Goal: Task Accomplishment & Management: Complete application form

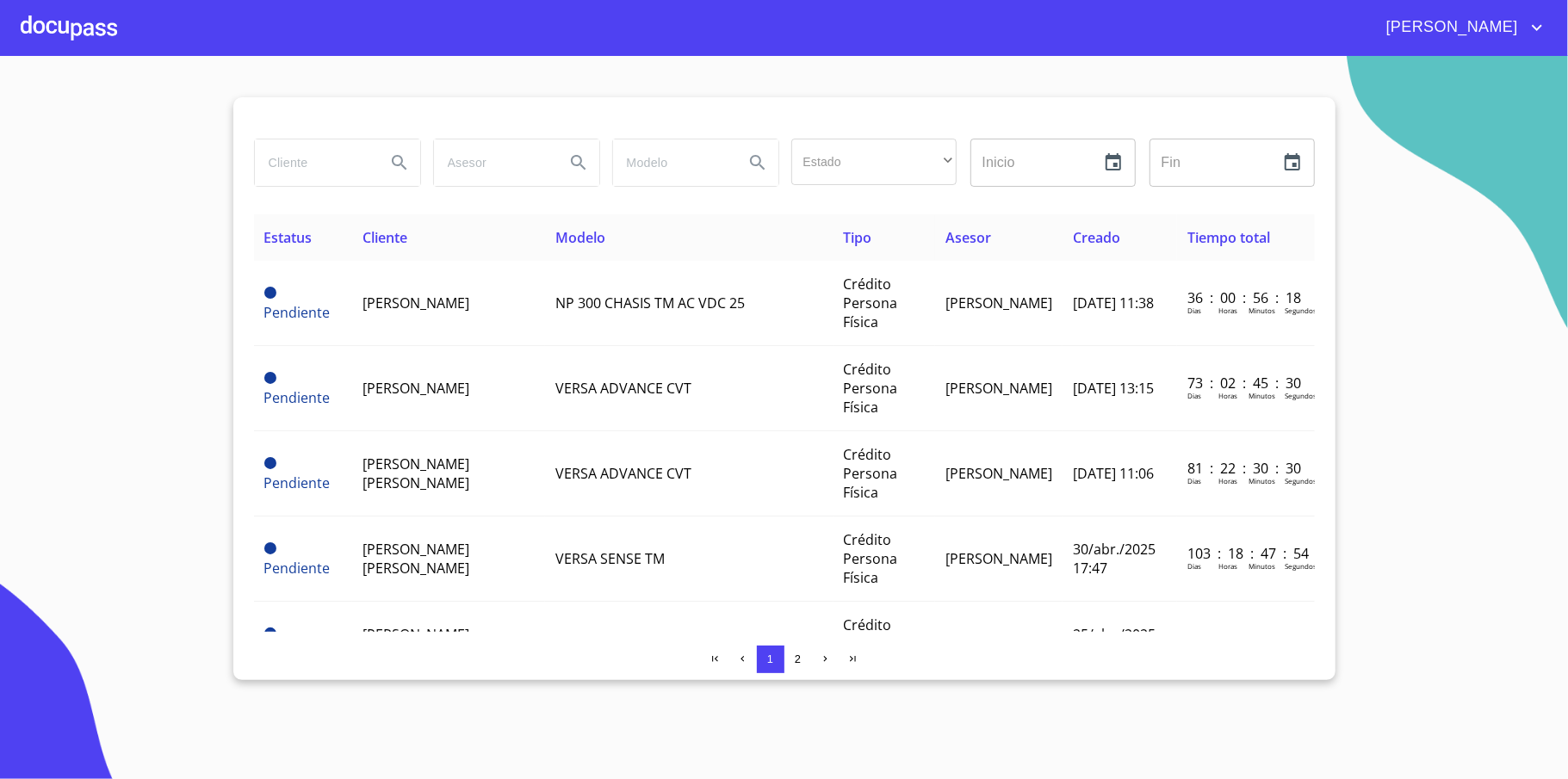
click at [69, 22] on div at bounding box center [69, 27] width 96 height 56
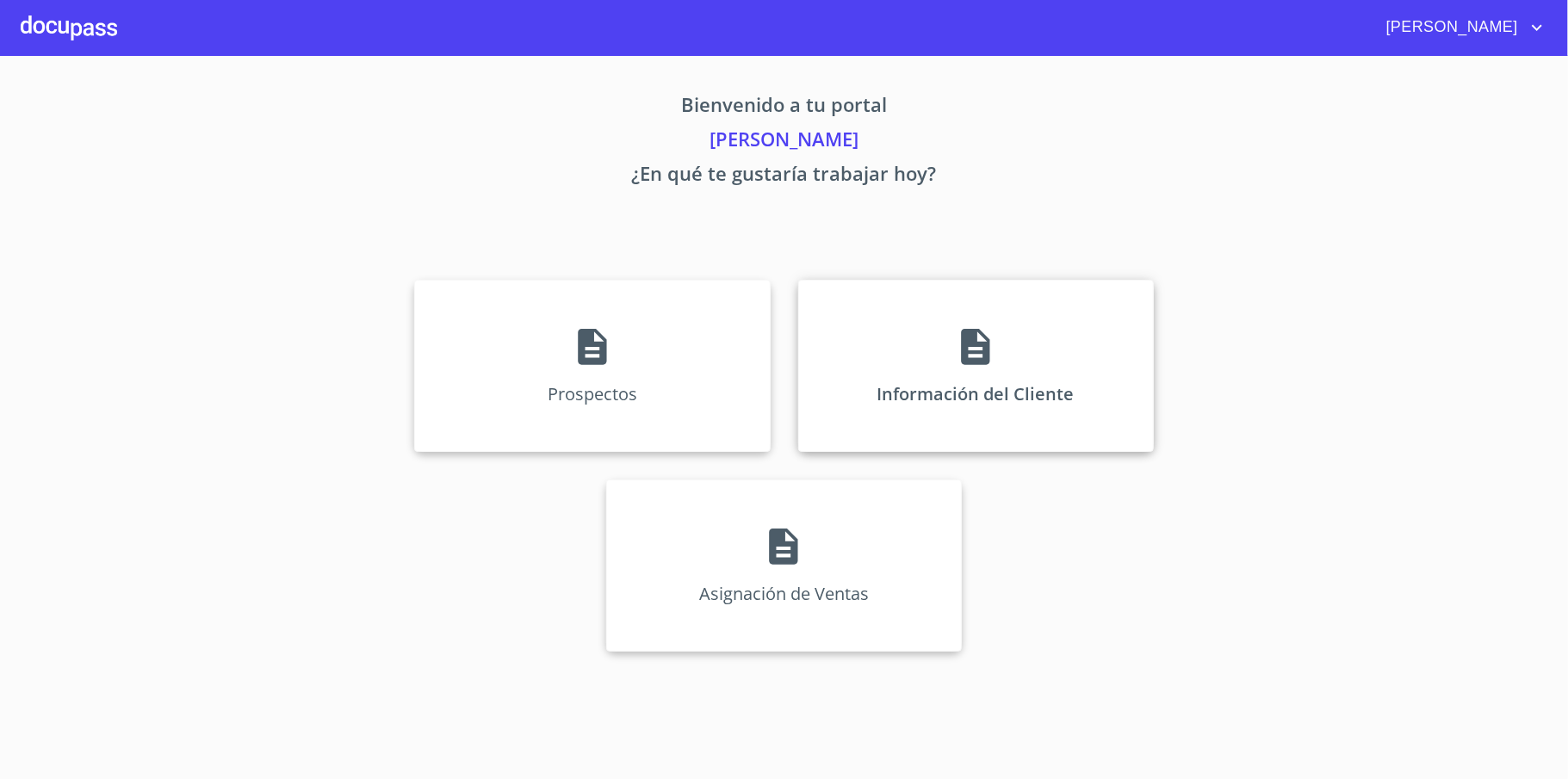
click at [1009, 401] on p "Información del Cliente" at bounding box center [976, 394] width 197 height 24
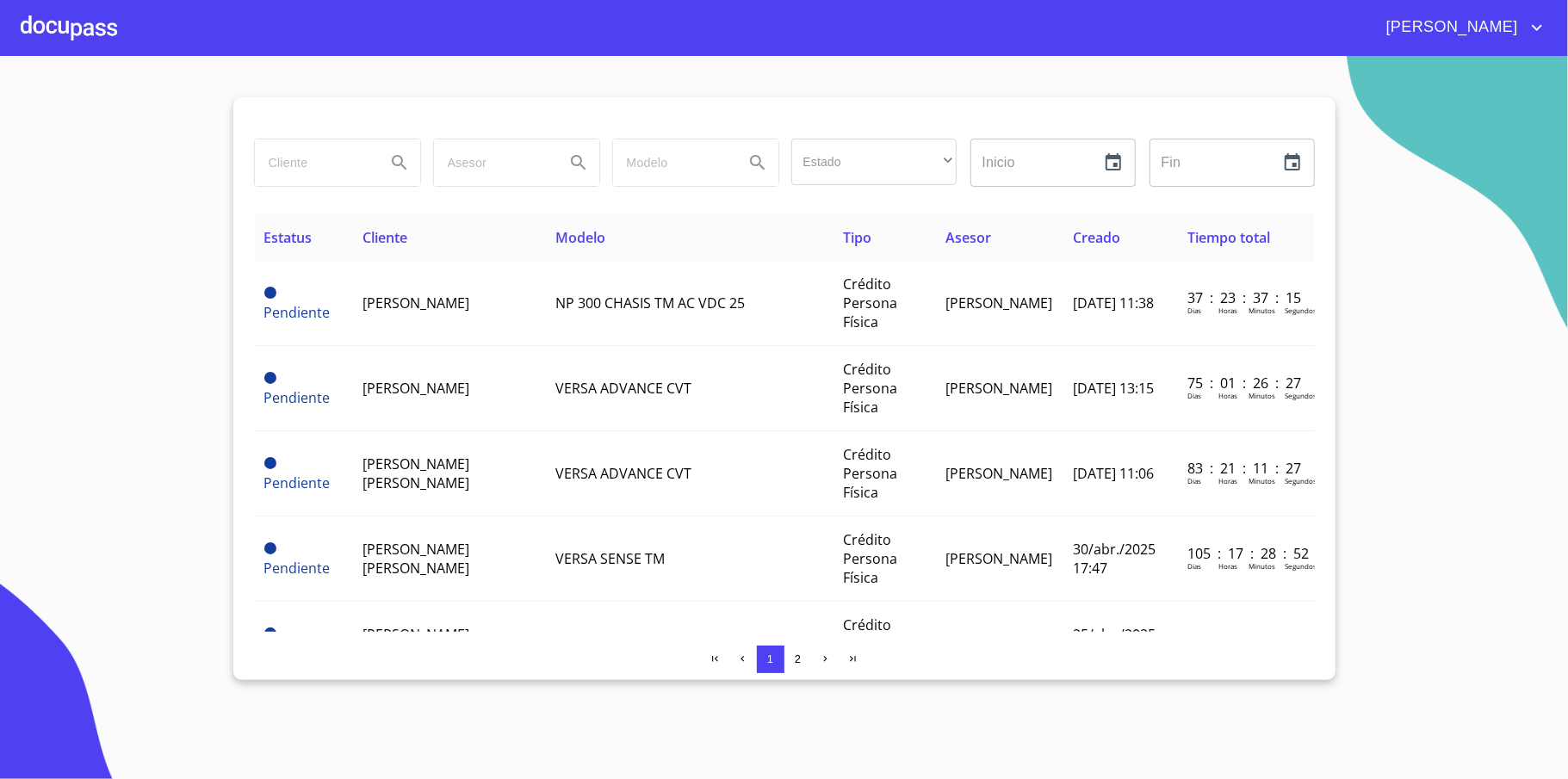
click at [46, 17] on div at bounding box center [69, 27] width 96 height 56
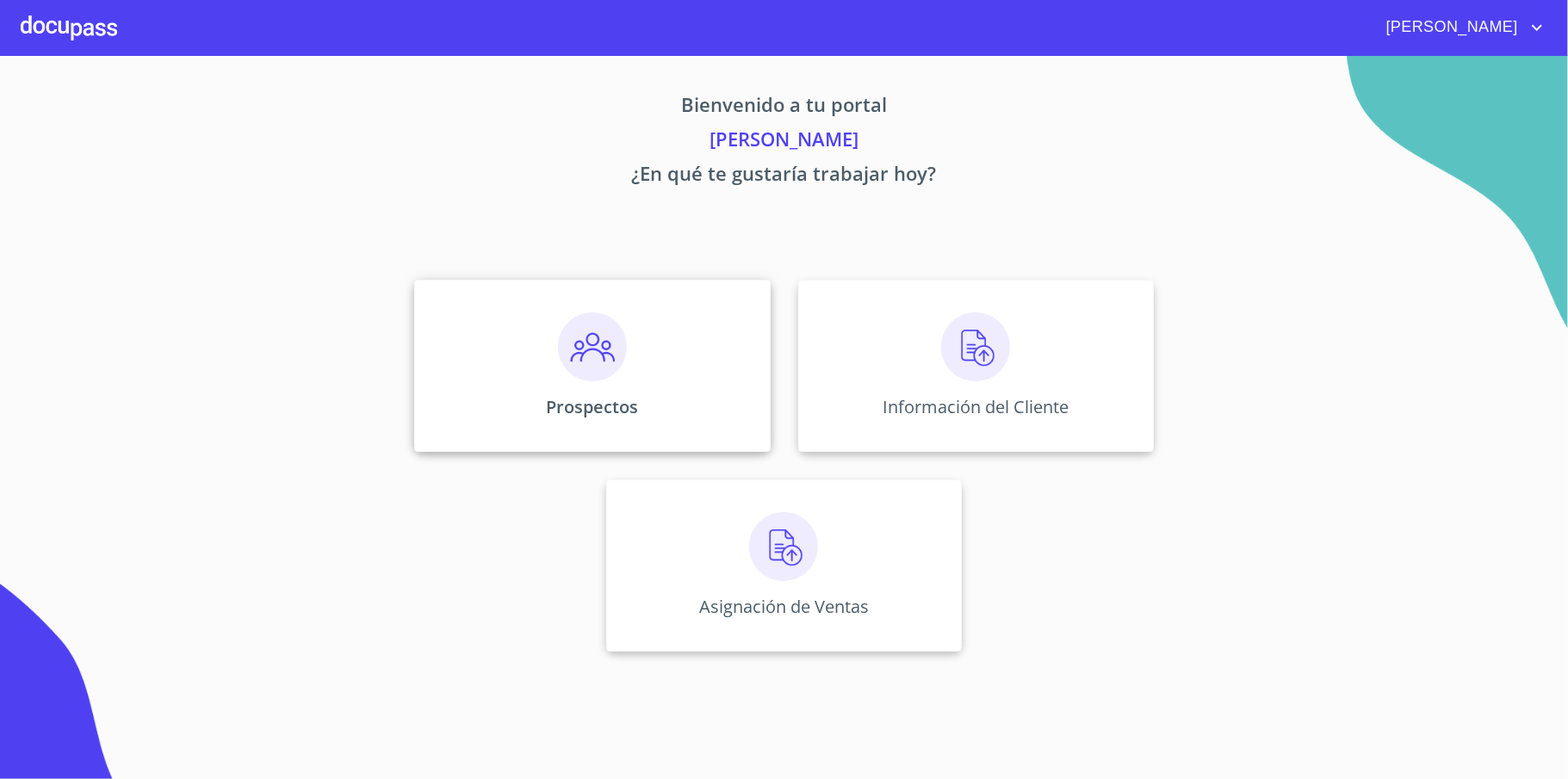
click at [673, 374] on div "Prospectos" at bounding box center [592, 365] width 356 height 172
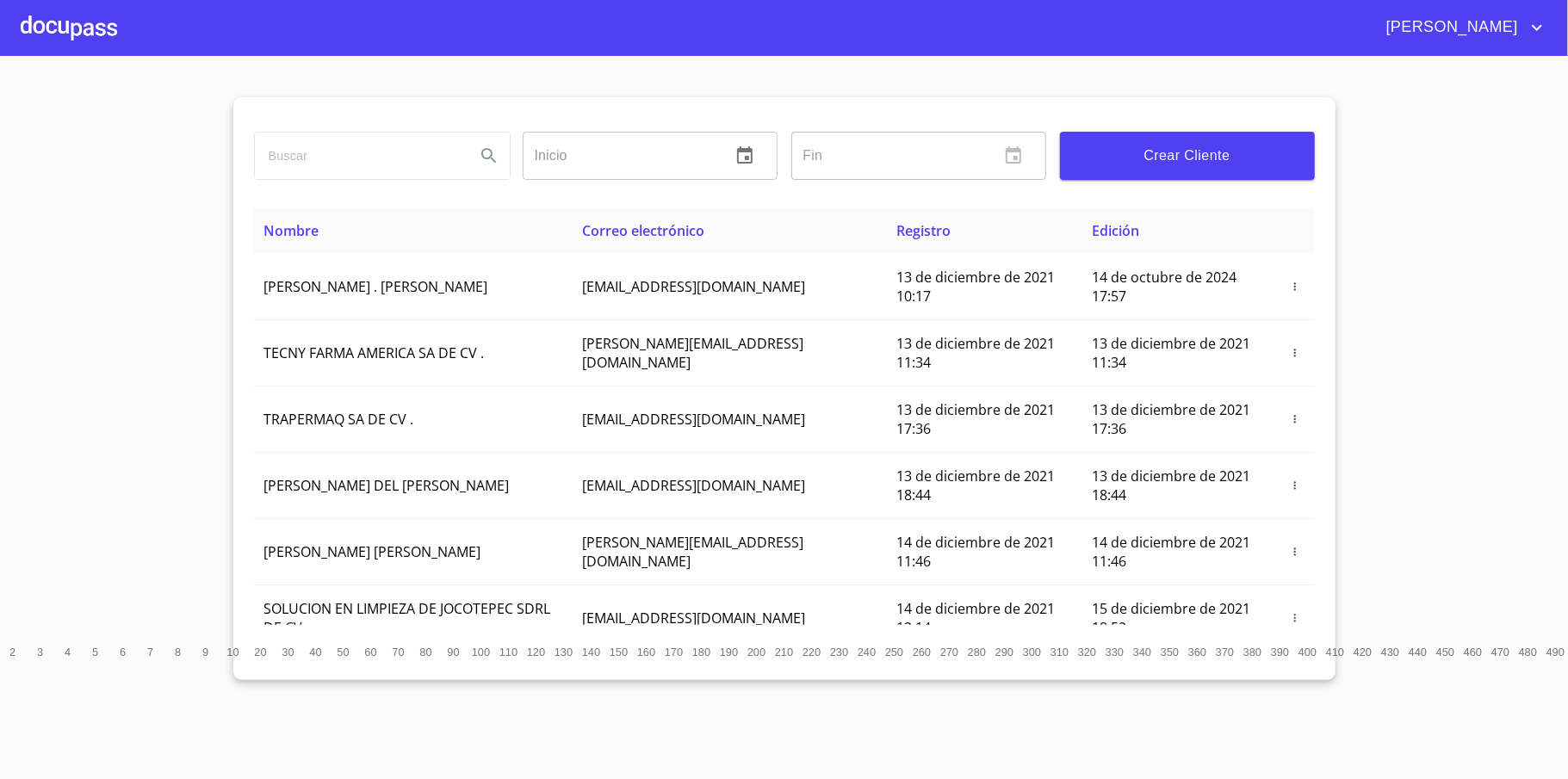
click at [1199, 166] on span "Crear Cliente" at bounding box center [1188, 156] width 228 height 24
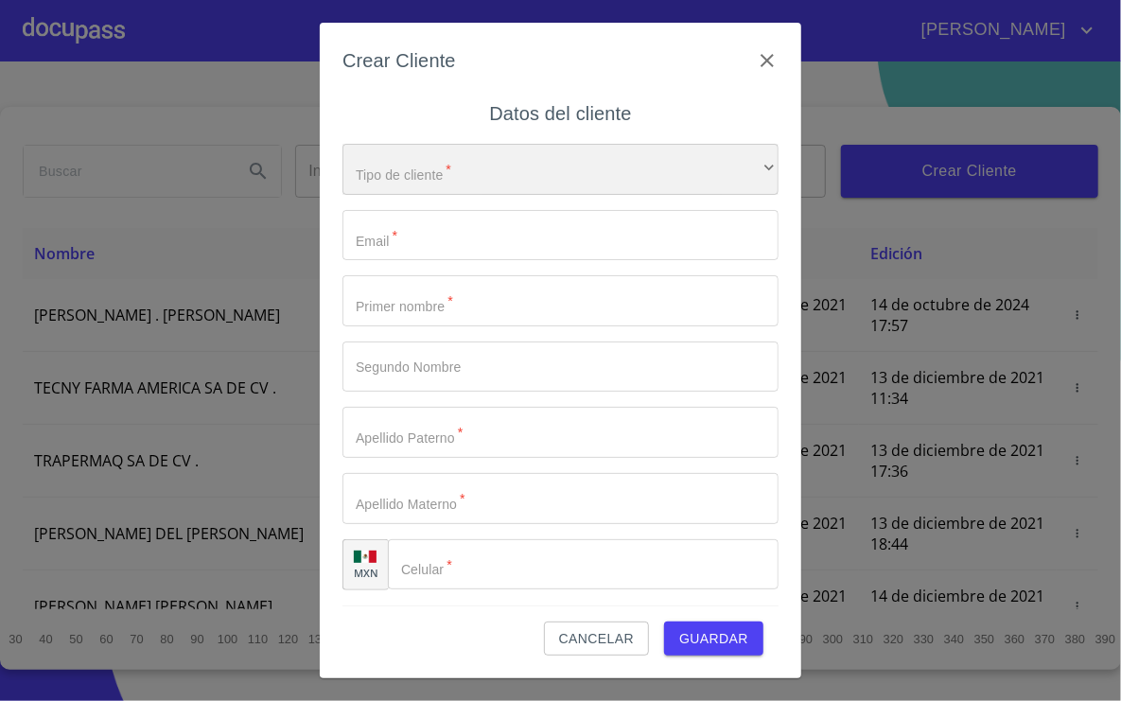
click at [516, 164] on div "​" at bounding box center [560, 169] width 436 height 51
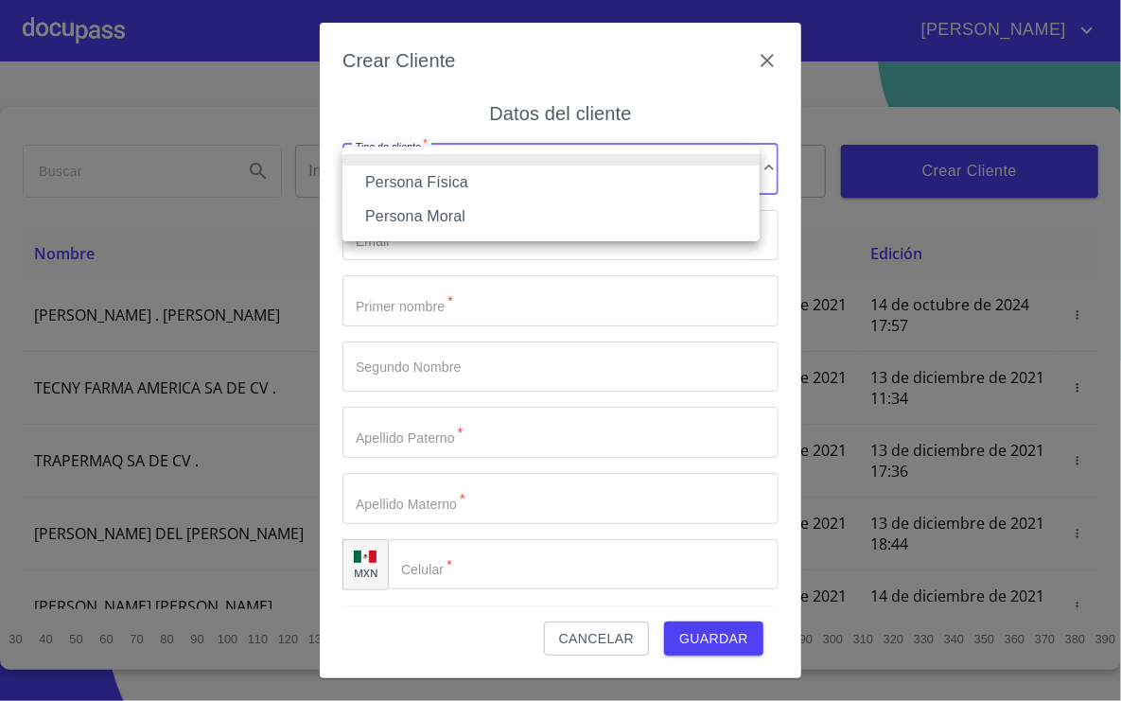
click at [454, 186] on li "Persona Física" at bounding box center [550, 183] width 417 height 34
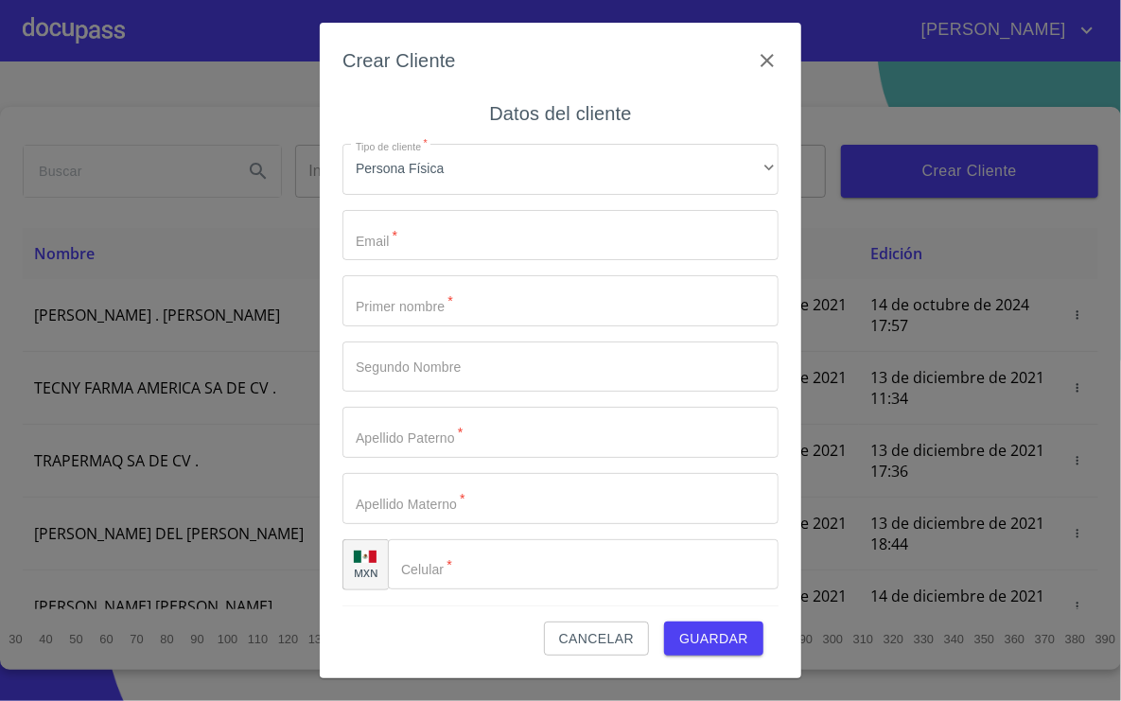
click at [512, 225] on input "Tipo de cliente   *" at bounding box center [560, 235] width 436 height 51
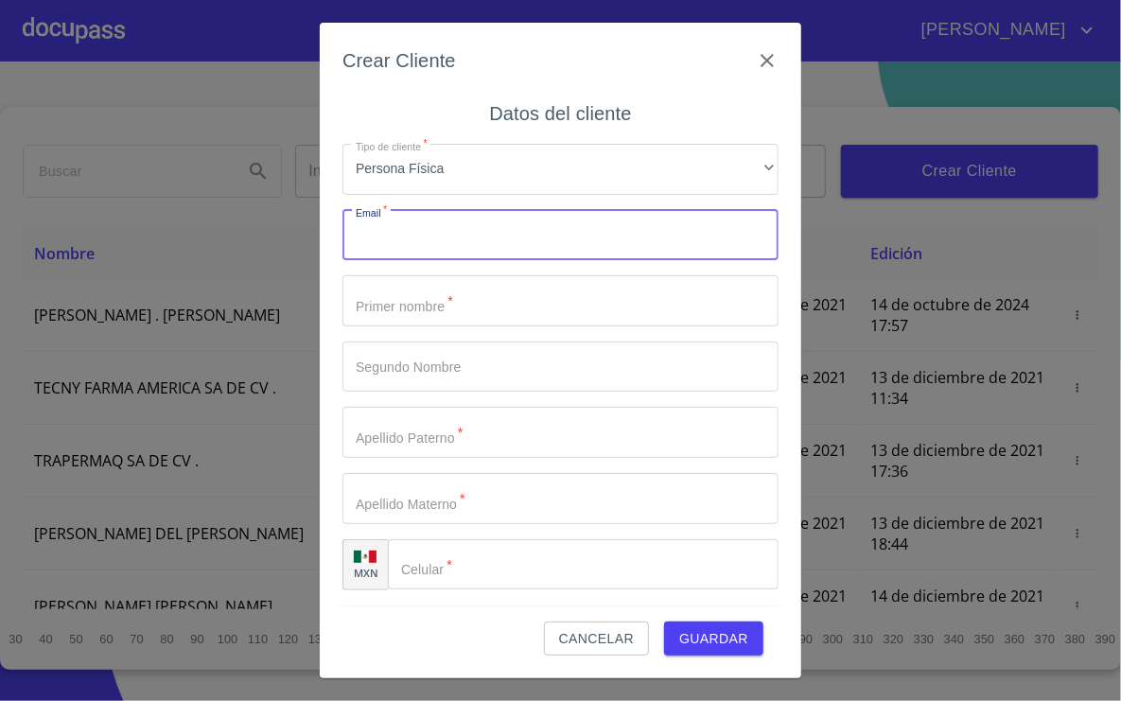
type input "M"
type input "m.maryr@hotmail.com"
click at [459, 300] on input "Tipo de cliente   *" at bounding box center [560, 300] width 436 height 51
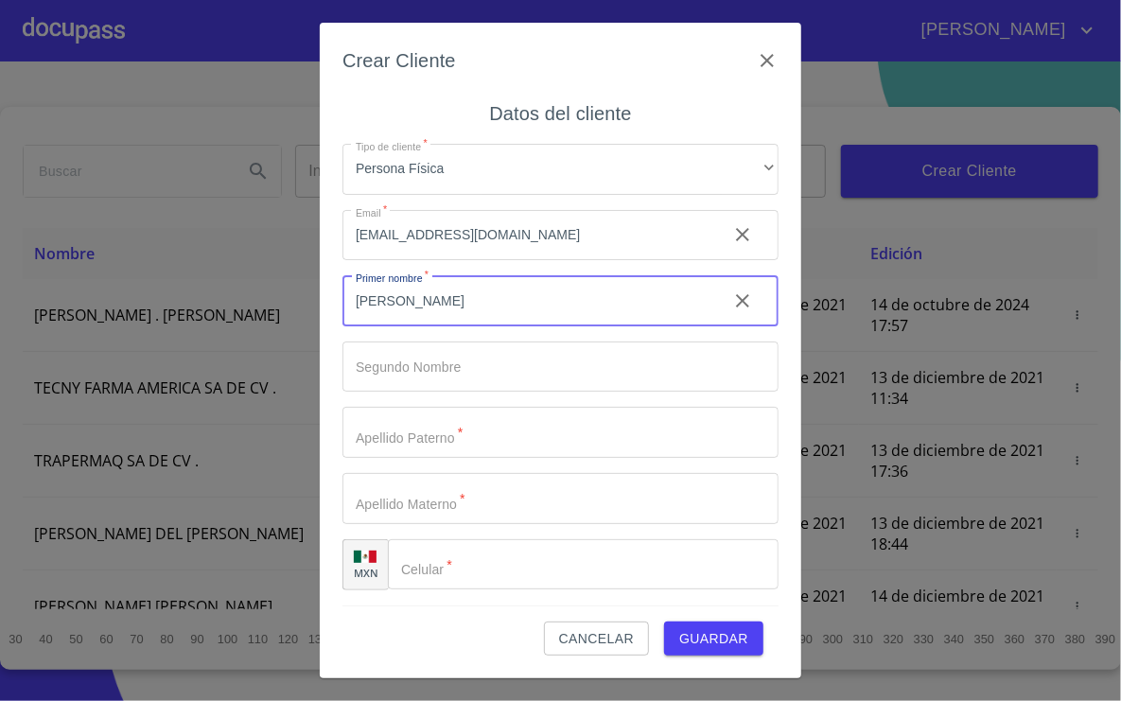
type input "maribel"
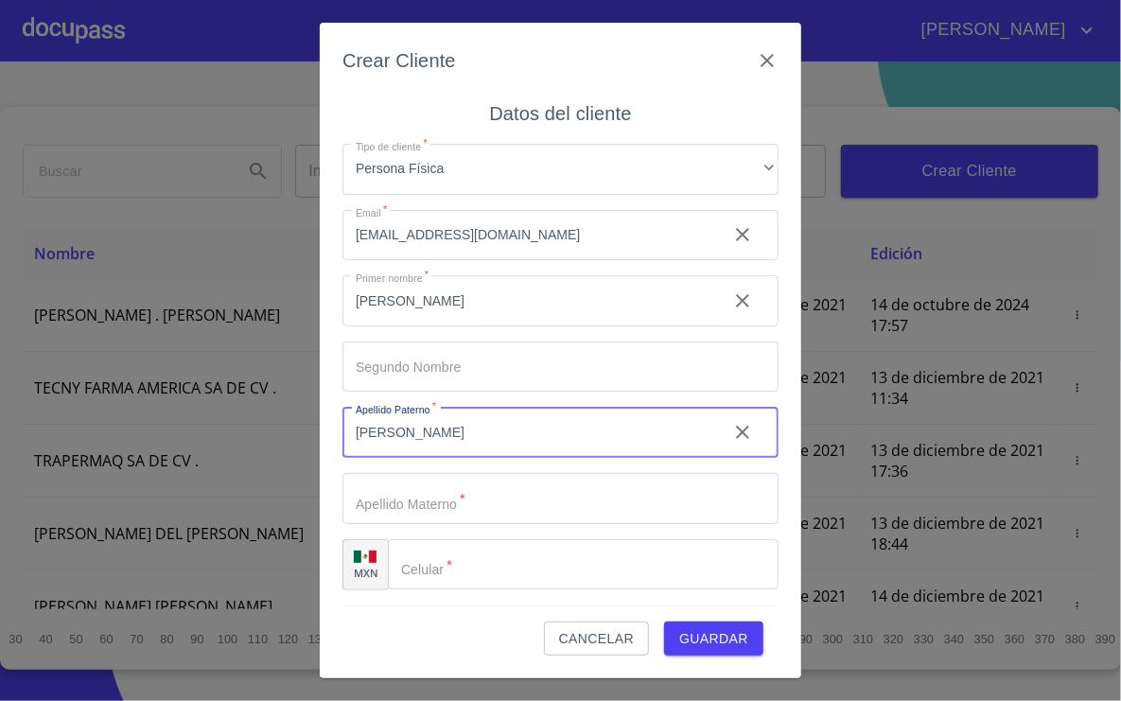
type input "reyes"
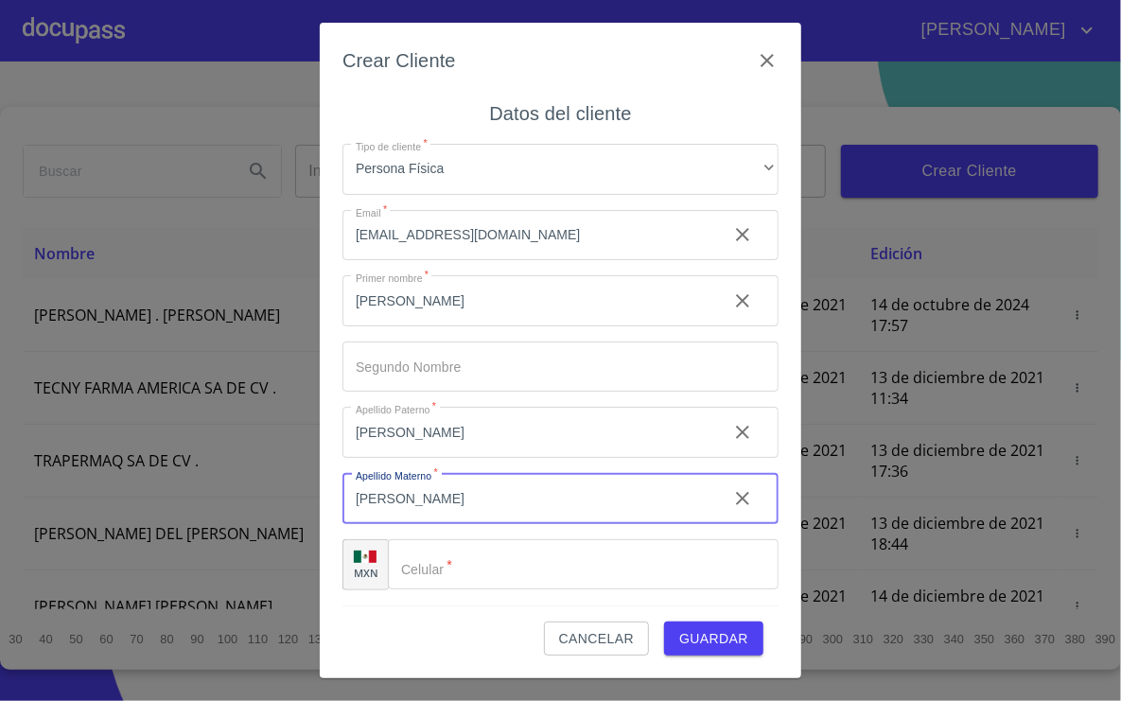
type input "vargas"
click at [474, 549] on input "Tipo de cliente   *" at bounding box center [583, 564] width 391 height 51
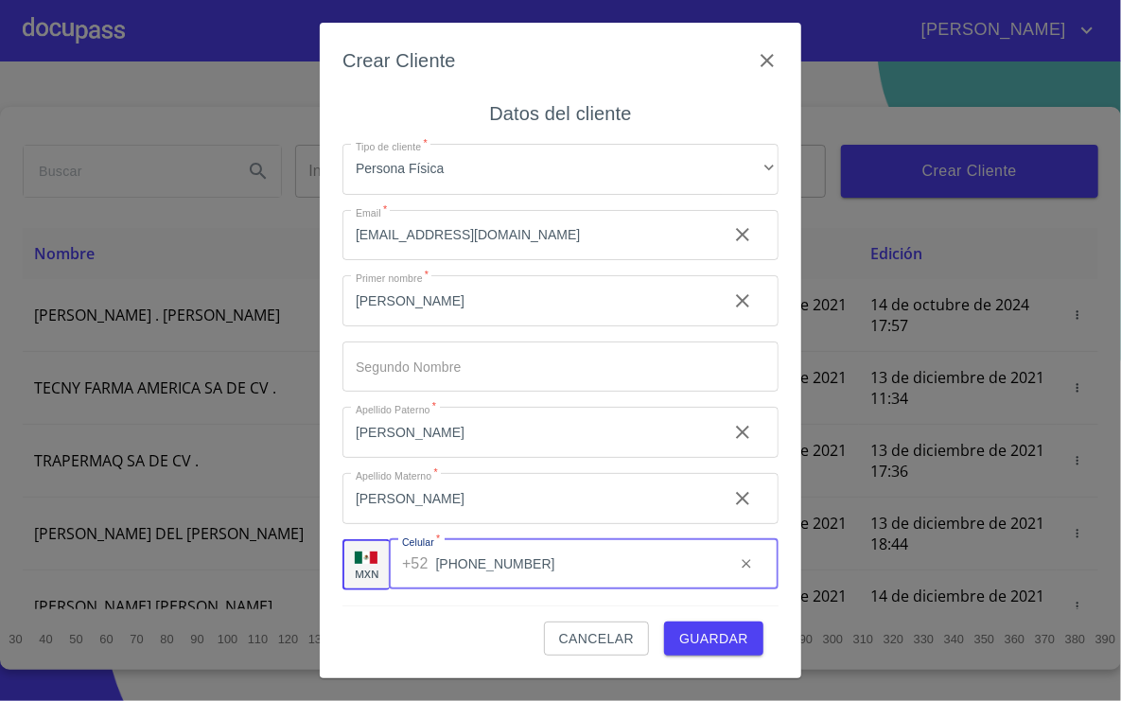
type input "[PHONE_NUMBER]"
click at [704, 633] on span "Guardar" at bounding box center [713, 639] width 69 height 24
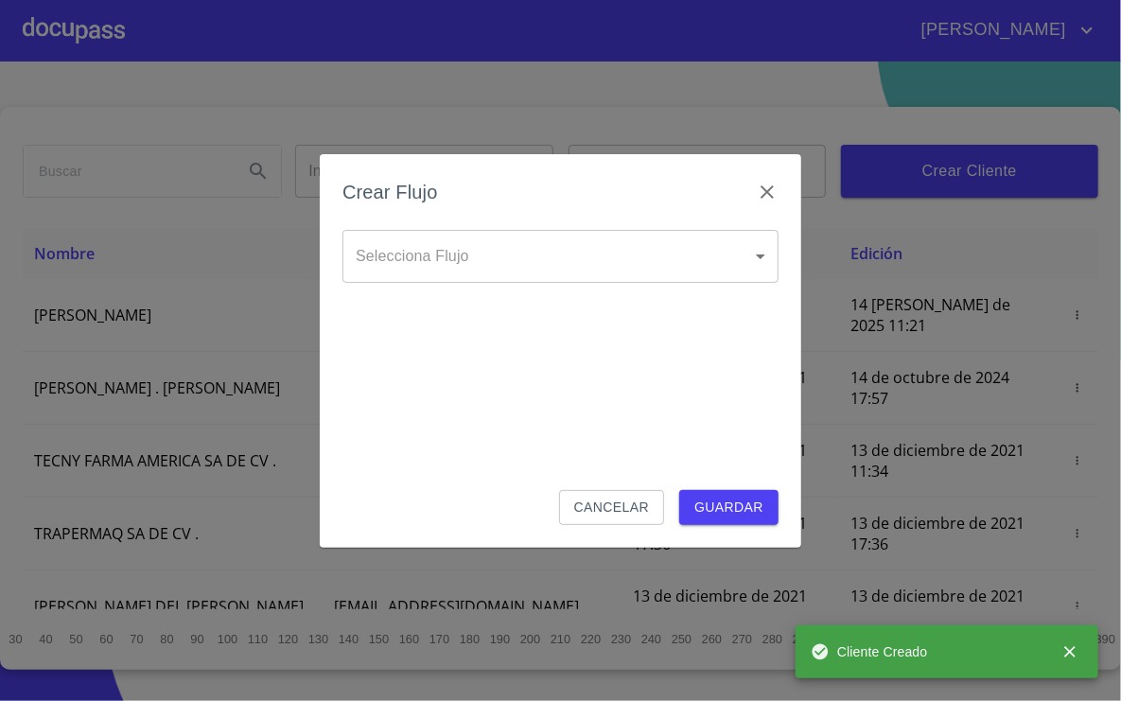
click at [619, 219] on div "Crear Flujo" at bounding box center [560, 203] width 436 height 53
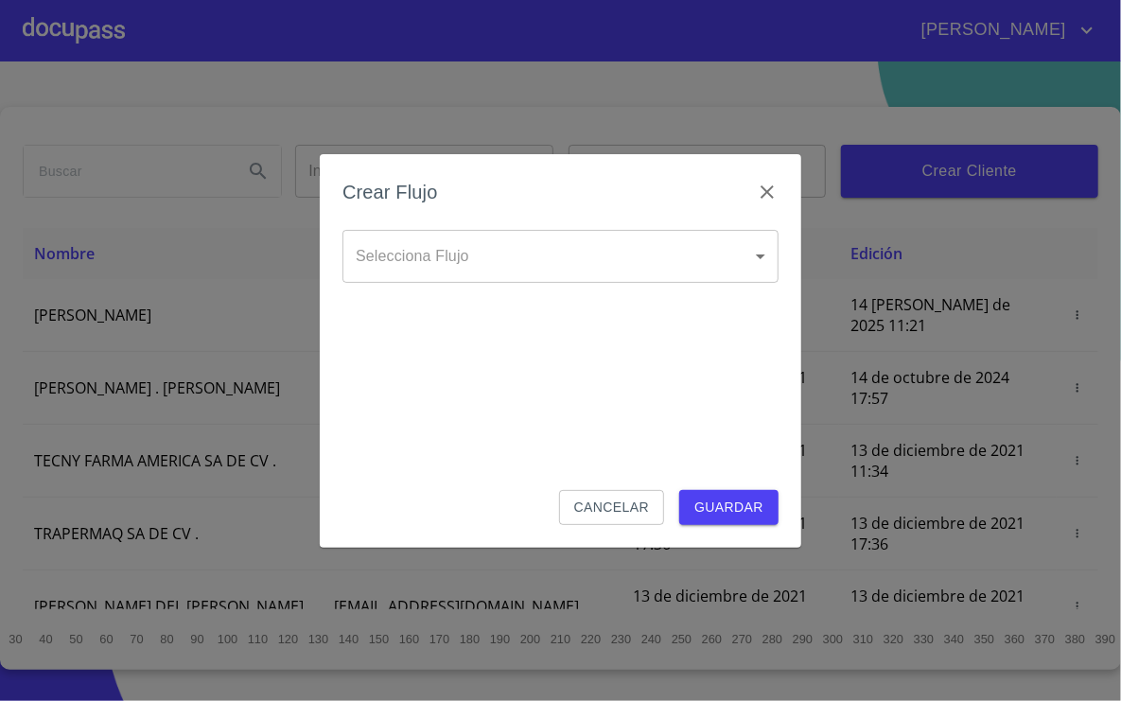
click at [619, 239] on body "CARLOS Inicio ​ Fin ​ Crear Cliente Nombre Correo electrónico Registro Edición …" at bounding box center [560, 350] width 1121 height 701
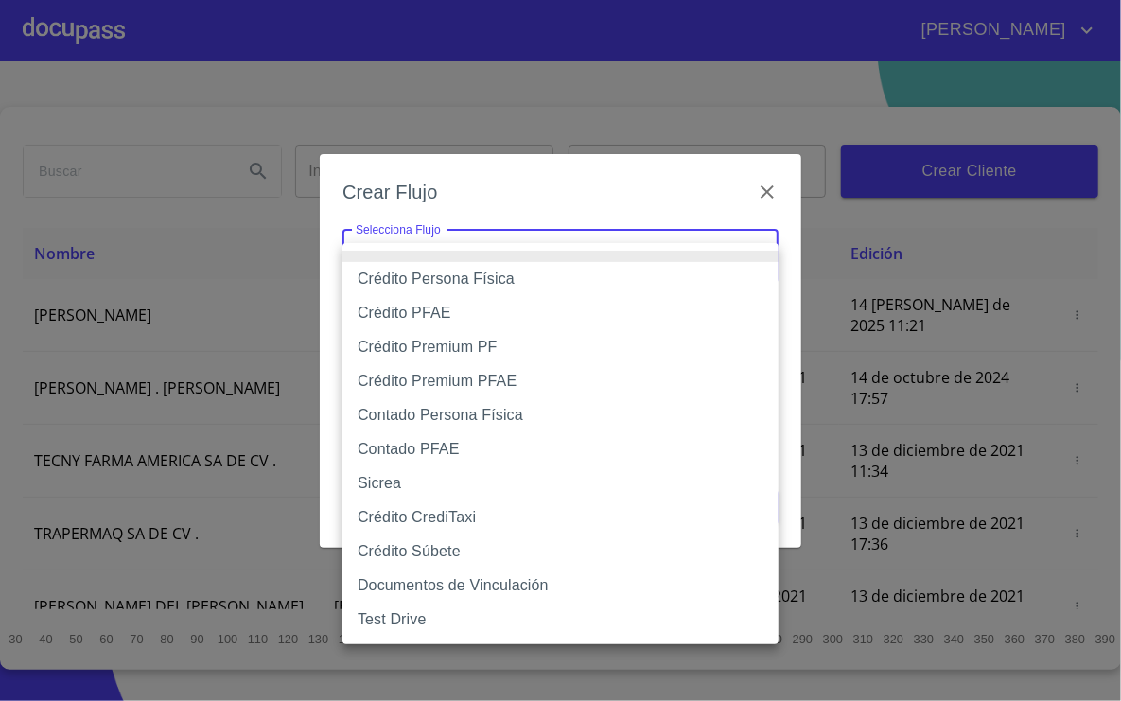
click at [504, 282] on li "Crédito Persona Física" at bounding box center [560, 279] width 436 height 34
type input "61b033e49b8c202ad5bb7912"
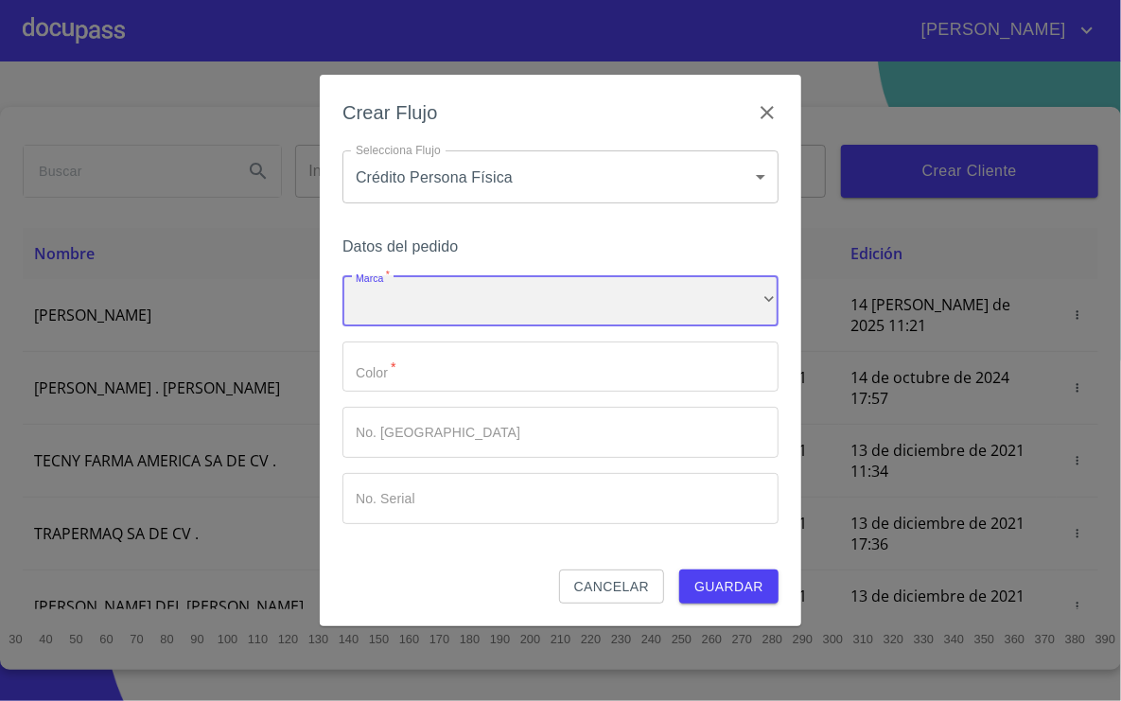
click at [493, 304] on div "​" at bounding box center [560, 300] width 436 height 51
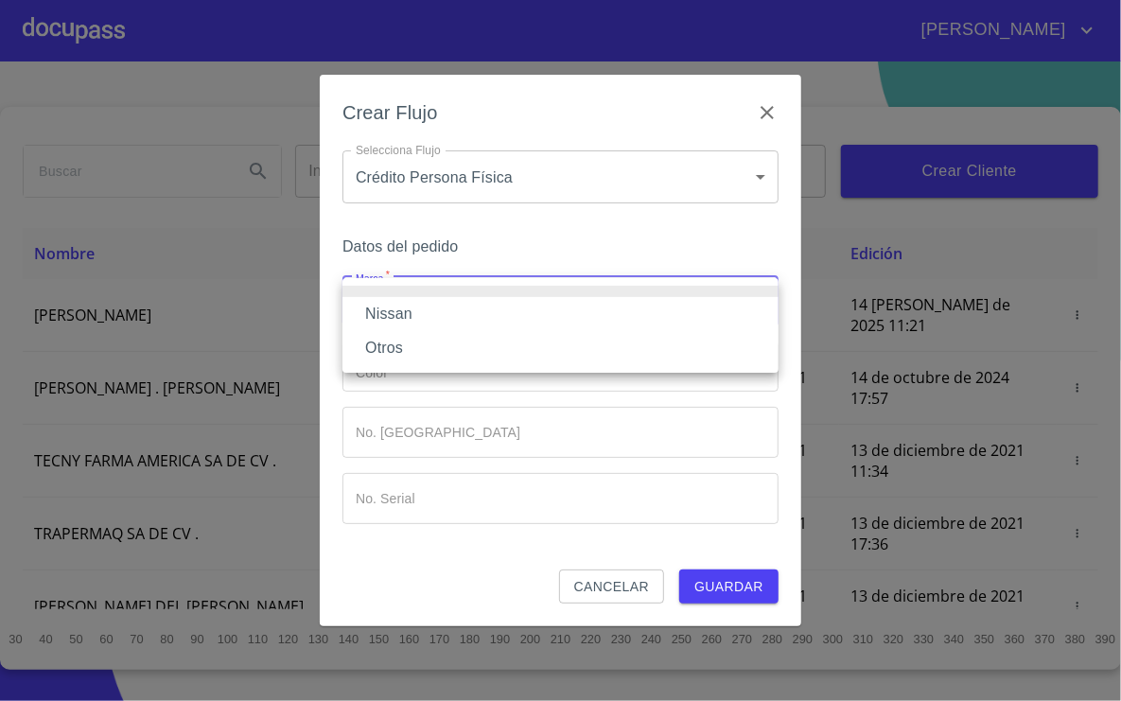
click at [451, 312] on li "Nissan" at bounding box center [560, 314] width 436 height 34
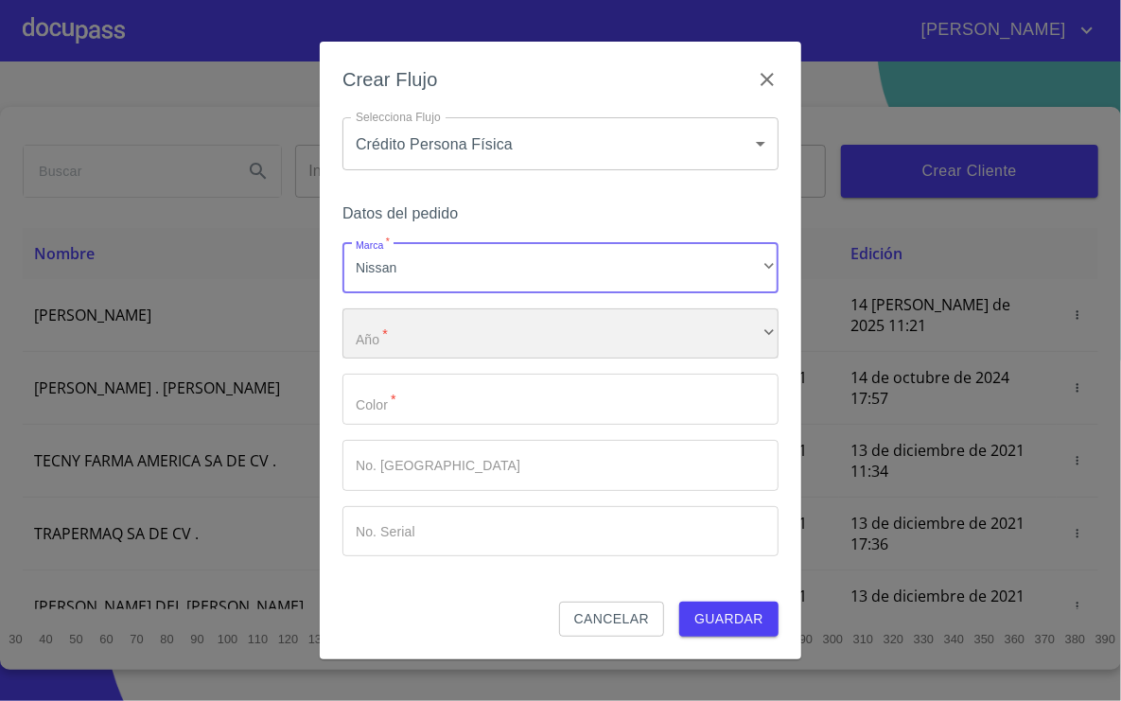
click at [500, 338] on div "​" at bounding box center [560, 333] width 436 height 51
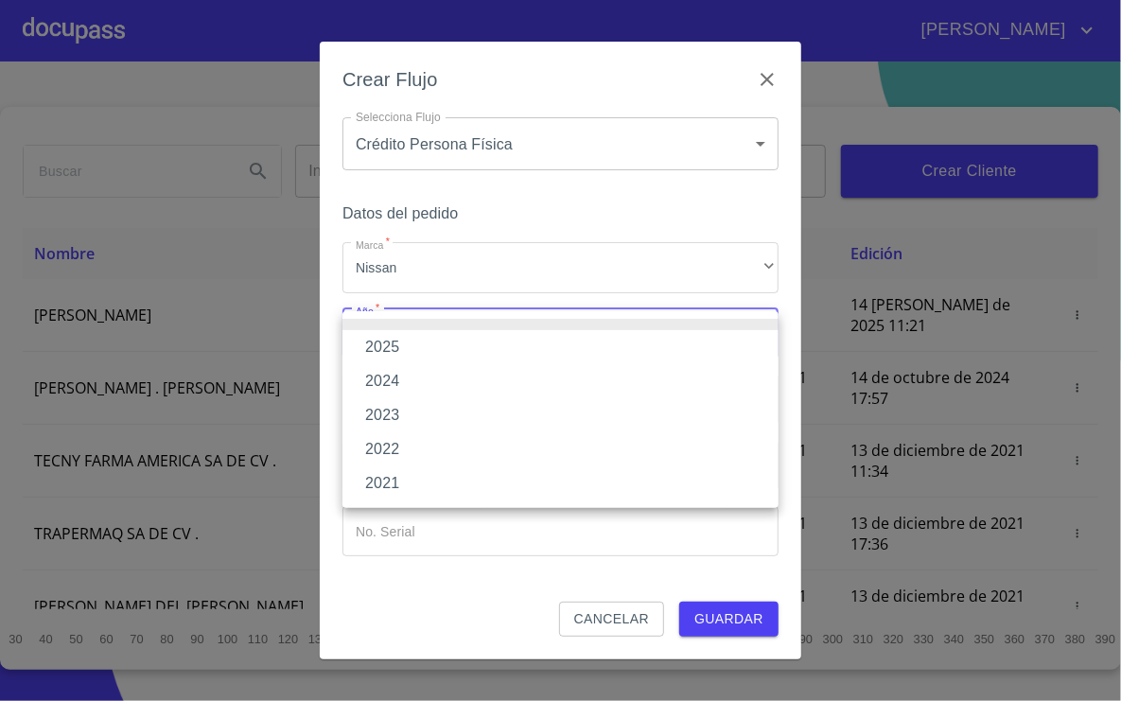
click at [421, 352] on li "2025" at bounding box center [560, 347] width 436 height 34
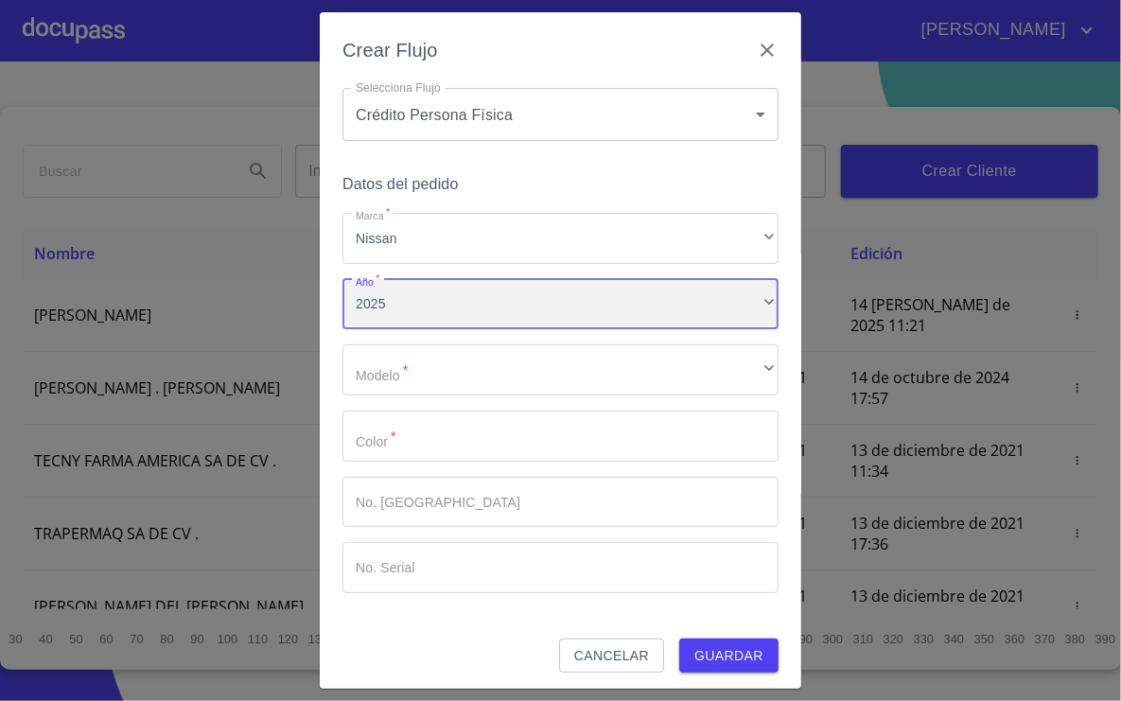
scroll to position [8, 0]
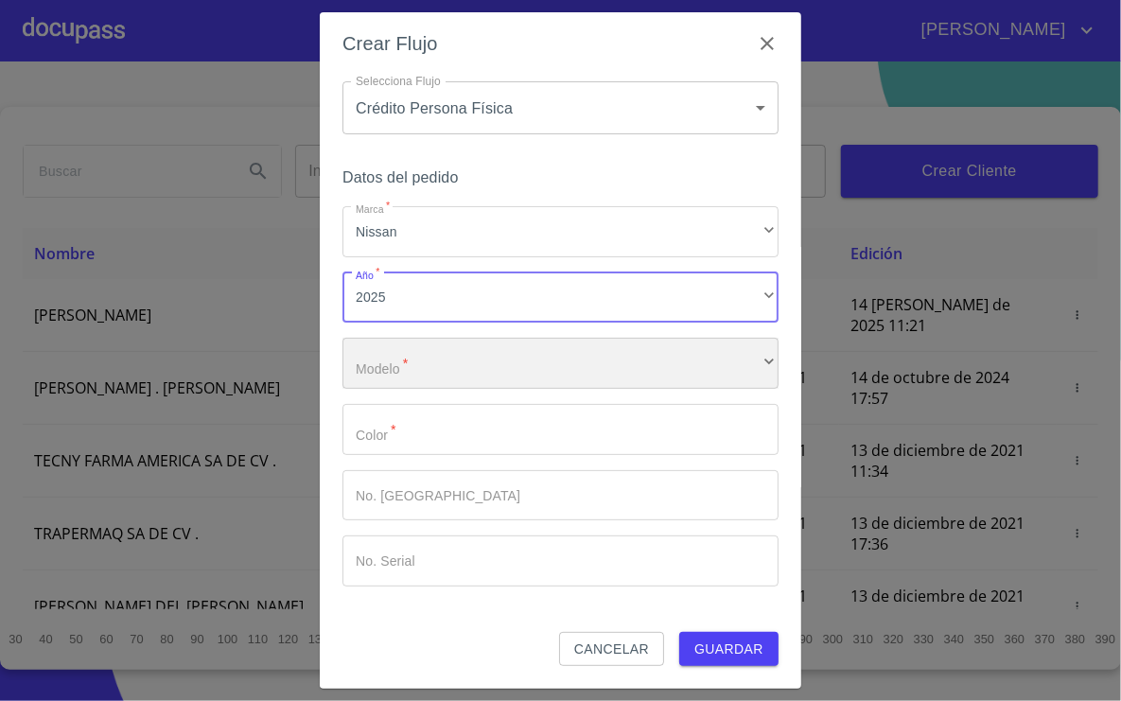
click at [547, 357] on div "​" at bounding box center [560, 363] width 436 height 51
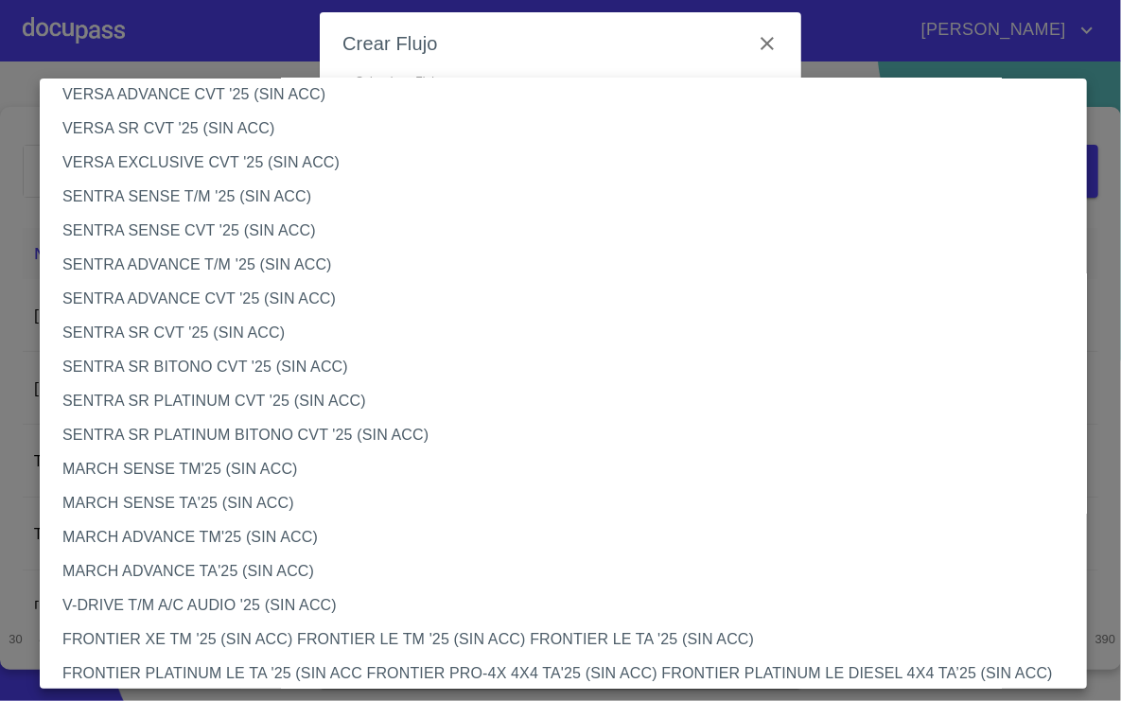
scroll to position [1008, 0]
click at [329, 236] on li "SENTRA SENSE CVT '25 (SIN ACC)" at bounding box center [573, 230] width 1066 height 34
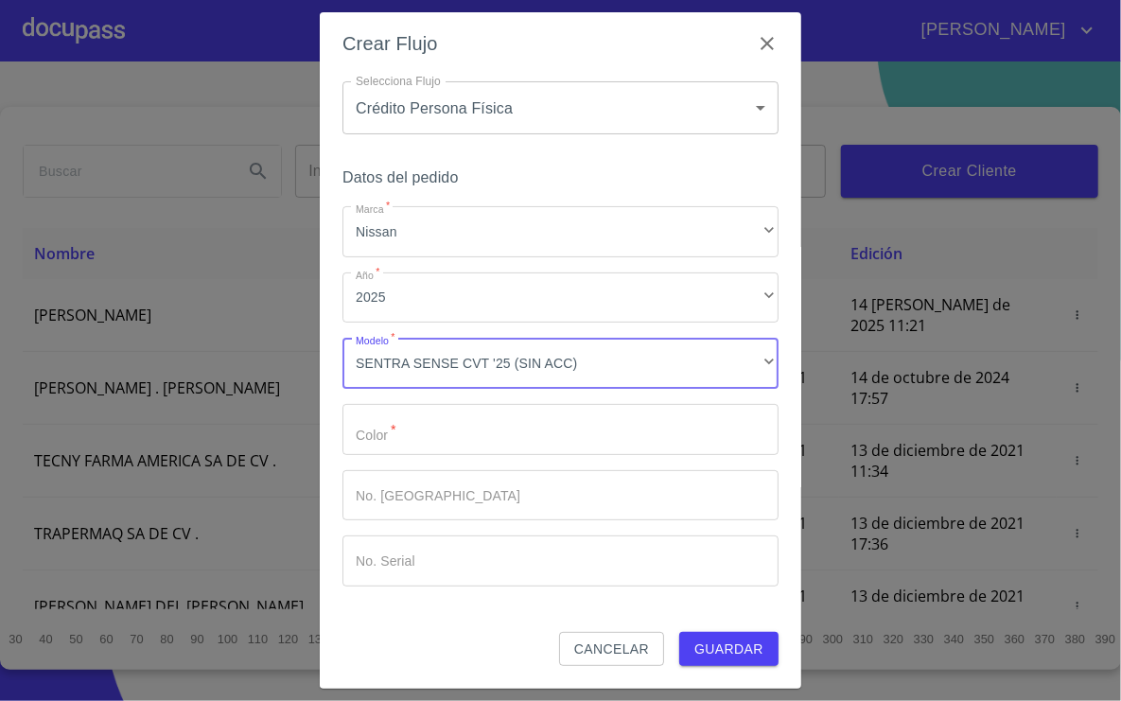
click at [479, 443] on input "Marca   *" at bounding box center [560, 429] width 436 height 51
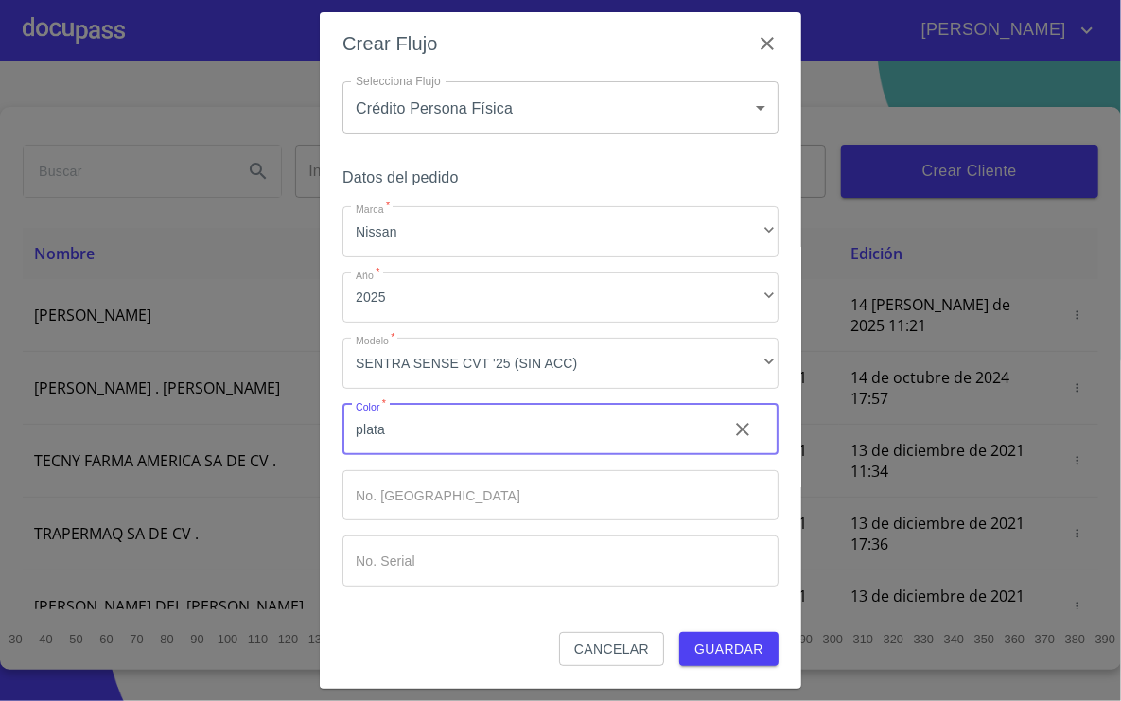
type input "plata"
click at [462, 455] on input "Marca   *" at bounding box center [527, 429] width 370 height 51
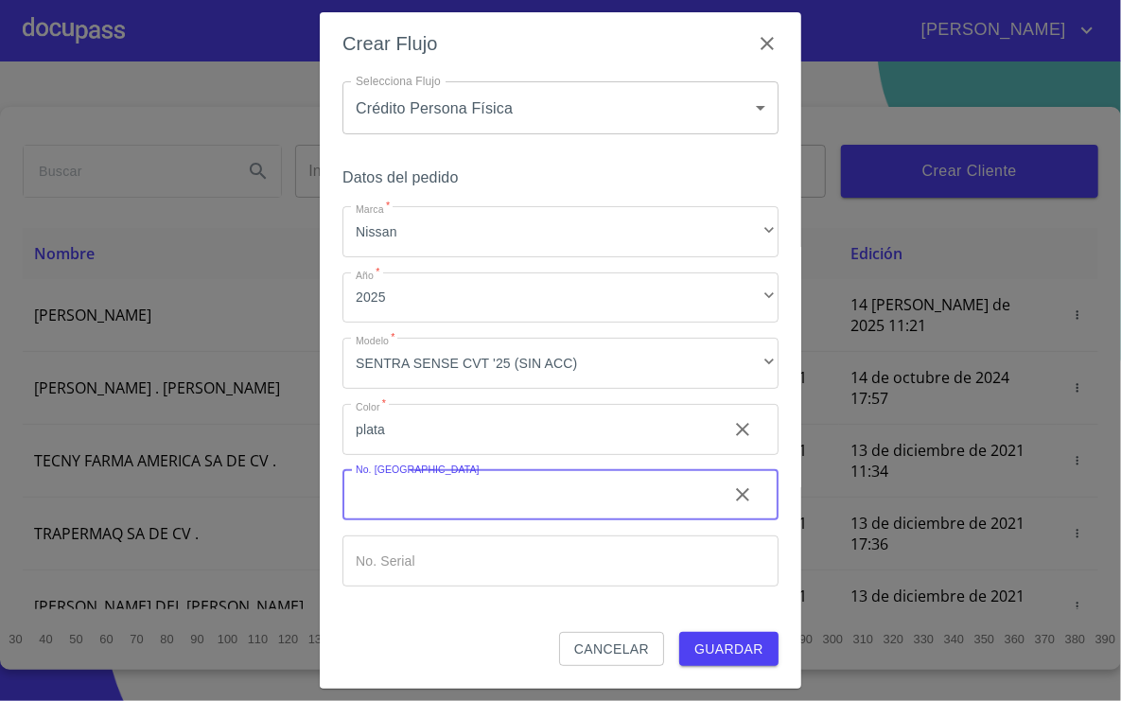
click at [441, 455] on input "Marca   *" at bounding box center [527, 429] width 370 height 51
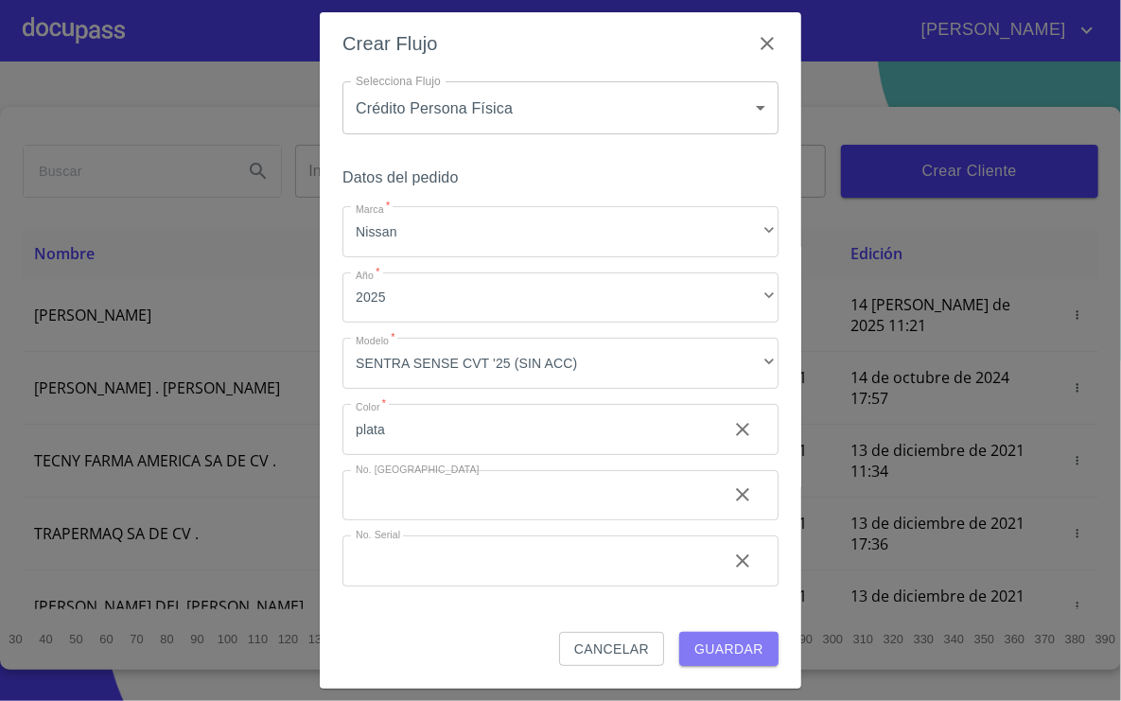
click at [709, 638] on span "Guardar" at bounding box center [728, 650] width 69 height 24
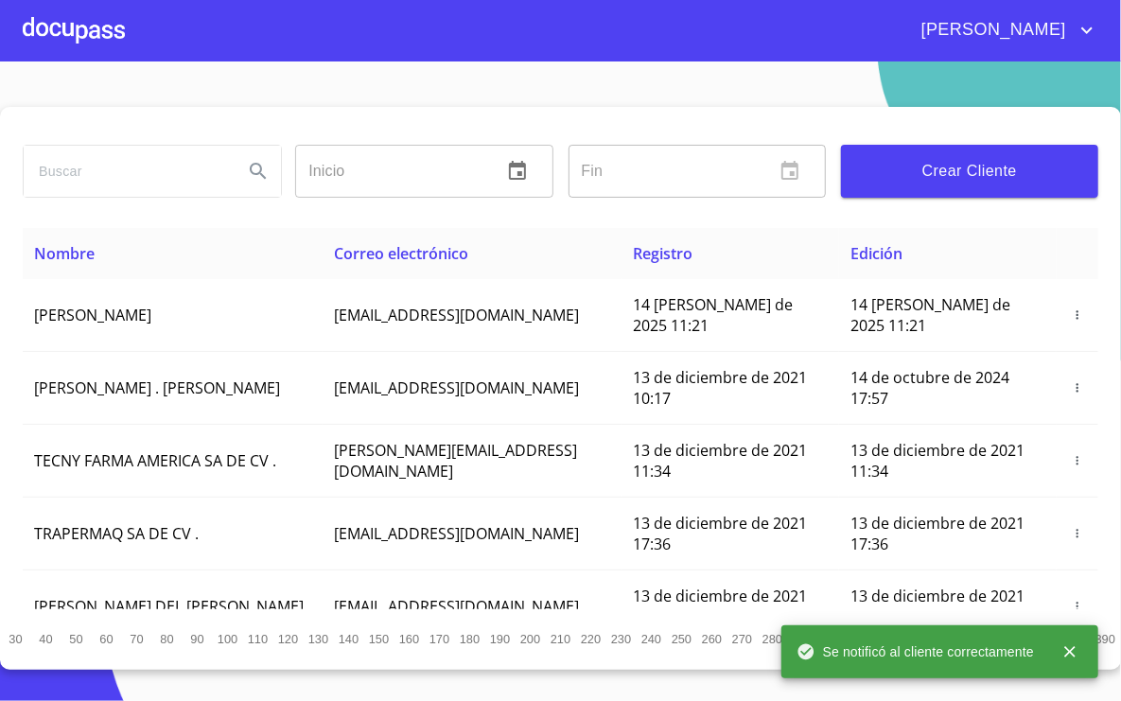
click at [46, 17] on div at bounding box center [74, 30] width 102 height 61
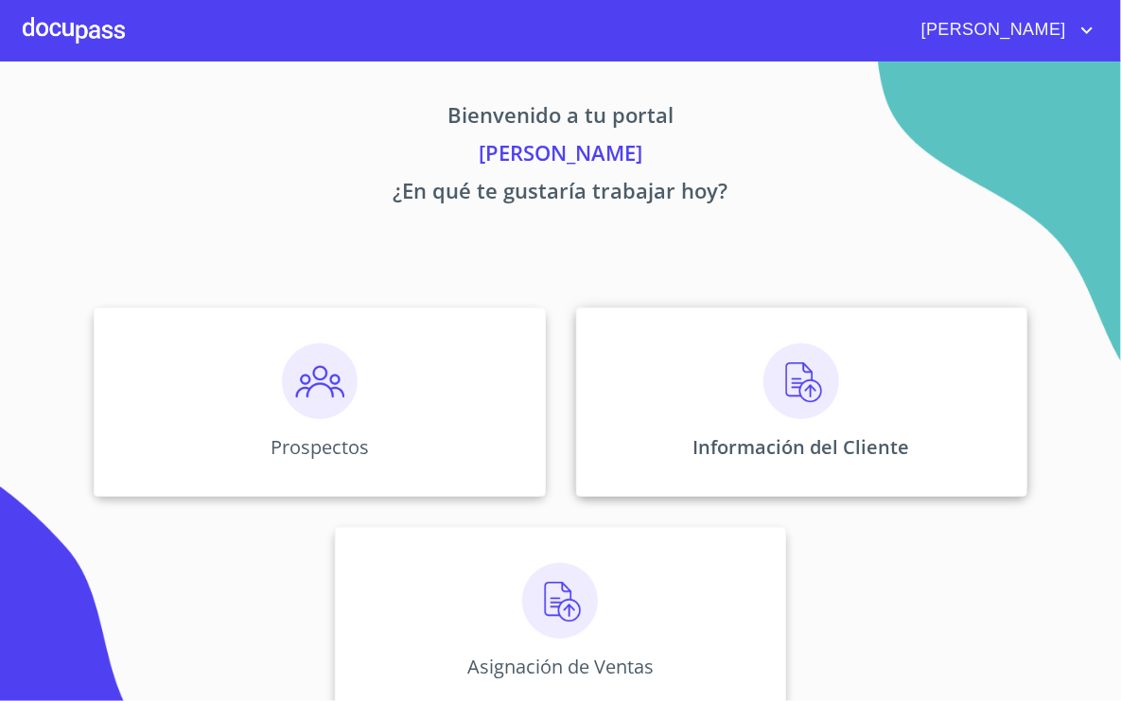
click at [823, 429] on div "Información del Cliente" at bounding box center [801, 401] width 451 height 189
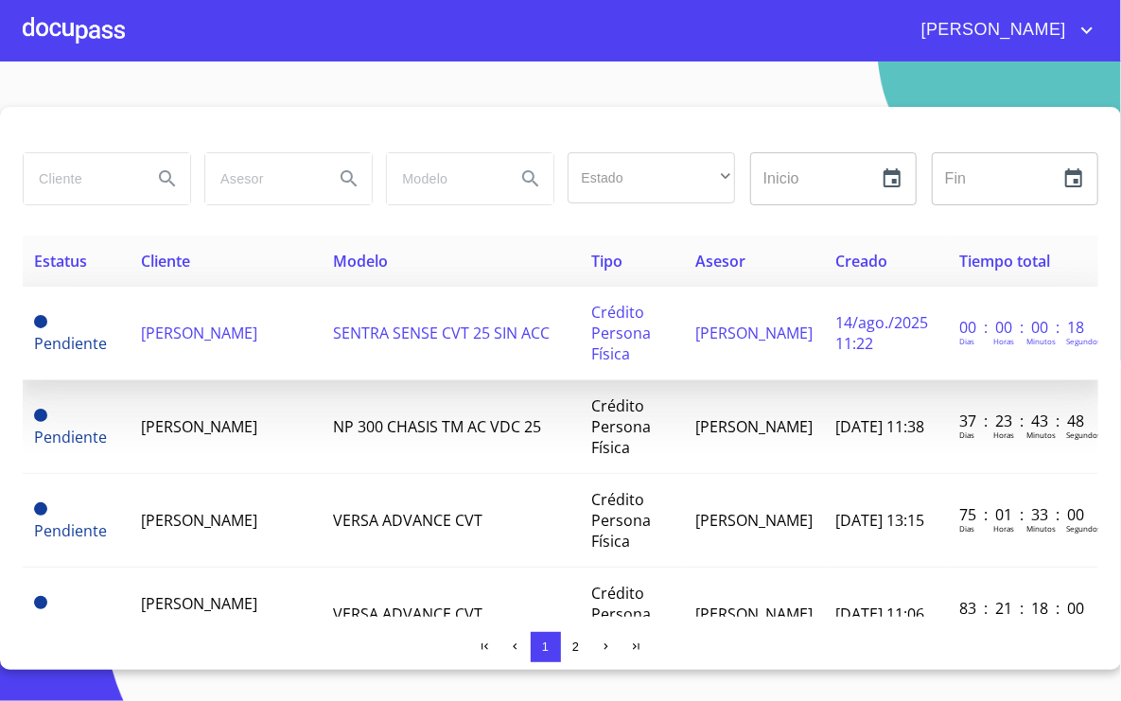
click at [212, 329] on span "[PERSON_NAME]" at bounding box center [199, 333] width 117 height 21
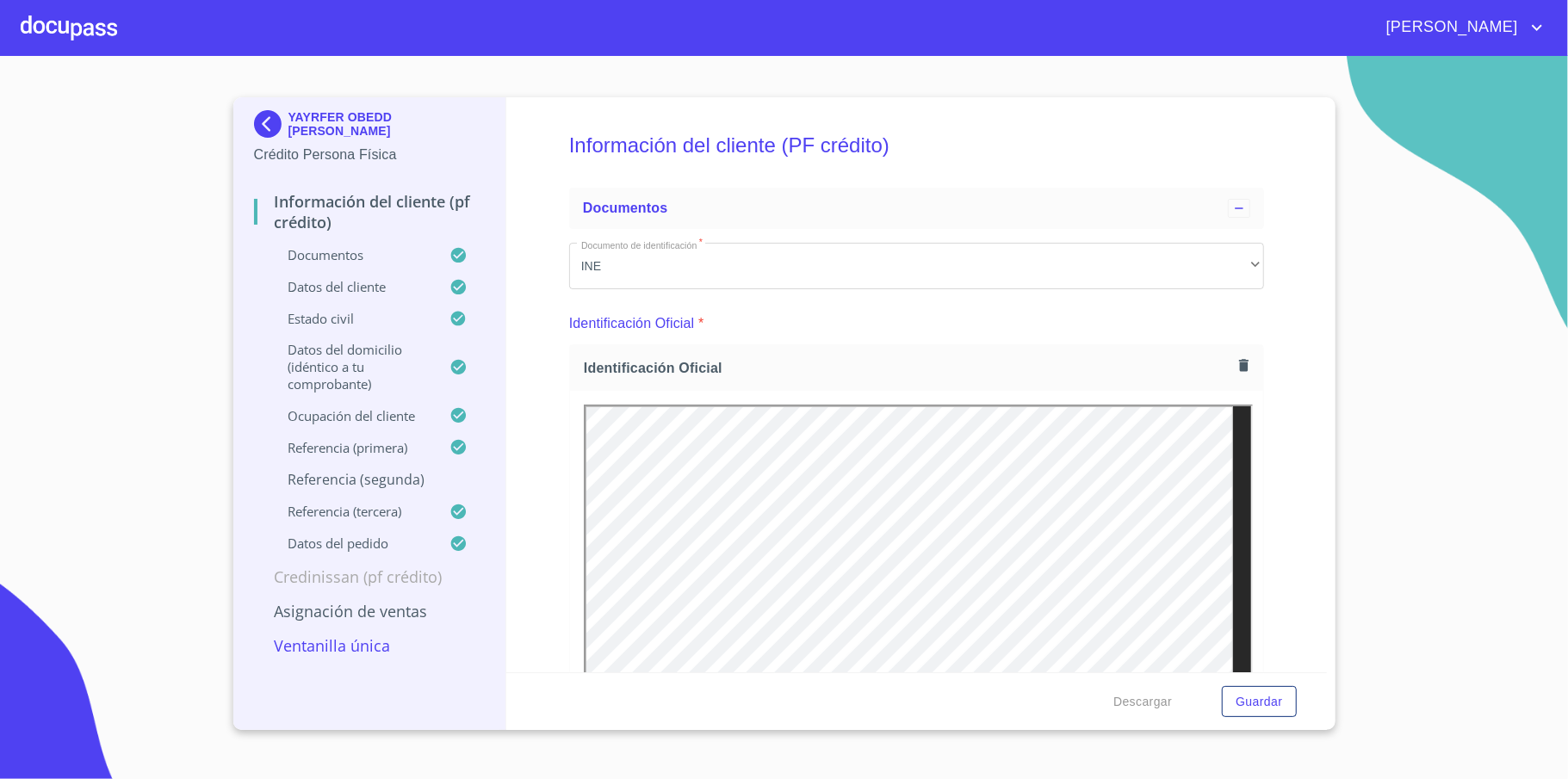
click at [260, 114] on img at bounding box center [271, 124] width 35 height 27
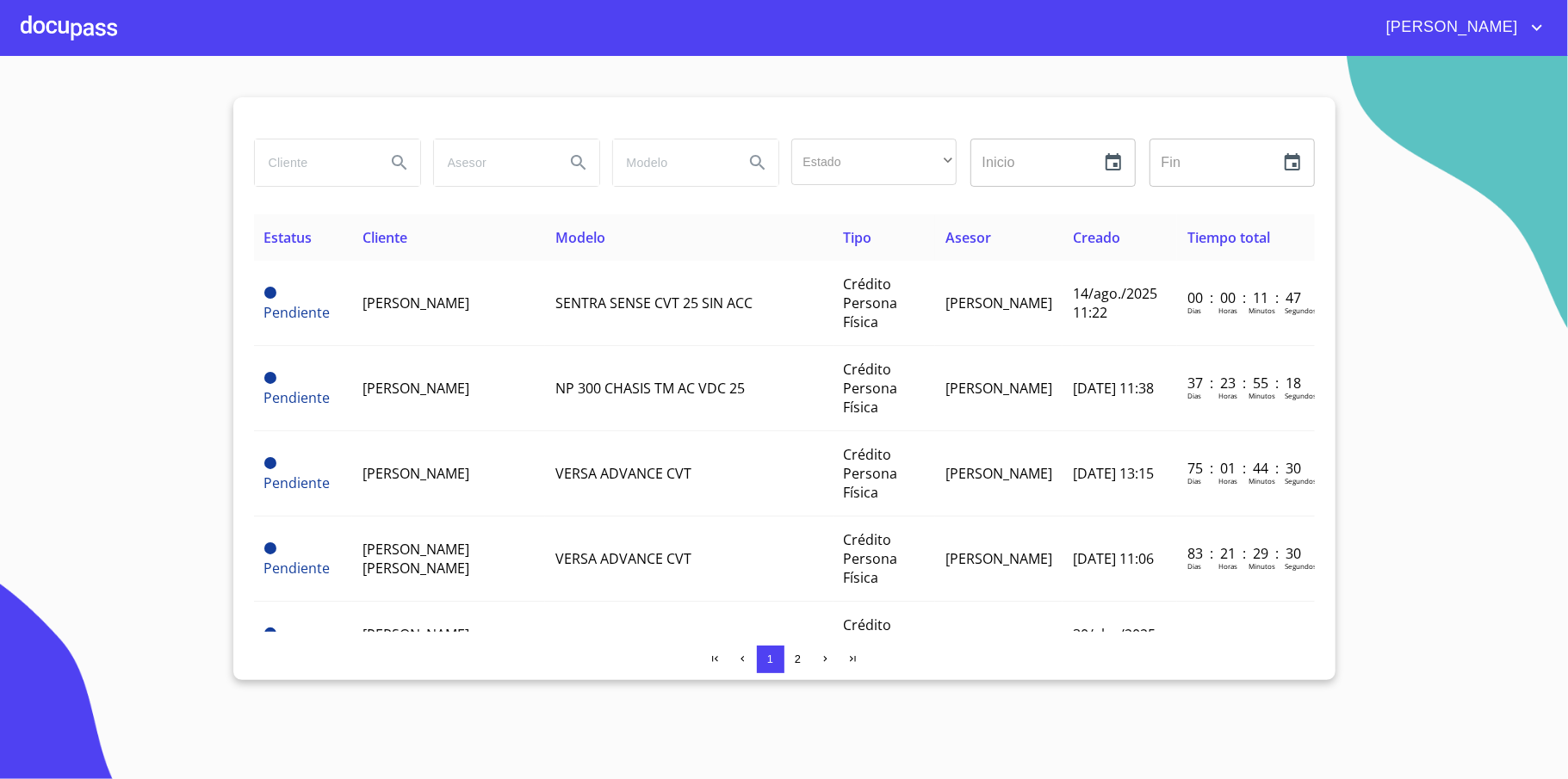
click at [314, 169] on input "search" at bounding box center [313, 162] width 117 height 46
type input "[PERSON_NAME]"
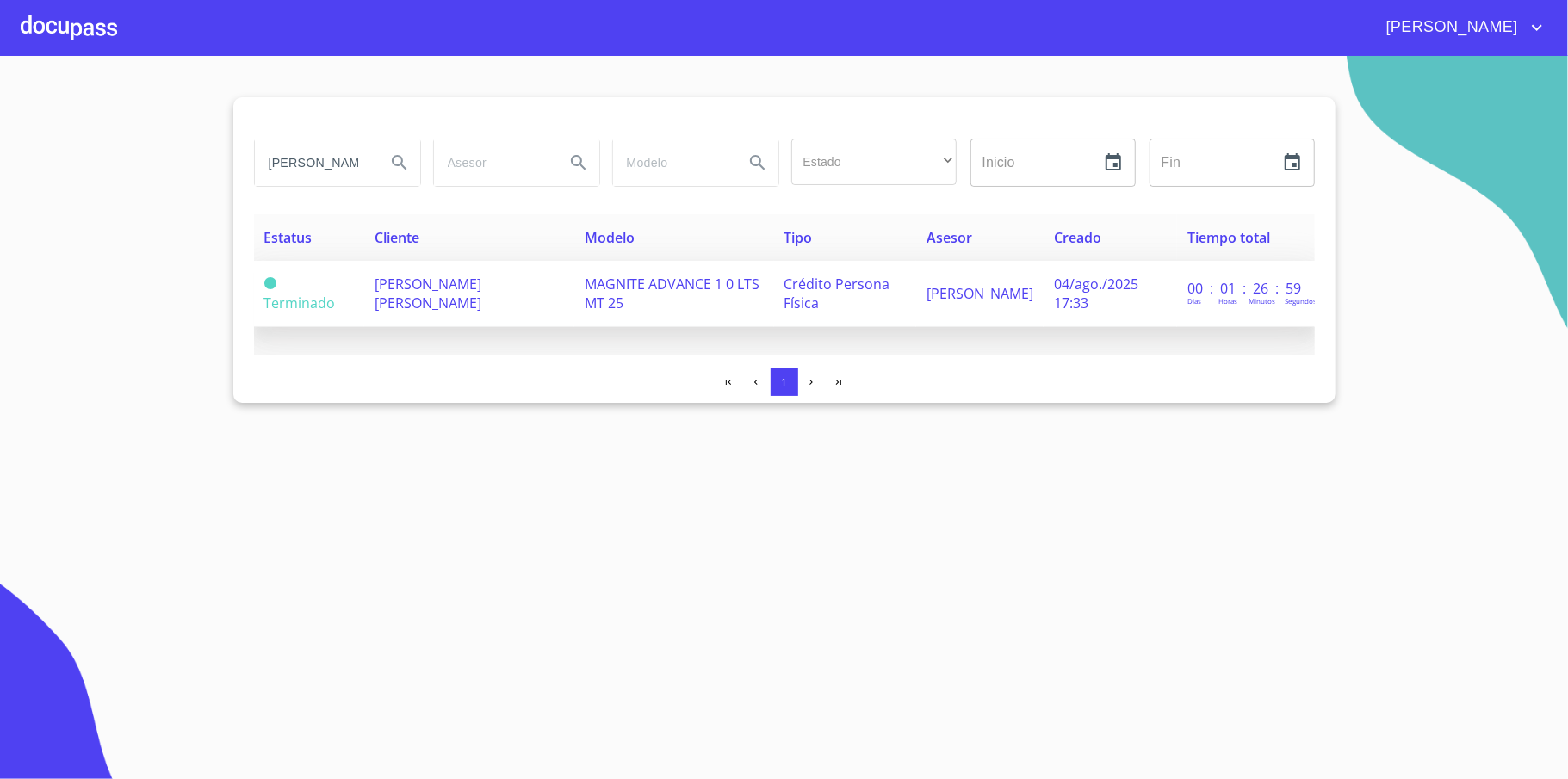
click at [444, 305] on span "[PERSON_NAME] [PERSON_NAME]" at bounding box center [427, 294] width 106 height 38
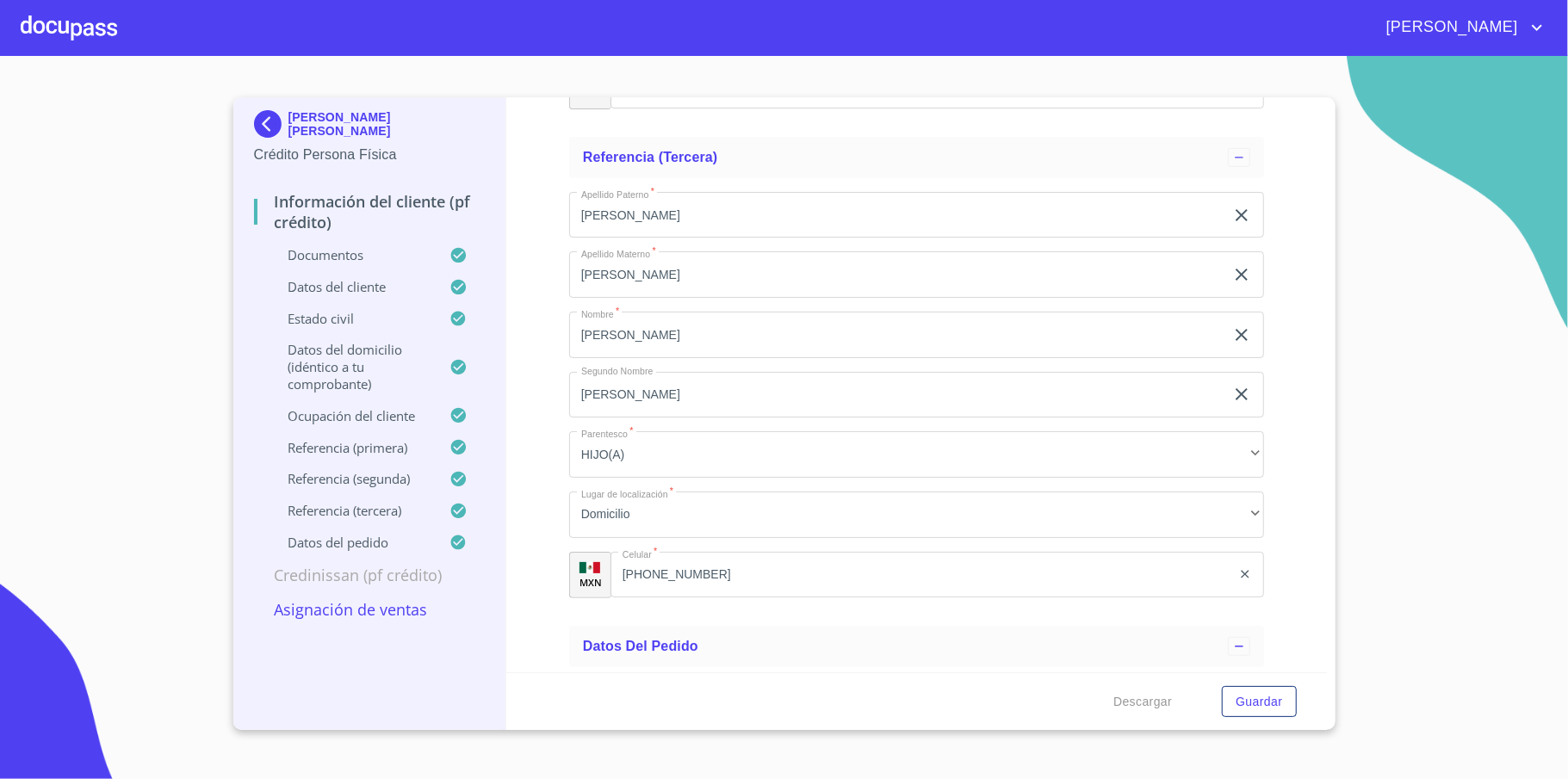
scroll to position [10418, 0]
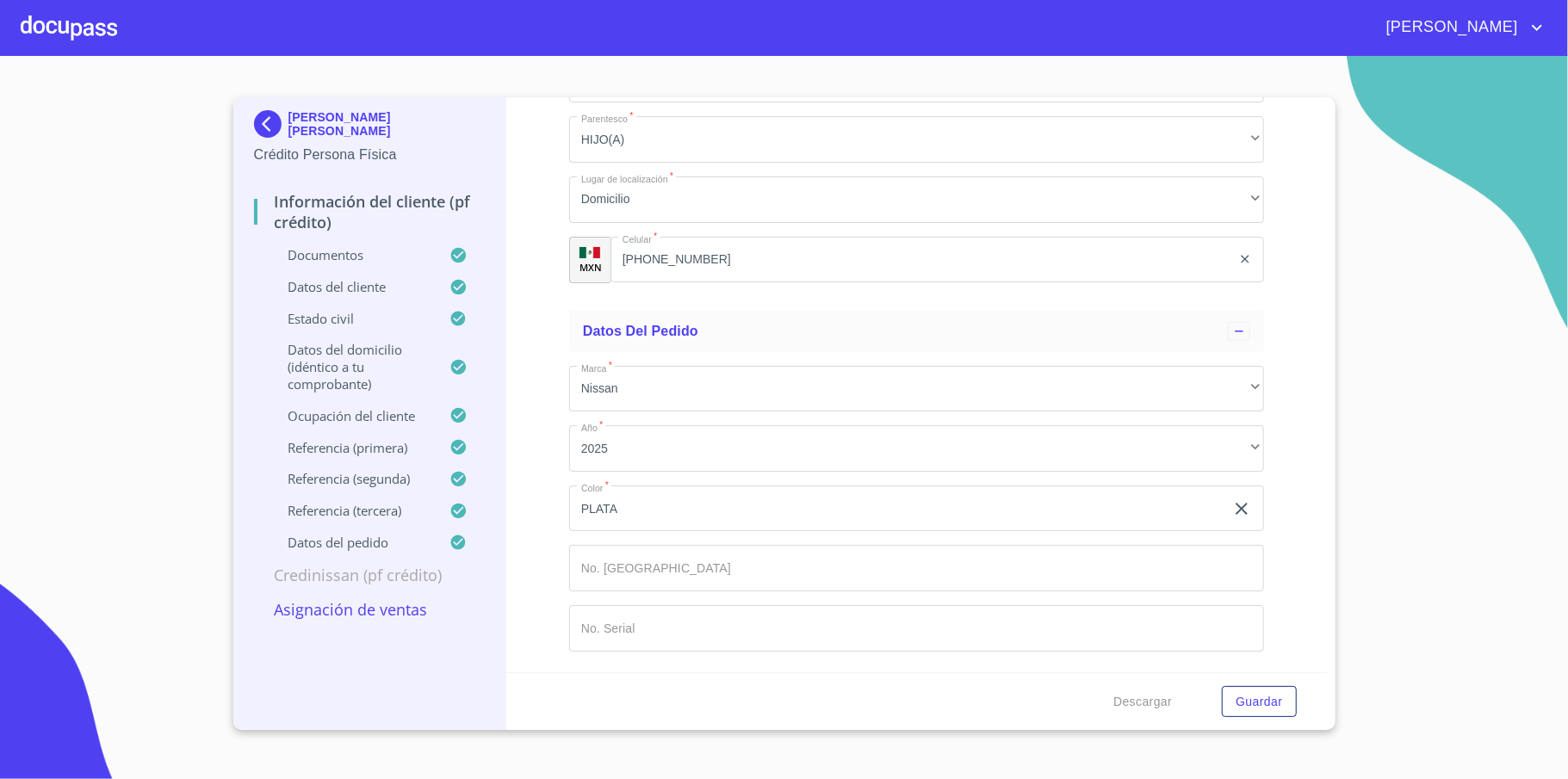
click at [266, 120] on img at bounding box center [271, 124] width 35 height 27
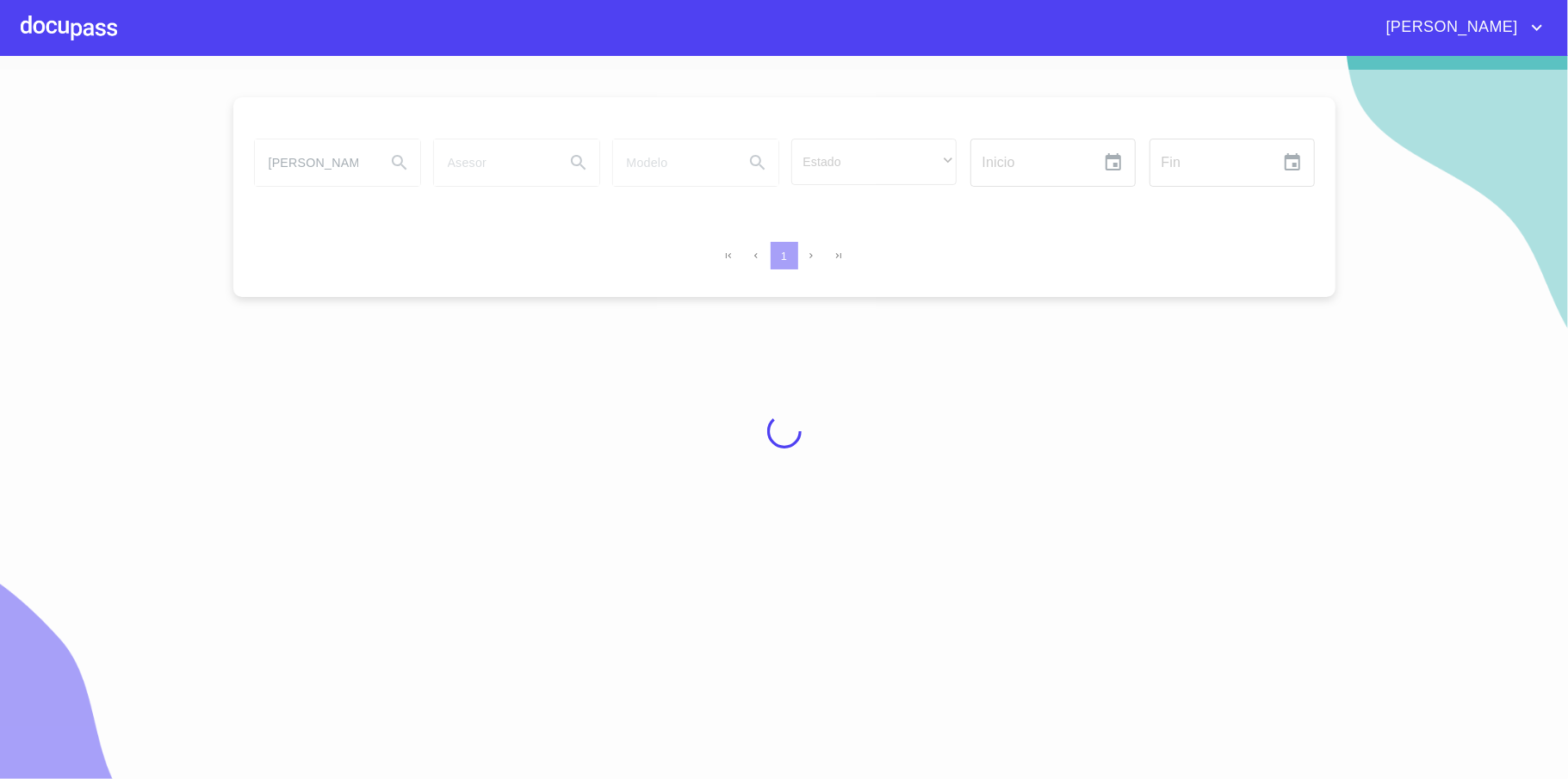
click at [320, 173] on div at bounding box center [784, 431] width 1568 height 723
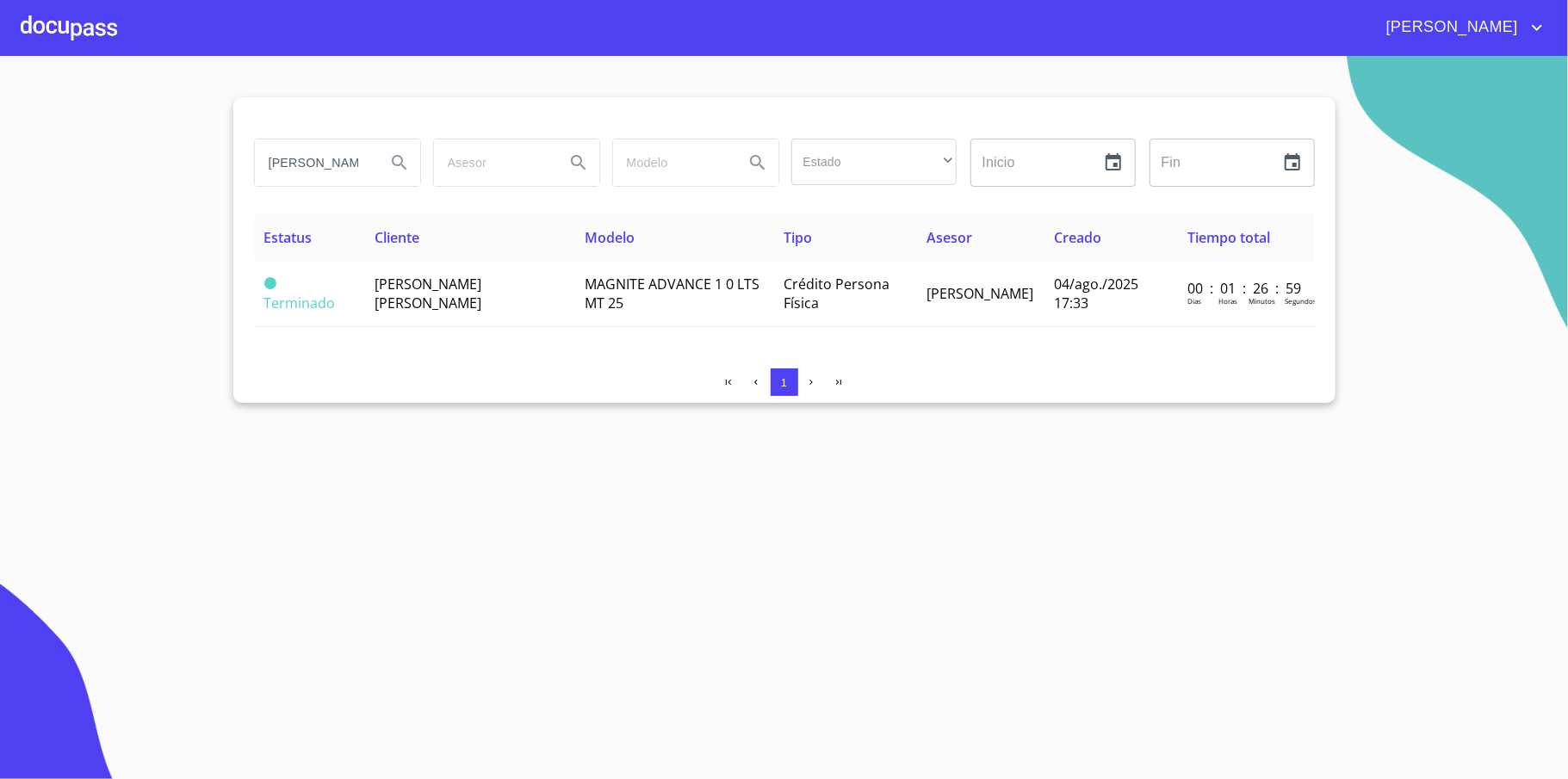
click at [298, 167] on input "[PERSON_NAME]" at bounding box center [313, 162] width 117 height 46
type input "[PERSON_NAME]"
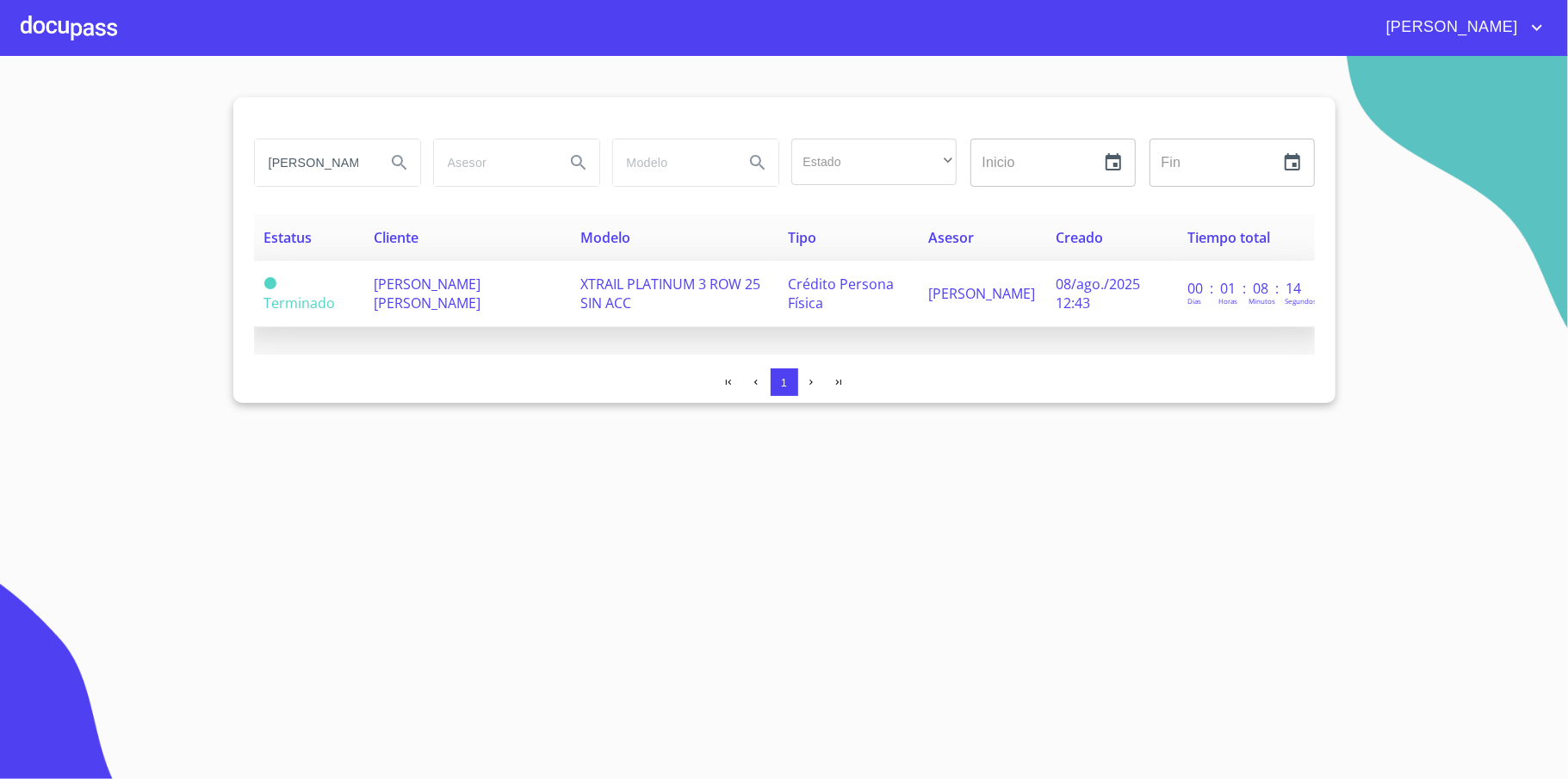
click at [445, 300] on td "[PERSON_NAME] [PERSON_NAME]" at bounding box center [466, 294] width 207 height 66
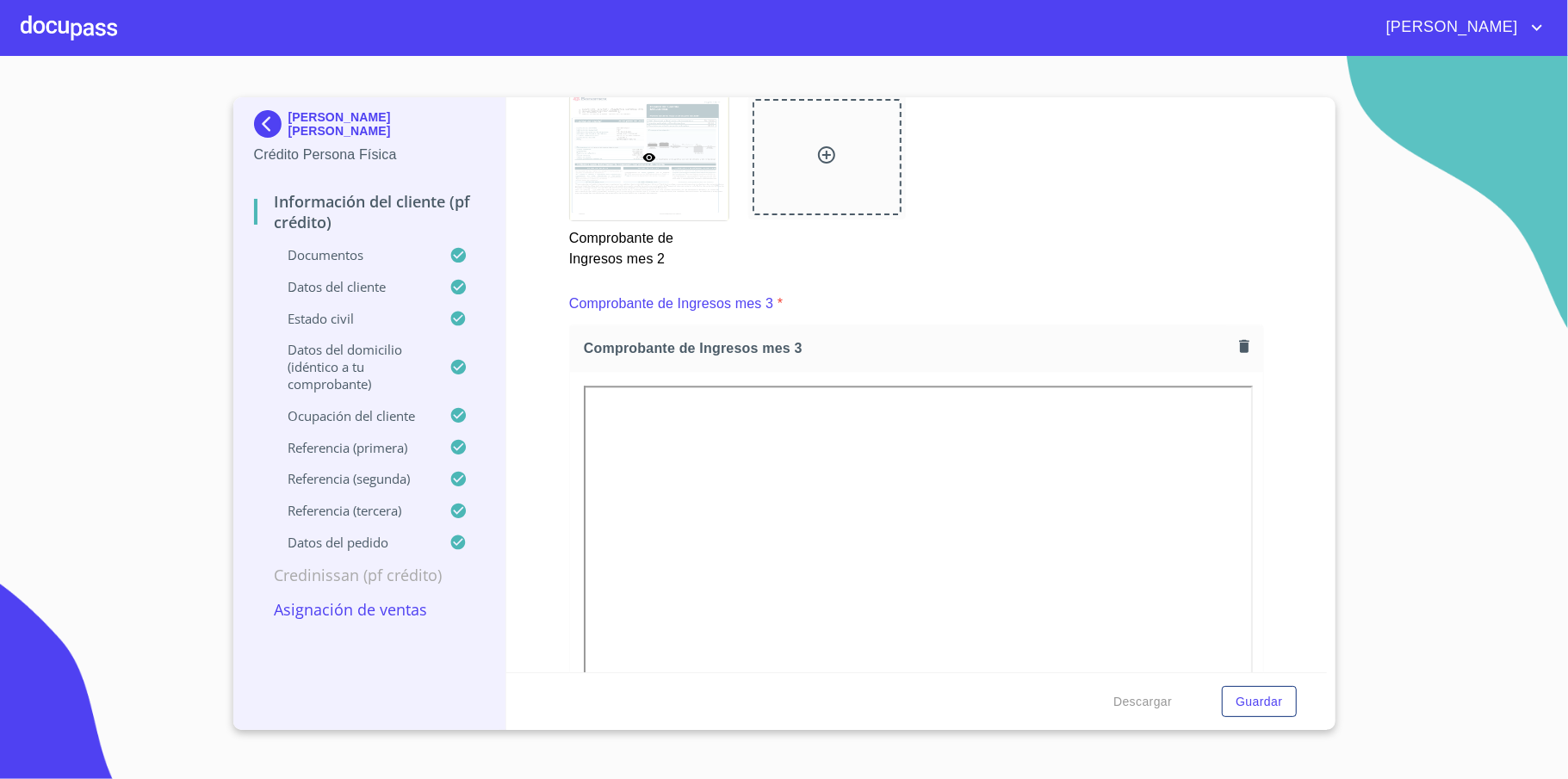
scroll to position [2989, 0]
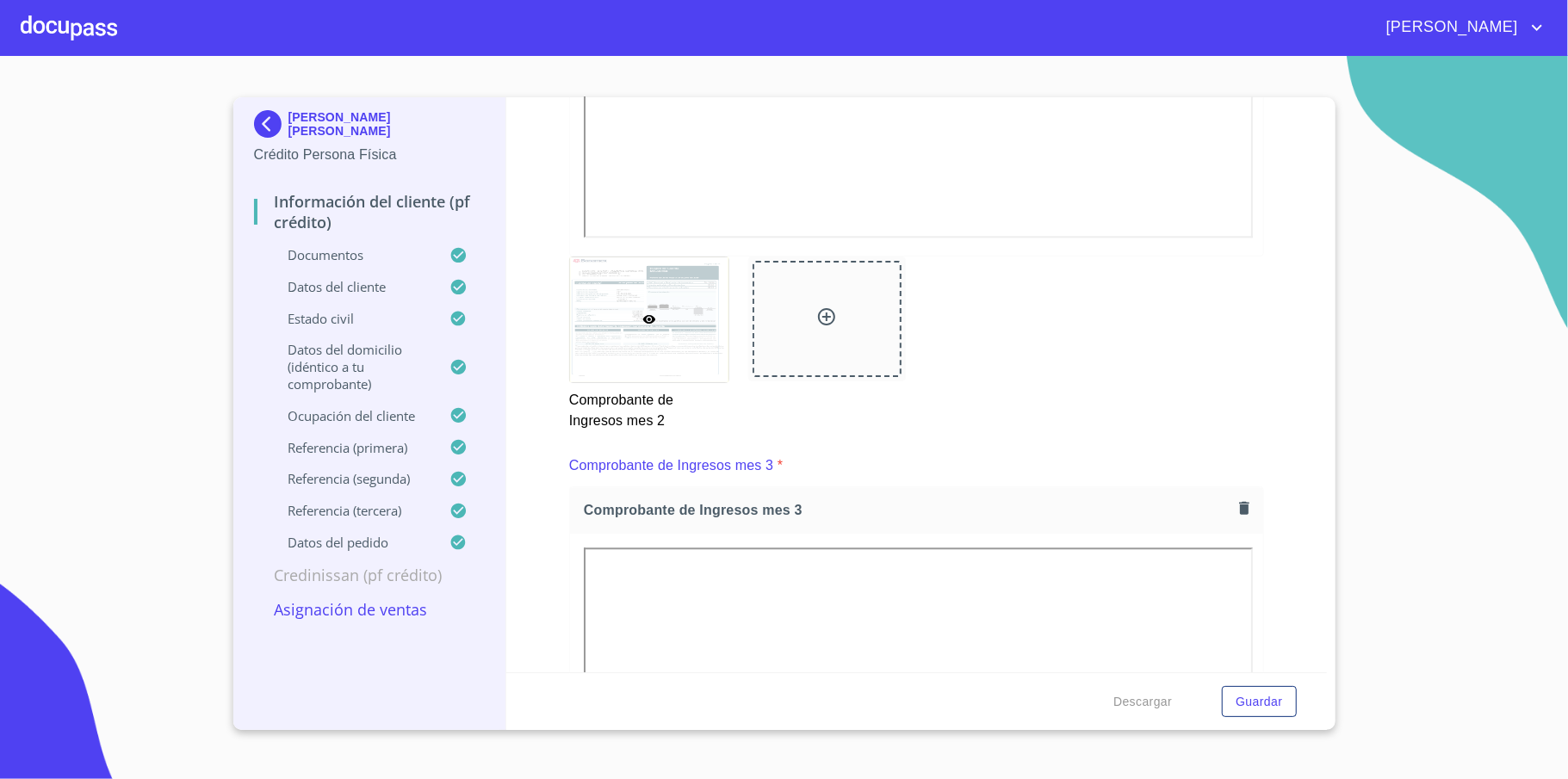
click at [1268, 482] on div "Información del cliente (PF crédito) Documentos Documento de identificación   *…" at bounding box center [916, 385] width 820 height 575
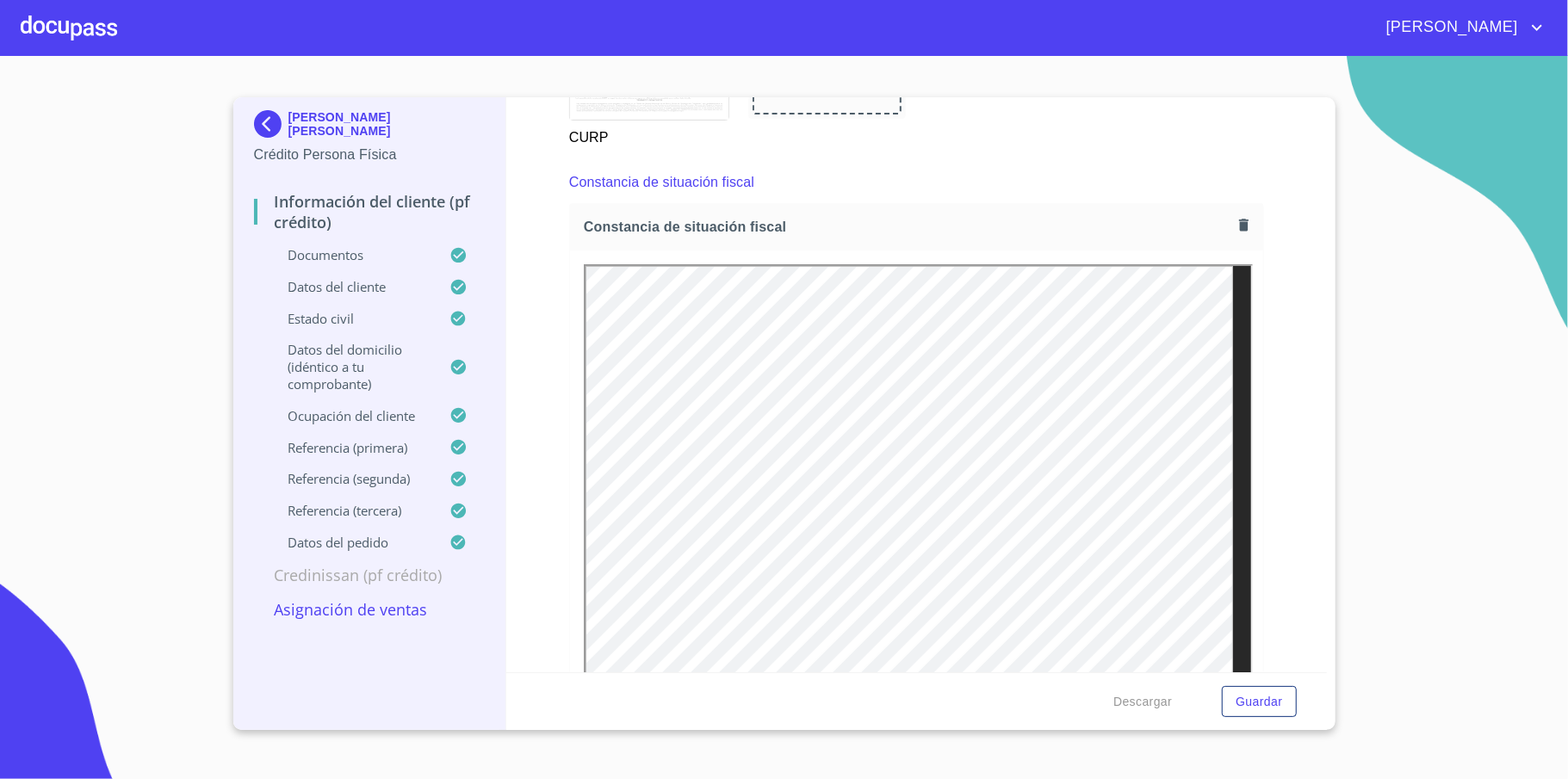
scroll to position [4757, 0]
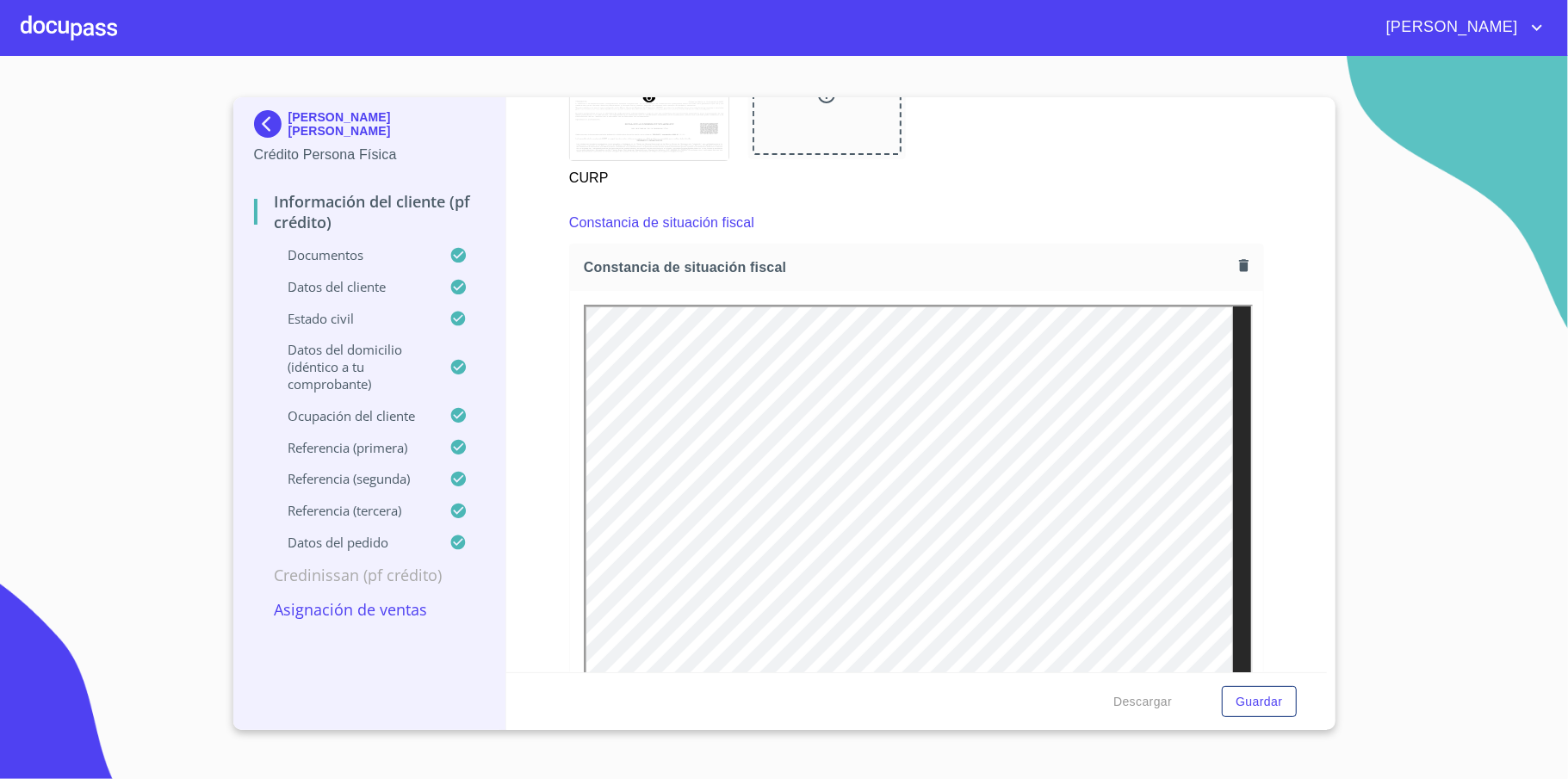
click at [1235, 274] on icon "button" at bounding box center [1243, 266] width 16 height 16
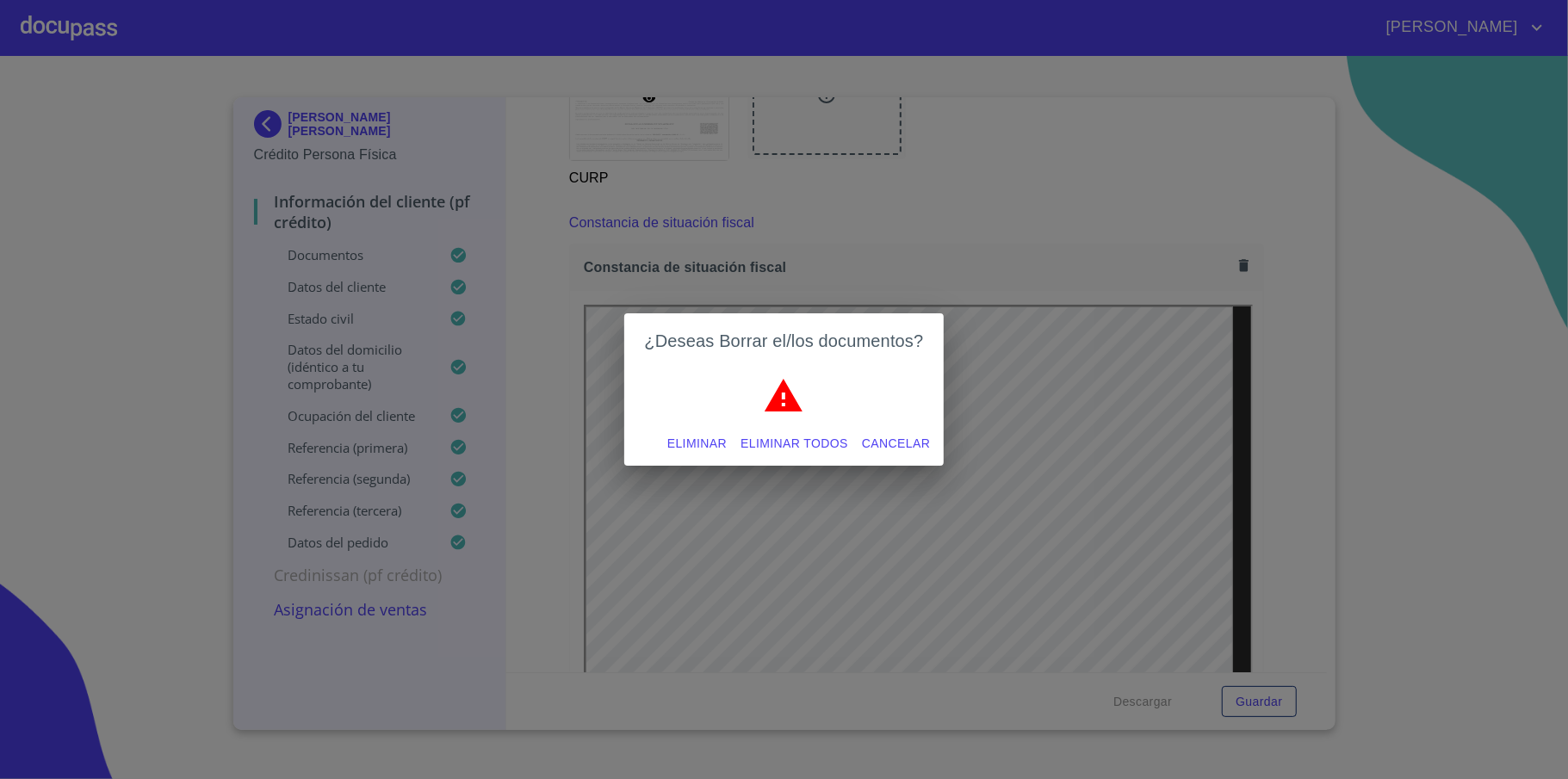
click at [683, 430] on button "Eliminar" at bounding box center [697, 443] width 73 height 32
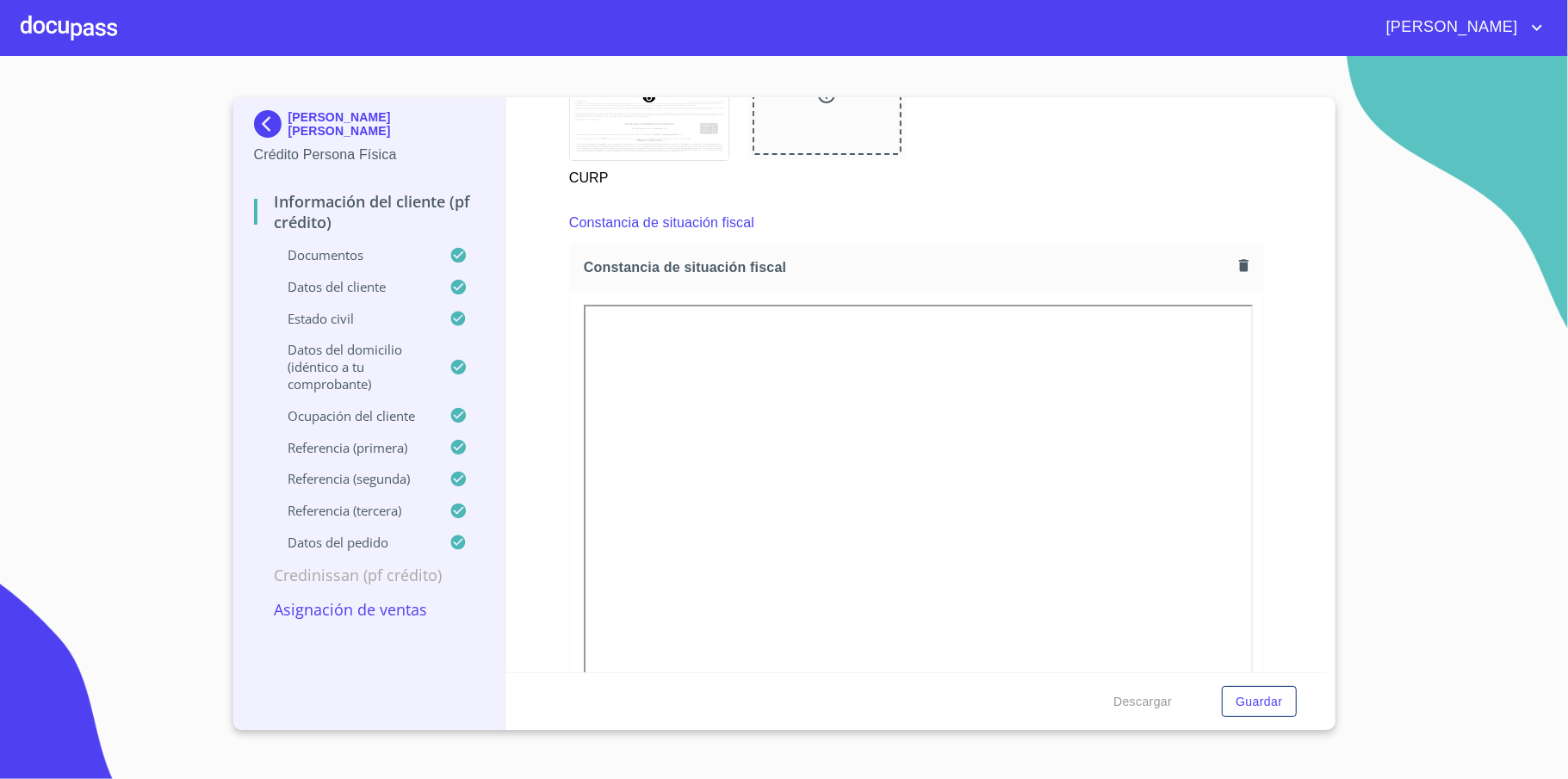
click at [1282, 410] on div "Información del cliente (PF crédito) Documentos Documento de identificación   *…" at bounding box center [916, 385] width 820 height 575
click at [342, 606] on p "Asignación de Ventas" at bounding box center [369, 609] width 231 height 21
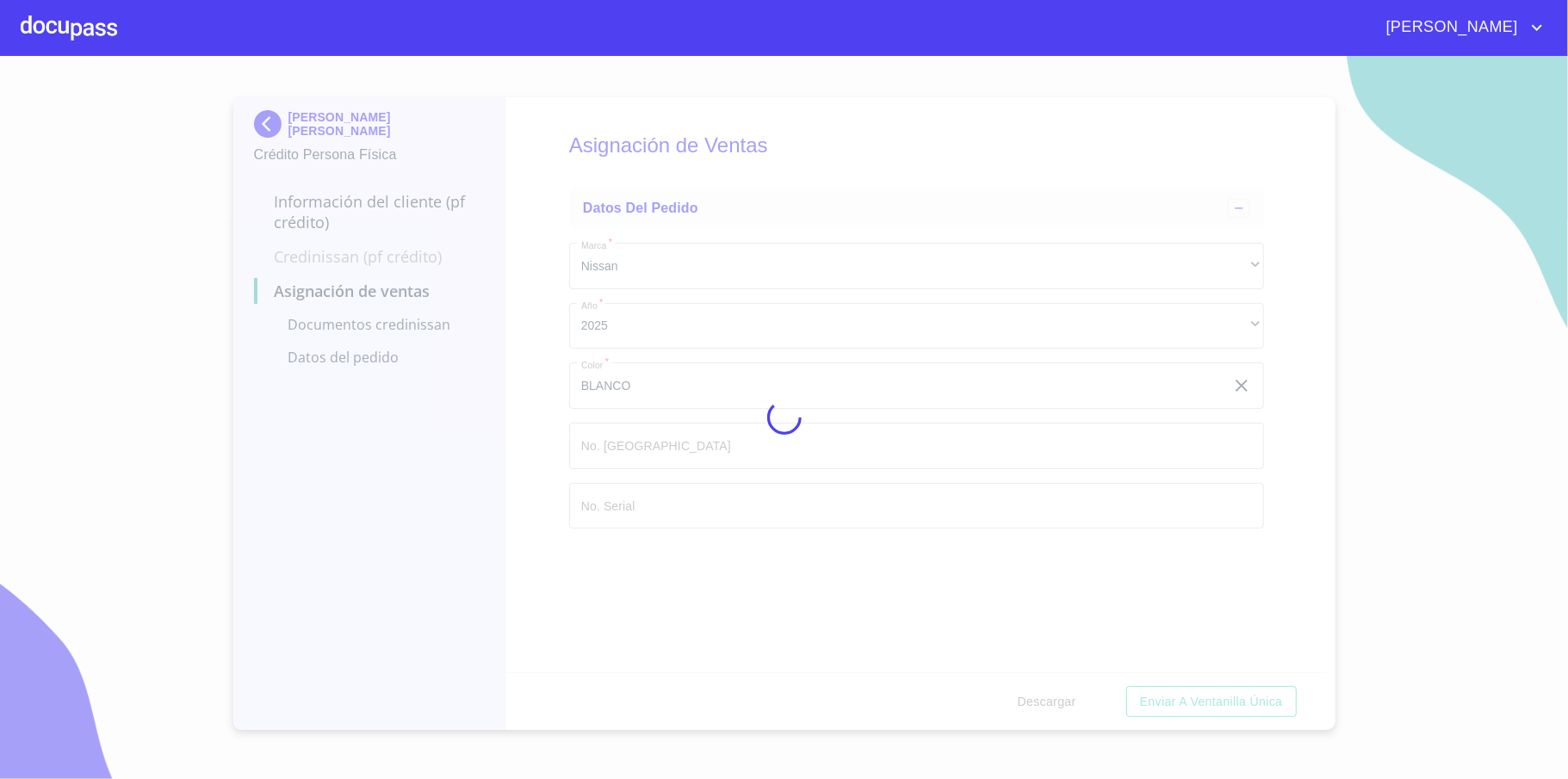
scroll to position [0, 0]
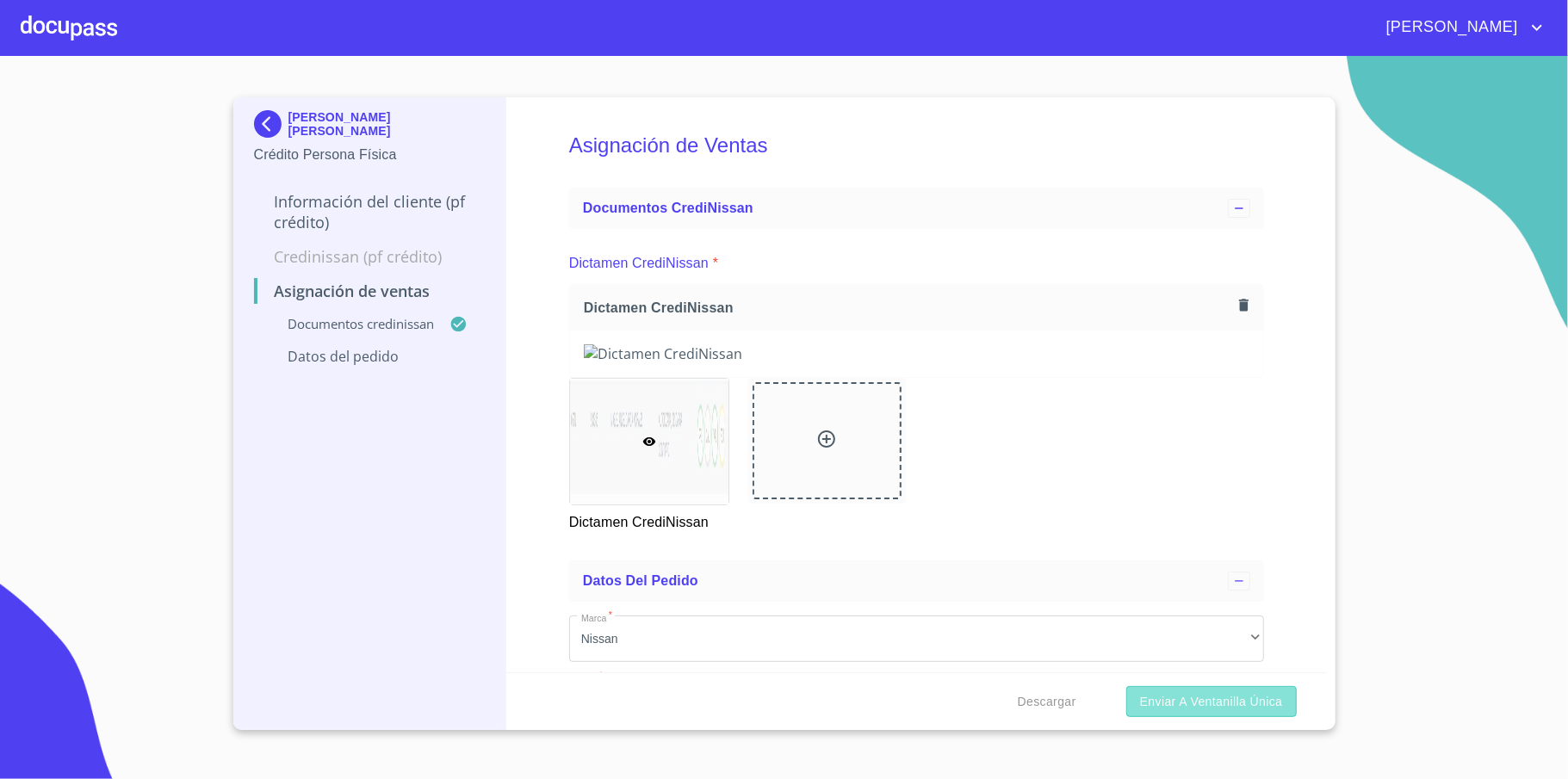
click at [1189, 703] on span "Enviar a Ventanilla única" at bounding box center [1210, 703] width 143 height 22
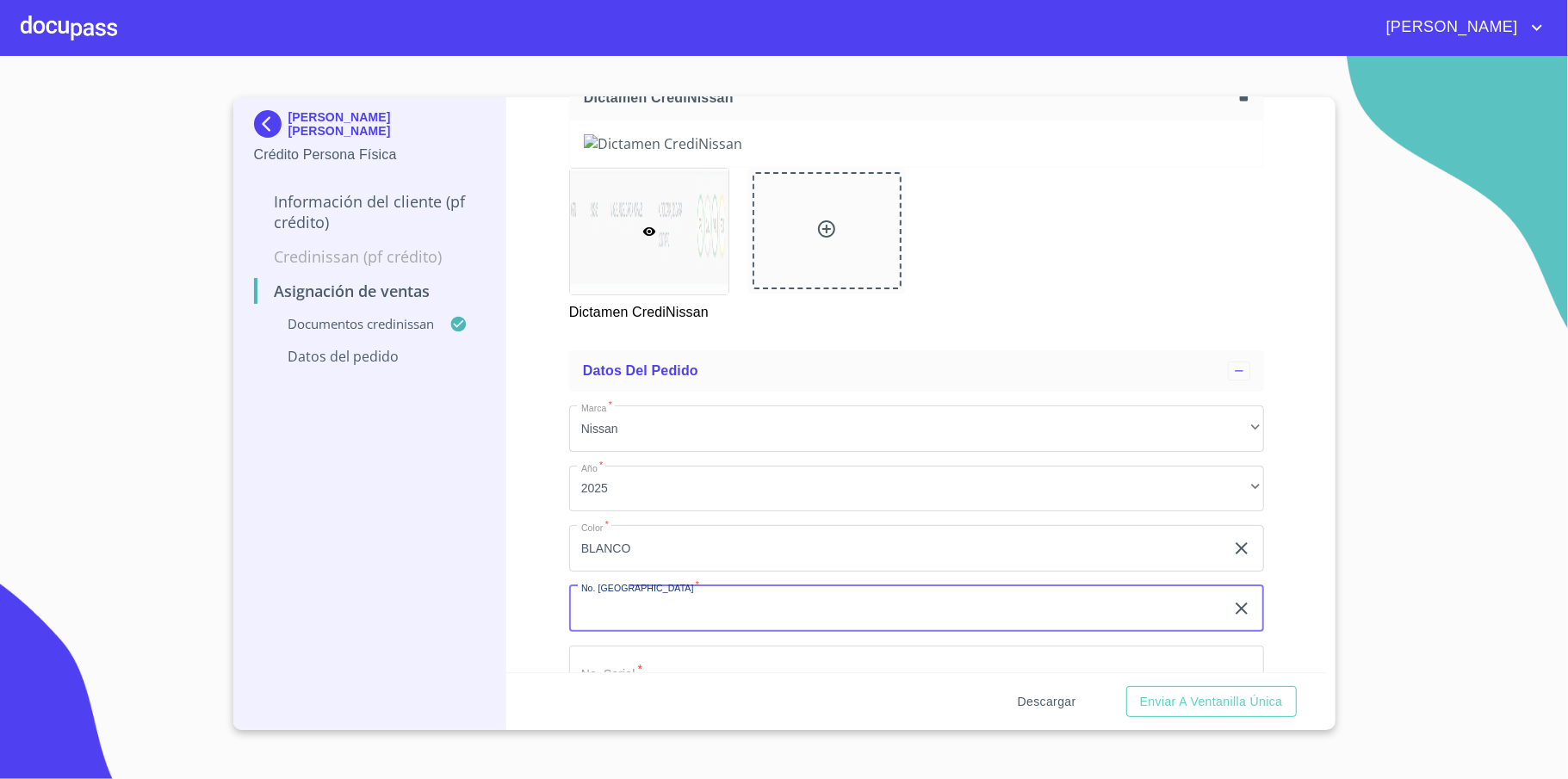
click at [1052, 700] on span "Descargar" at bounding box center [1047, 703] width 58 height 22
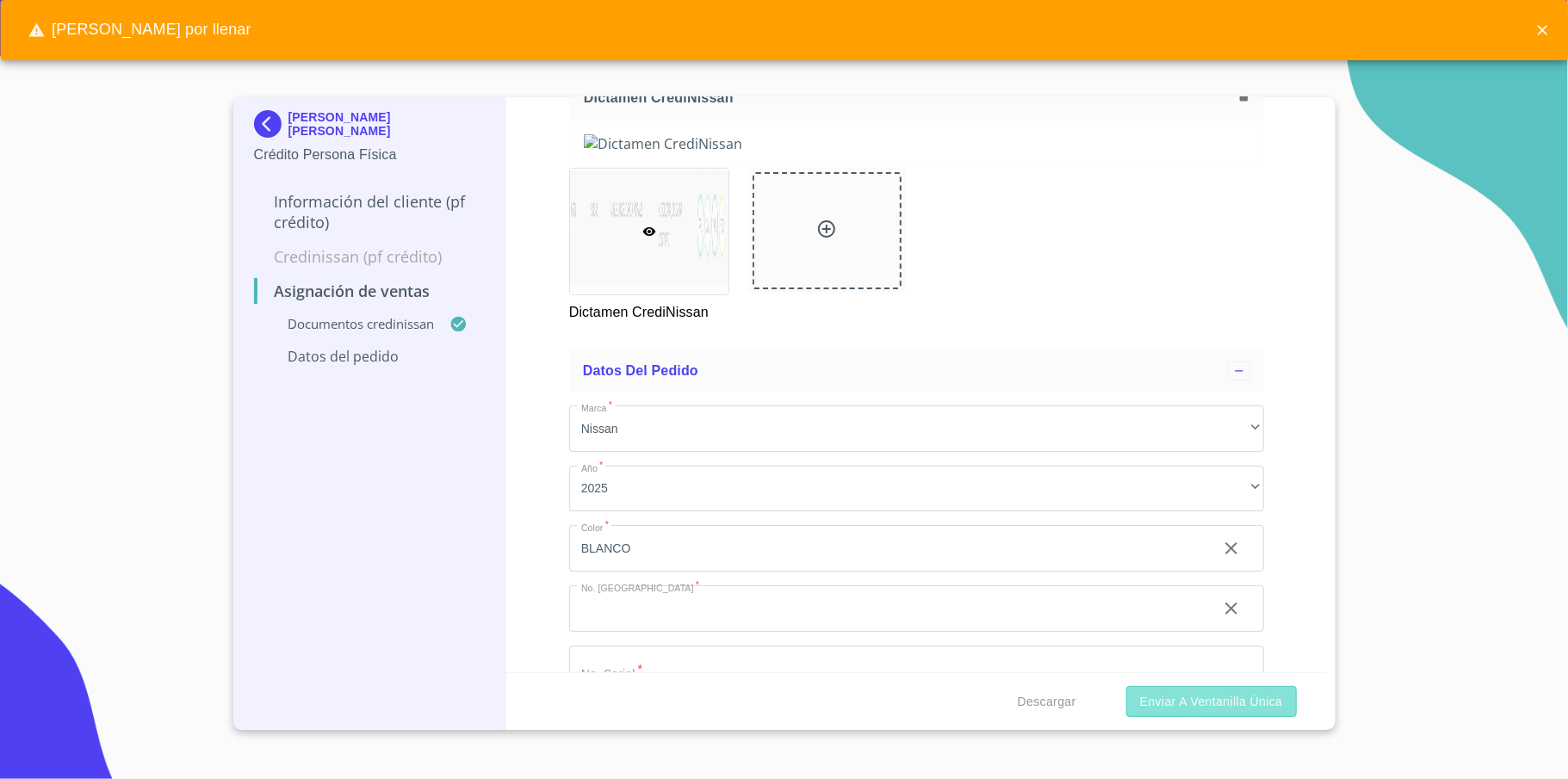
click at [1187, 703] on span "Enviar a Ventanilla única" at bounding box center [1210, 703] width 143 height 22
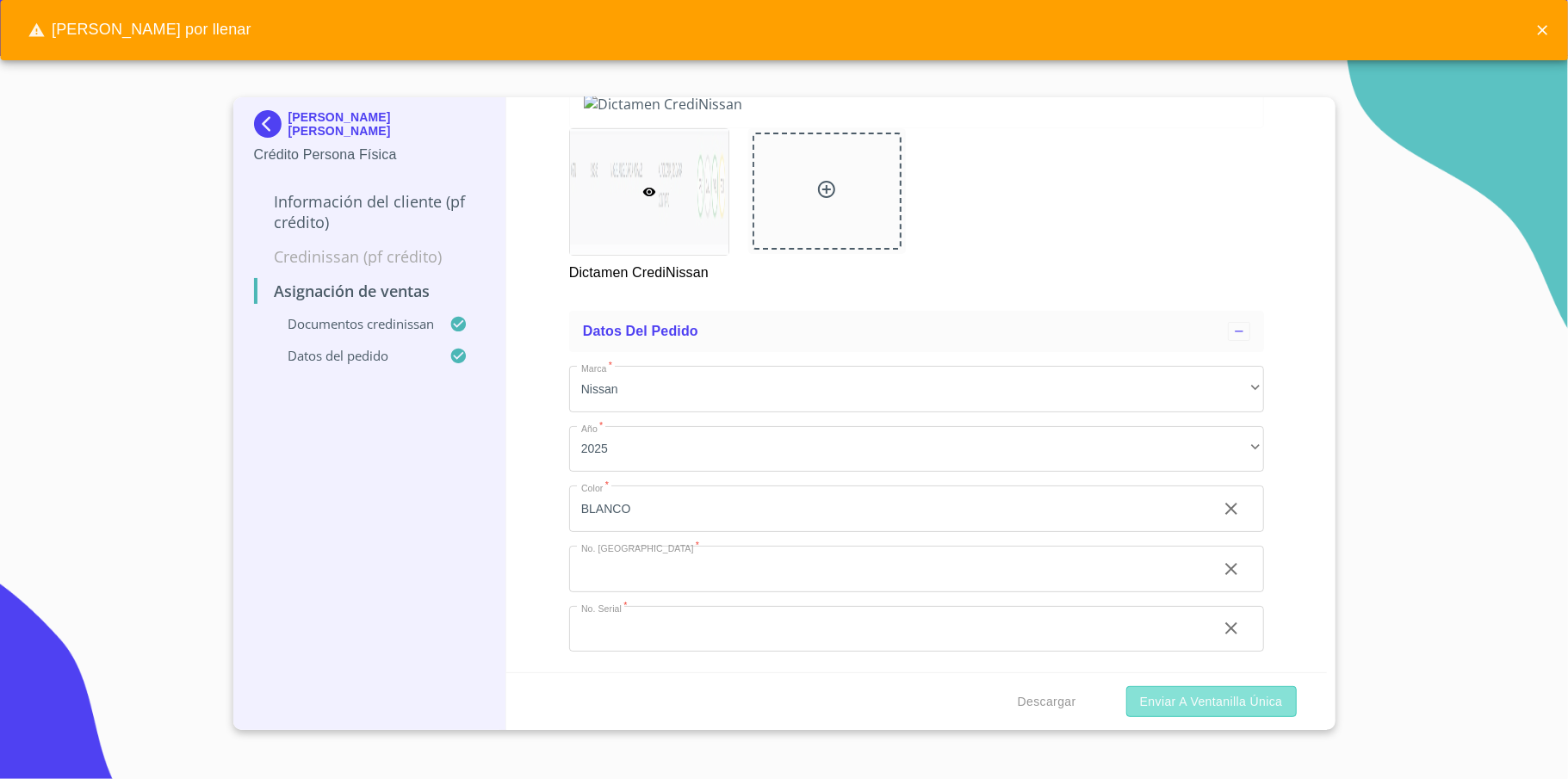
click at [1168, 699] on span "Enviar a Ventanilla única" at bounding box center [1210, 703] width 143 height 22
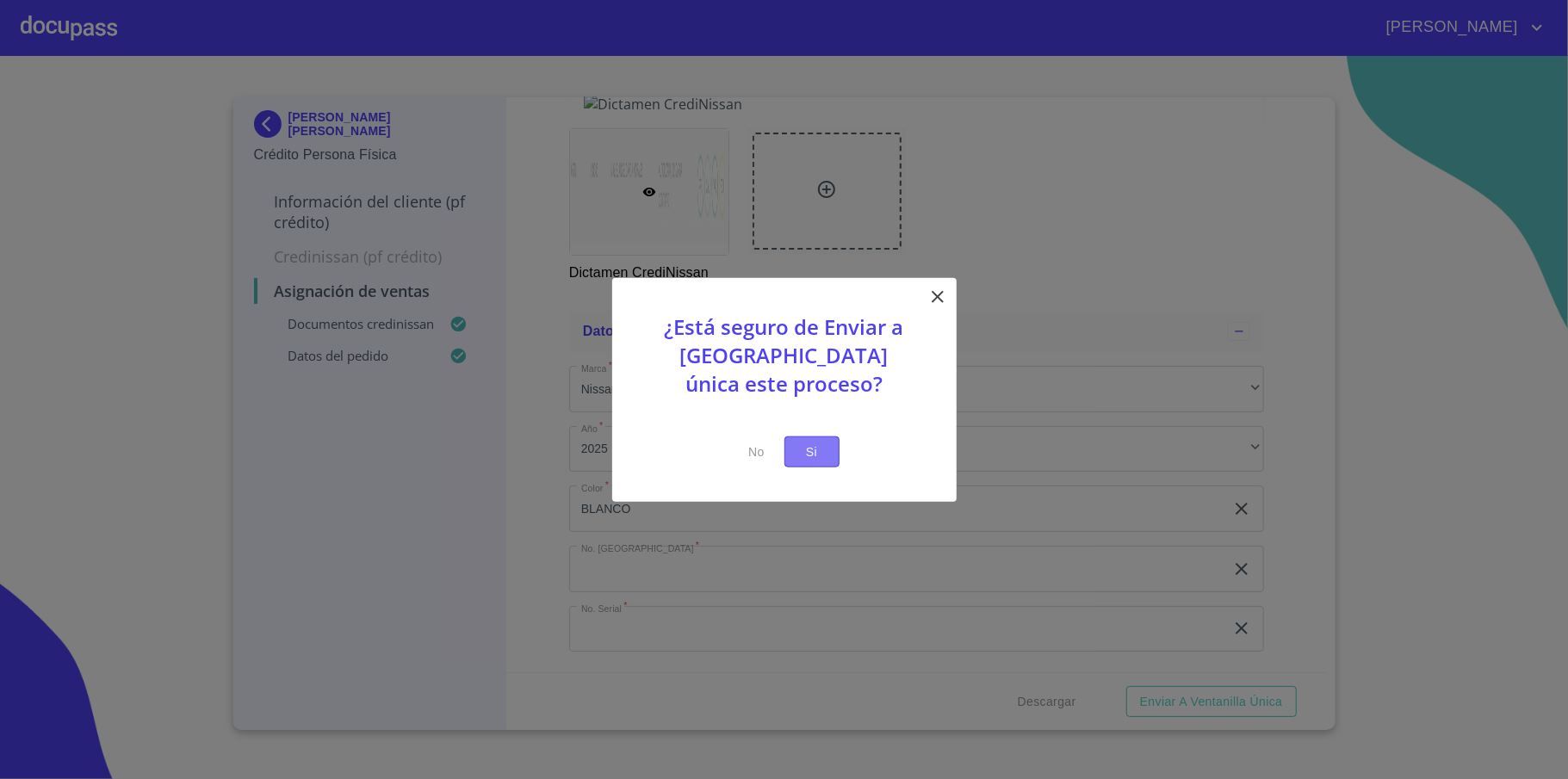
click at [824, 454] on span "Si" at bounding box center [812, 451] width 27 height 22
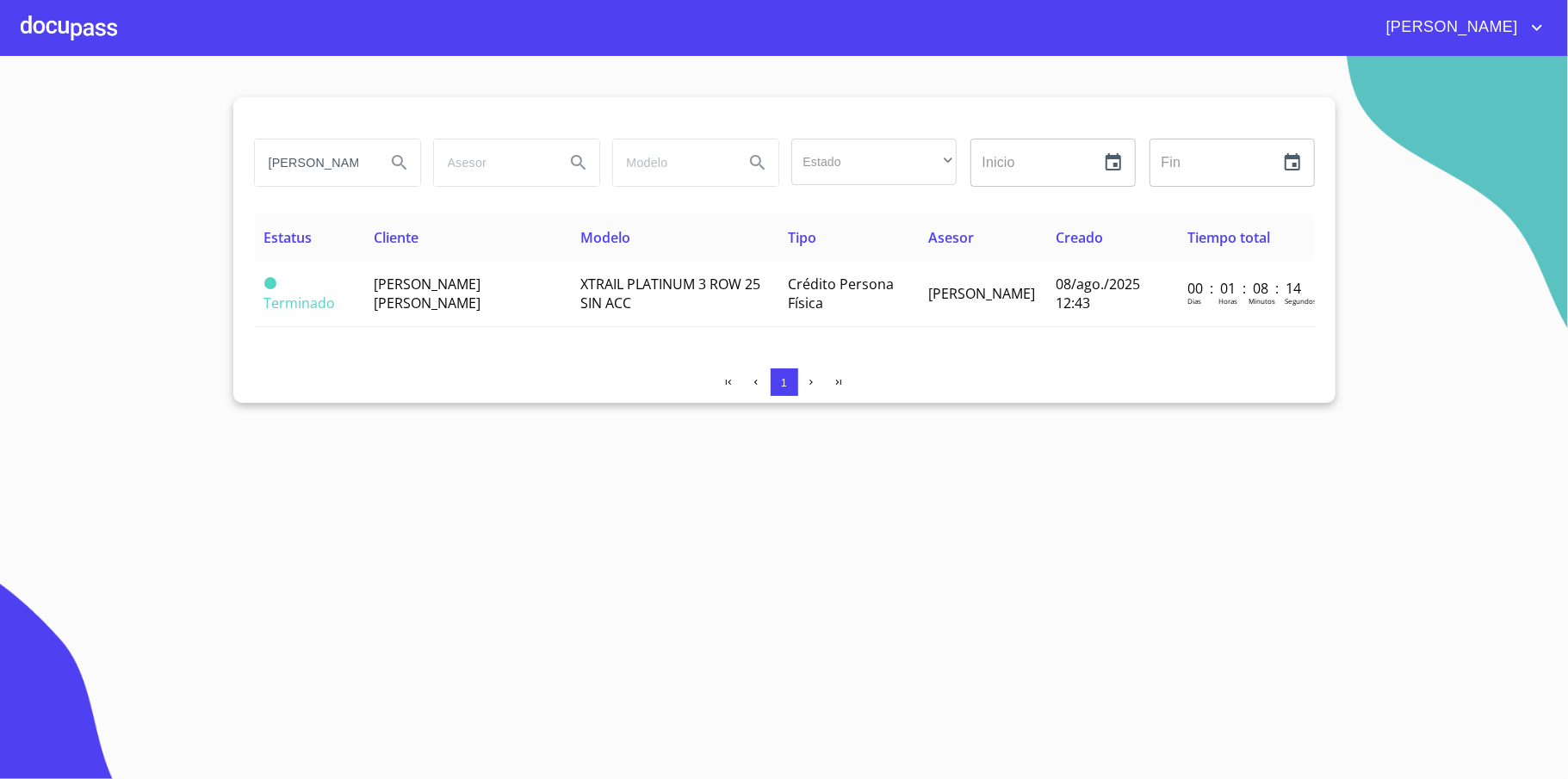
click at [352, 162] on input "[PERSON_NAME]" at bounding box center [313, 162] width 117 height 46
type input "[DEMOGRAPHIC_DATA]"
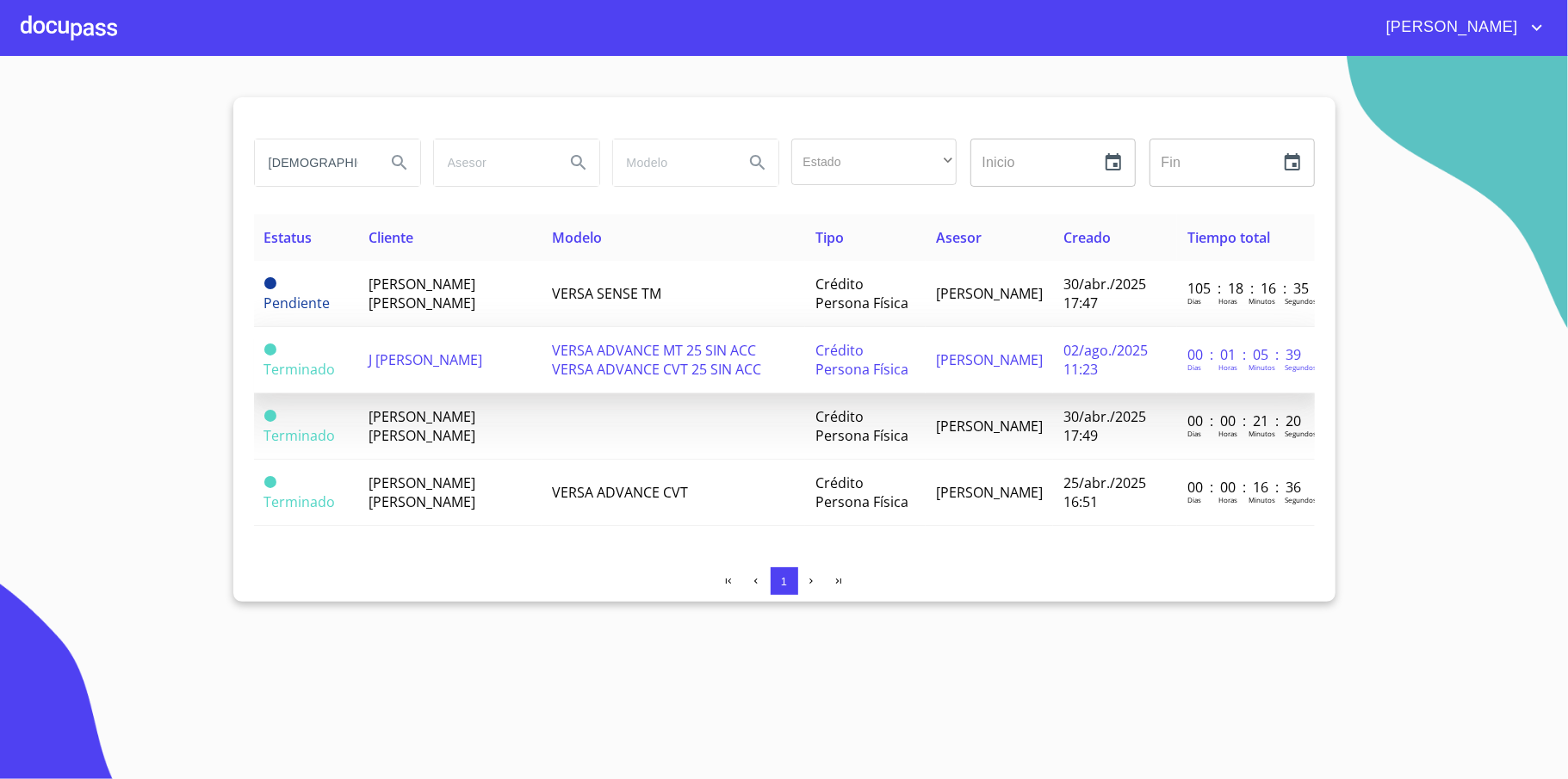
click at [1057, 366] on td "02/ago./2025 11:23" at bounding box center [1115, 359] width 124 height 66
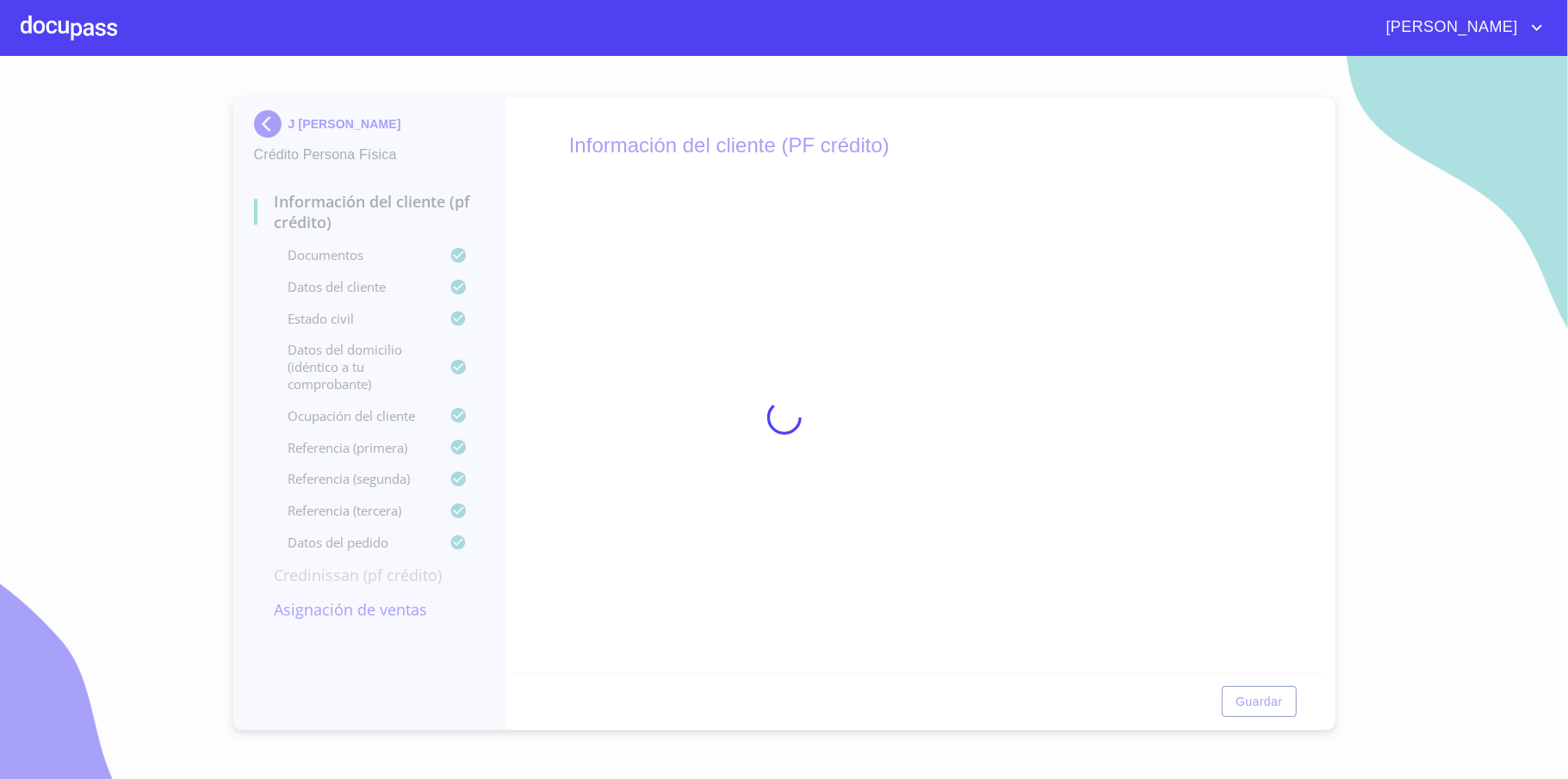
click at [58, 39] on div at bounding box center [69, 27] width 96 height 56
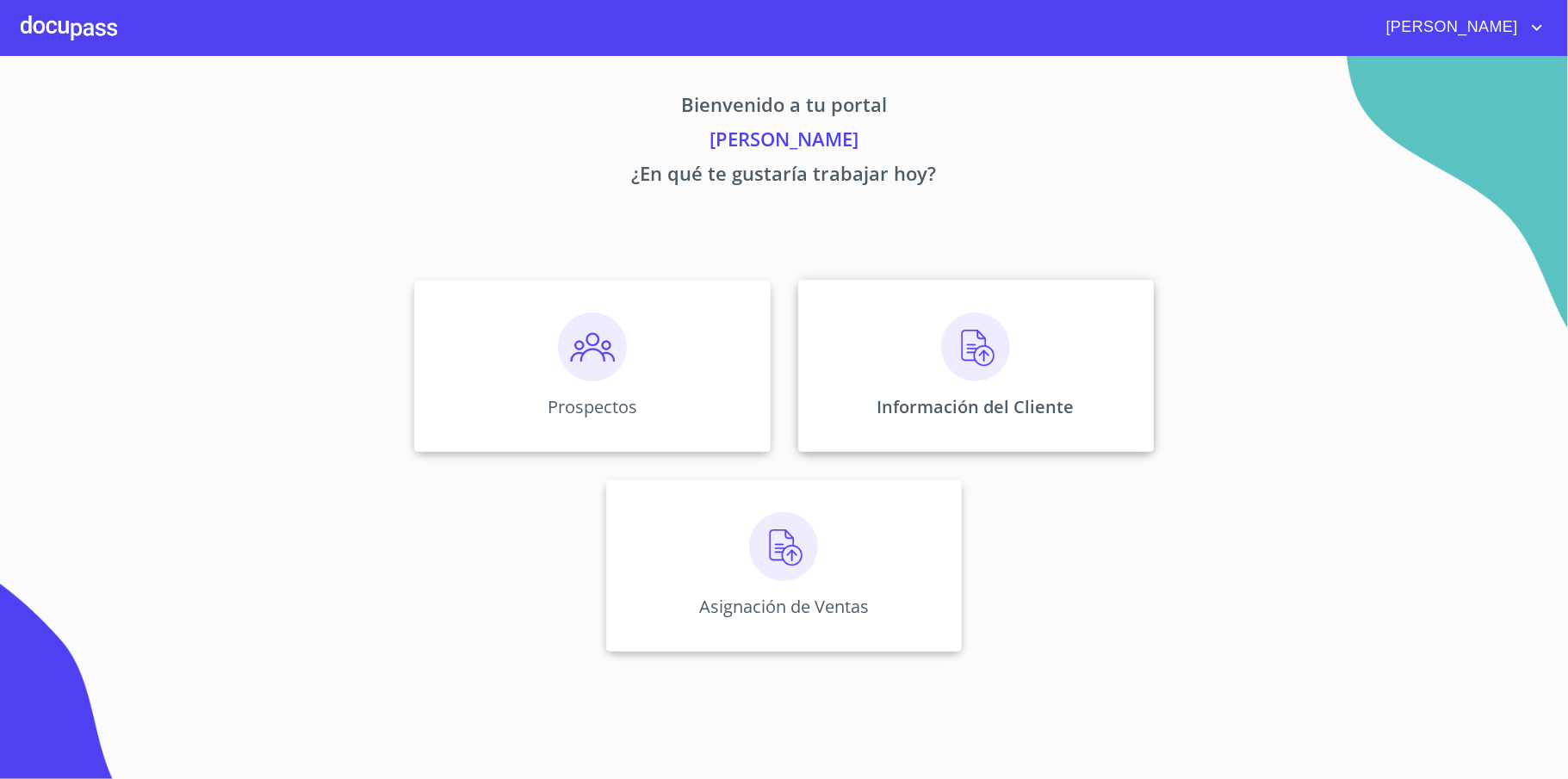
click at [998, 388] on div "Información del Cliente" at bounding box center [976, 365] width 356 height 172
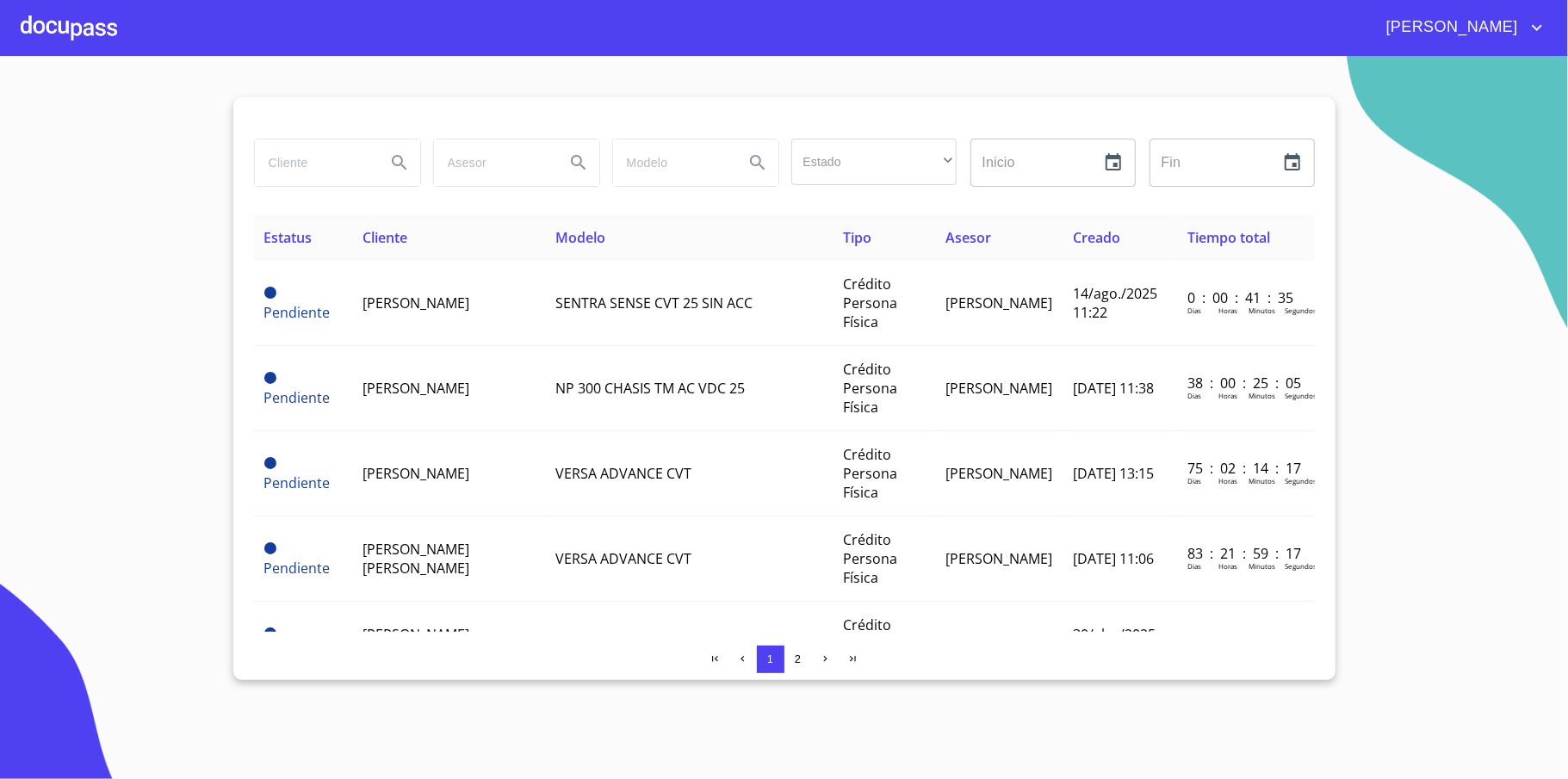
click at [321, 164] on input "search" at bounding box center [313, 162] width 117 height 46
type input "[DEMOGRAPHIC_DATA]"
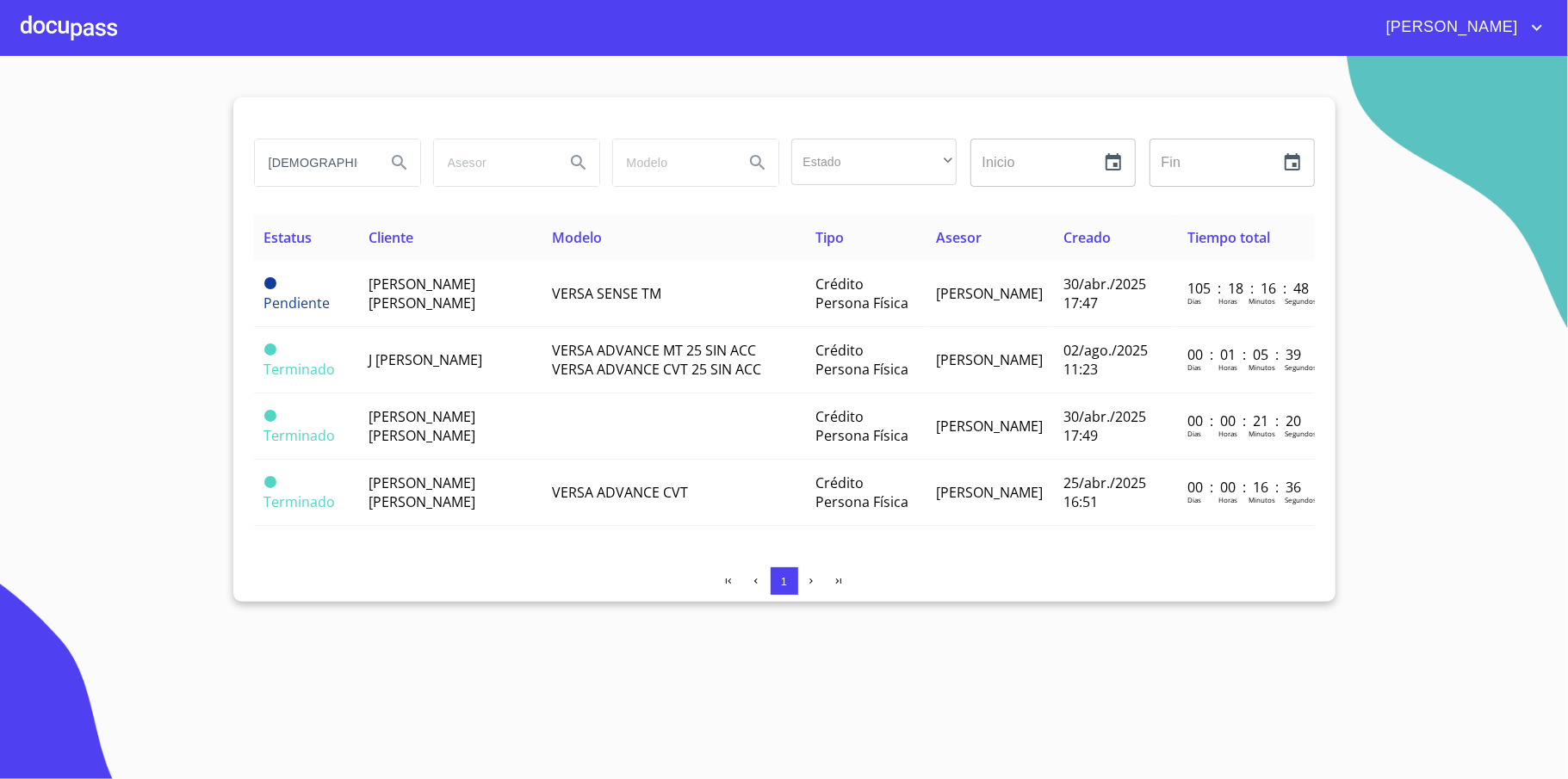
drag, startPoint x: 1286, startPoint y: 366, endPoint x: 1379, endPoint y: 370, distance: 93.1
click at [1379, 370] on section "[DEMOGRAPHIC_DATA] Estado ​ ​ Inicio ​ Fin ​ Estatus Cliente Modelo Tipo Asesor…" at bounding box center [784, 417] width 1568 height 723
click at [21, 31] on div at bounding box center [69, 27] width 96 height 56
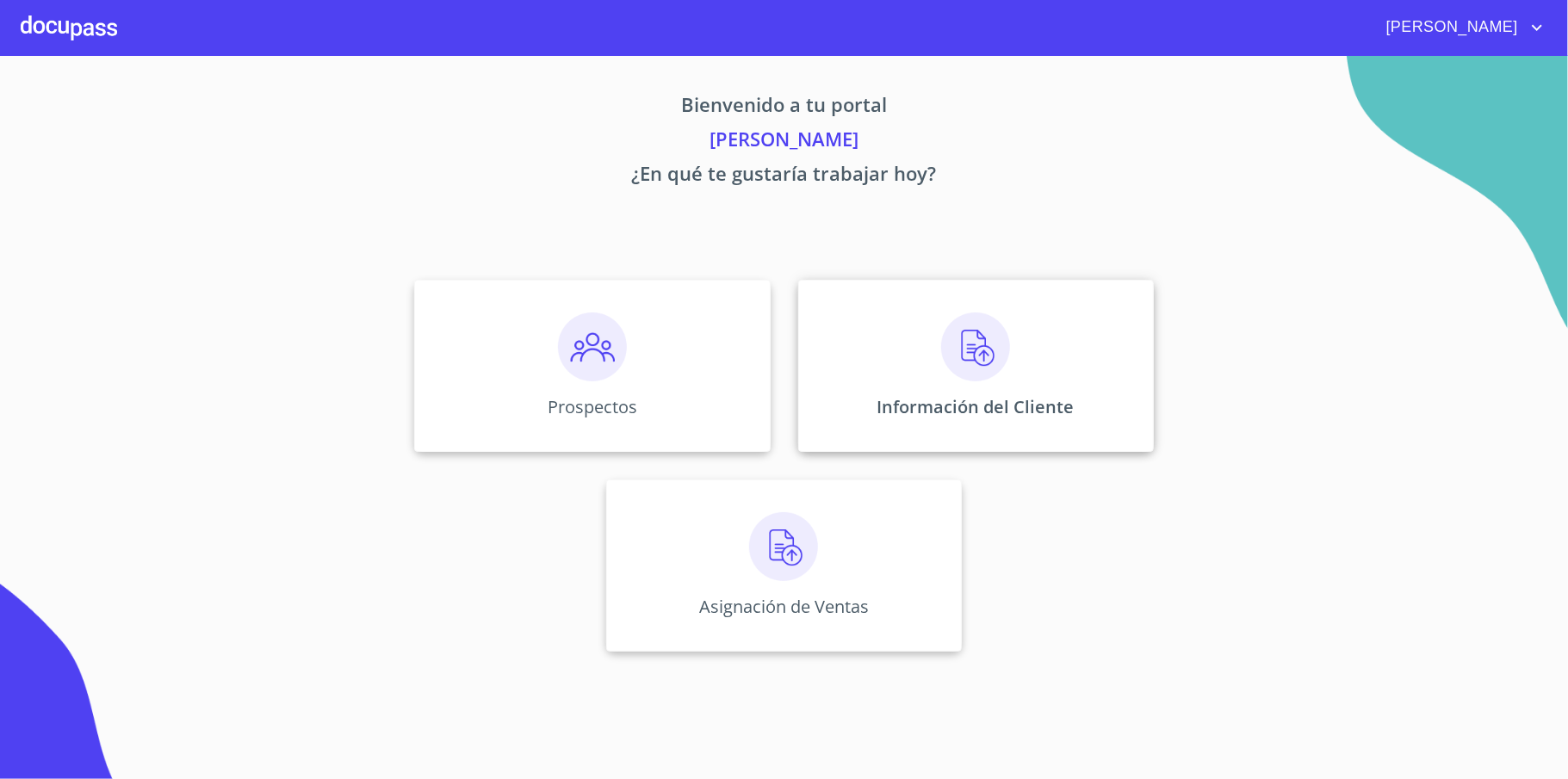
click at [1033, 366] on div "Información del Cliente" at bounding box center [976, 365] width 356 height 172
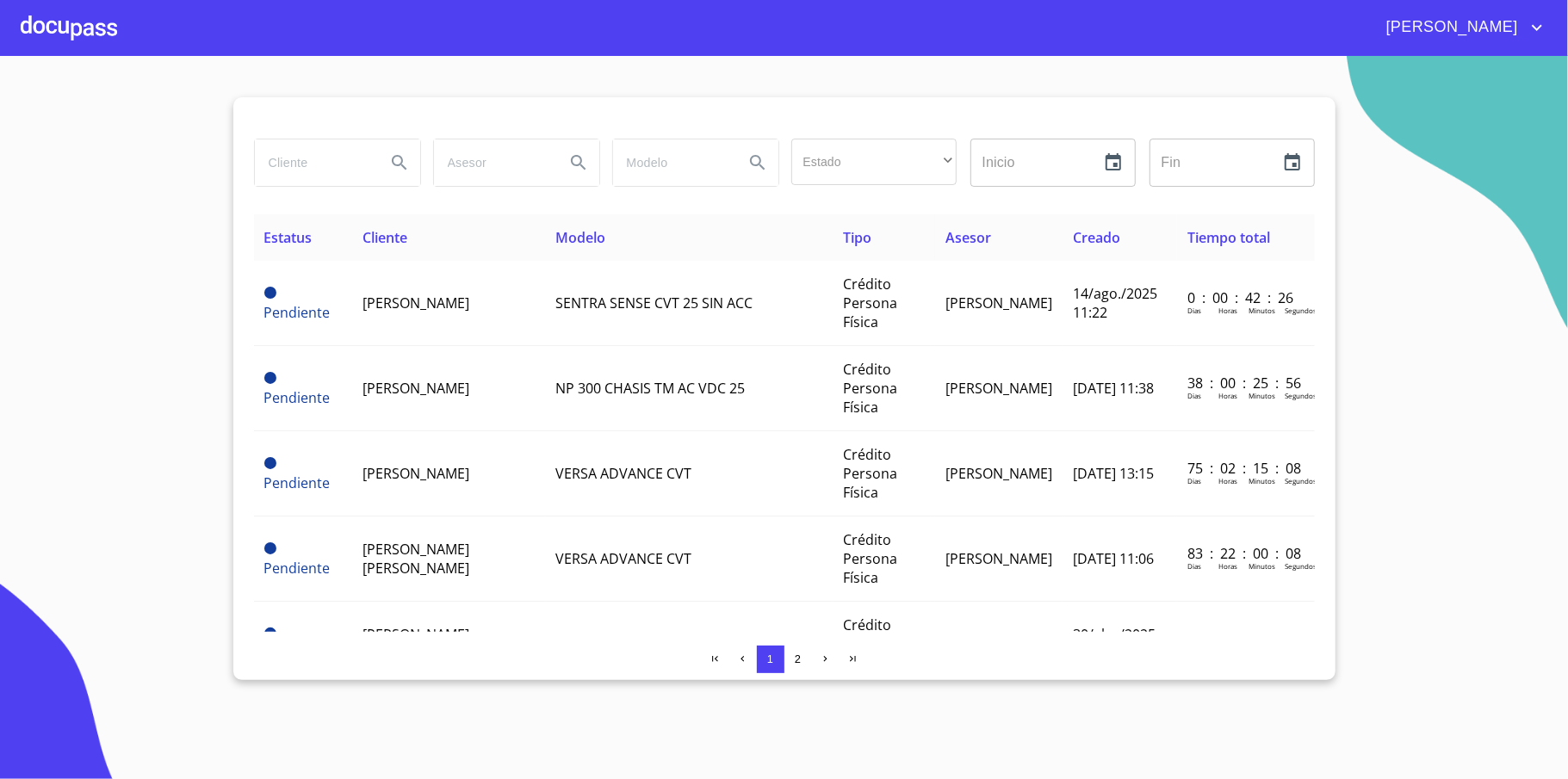
click at [349, 168] on input "search" at bounding box center [313, 162] width 117 height 46
type input "[DEMOGRAPHIC_DATA]"
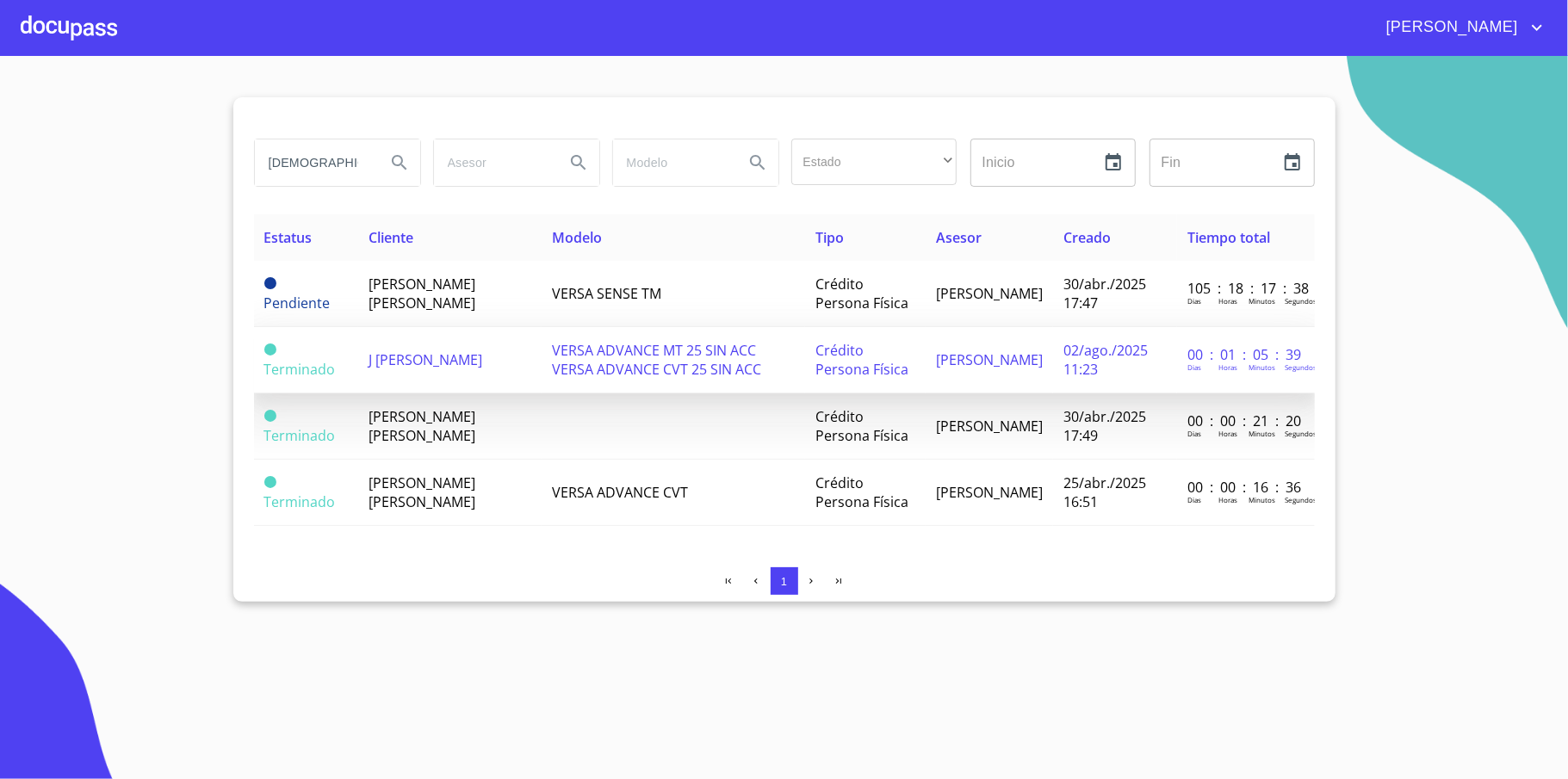
click at [390, 359] on span "J [PERSON_NAME]" at bounding box center [425, 359] width 114 height 19
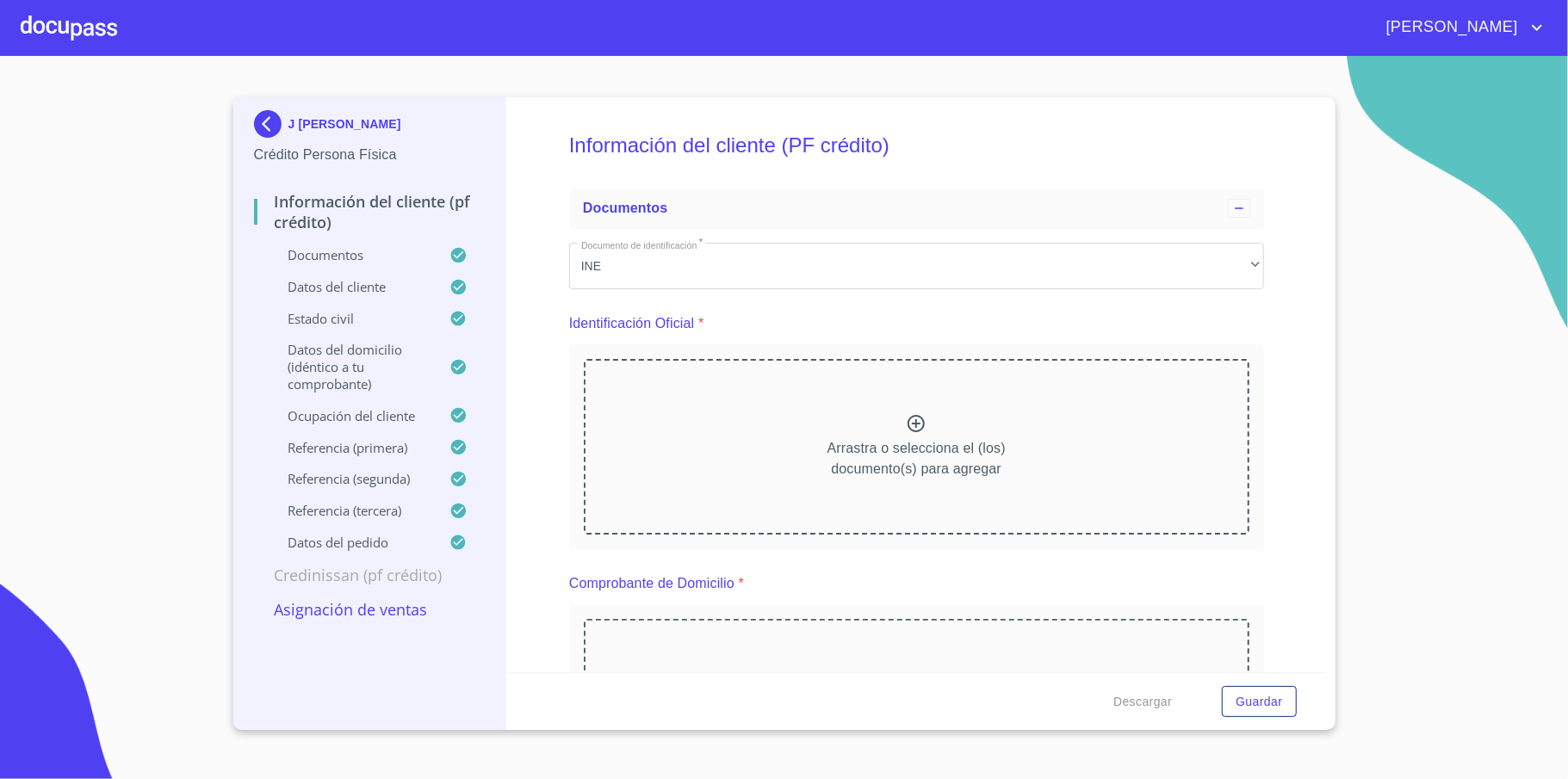
click at [273, 114] on img at bounding box center [271, 124] width 35 height 27
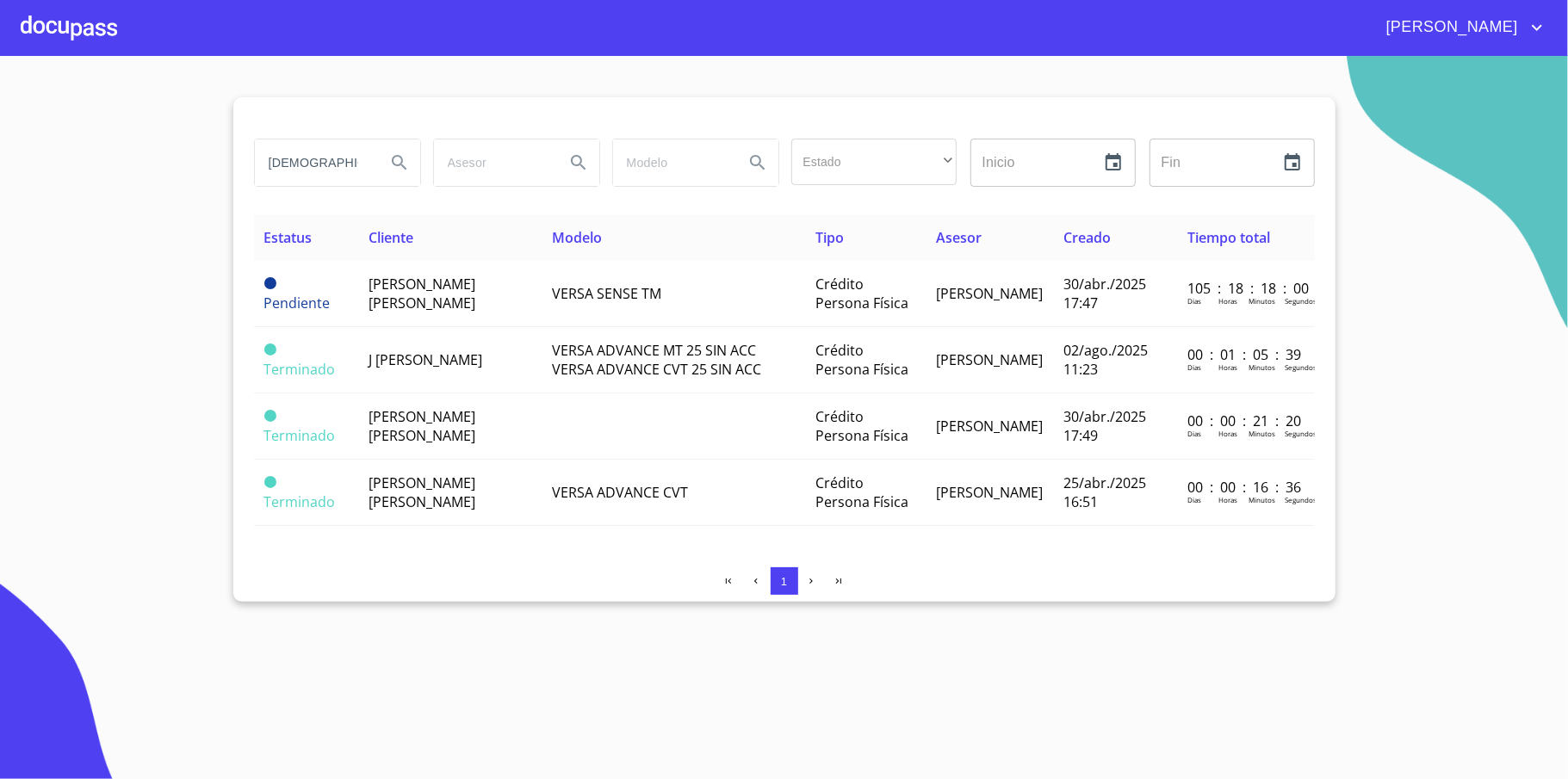
click at [319, 167] on input "[DEMOGRAPHIC_DATA]" at bounding box center [313, 162] width 117 height 46
click at [108, 25] on div at bounding box center [69, 27] width 96 height 56
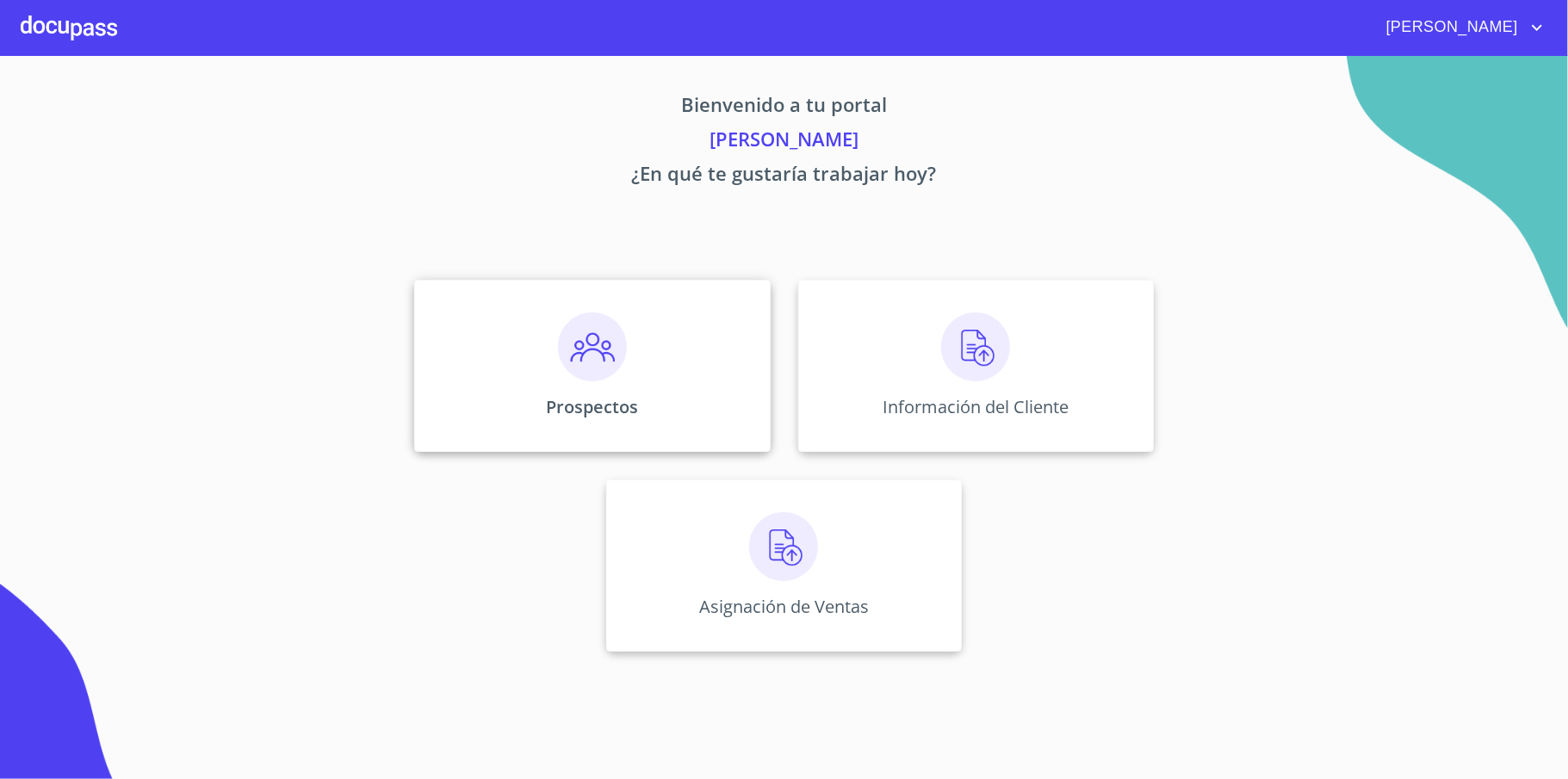
click at [582, 370] on img at bounding box center [592, 347] width 69 height 69
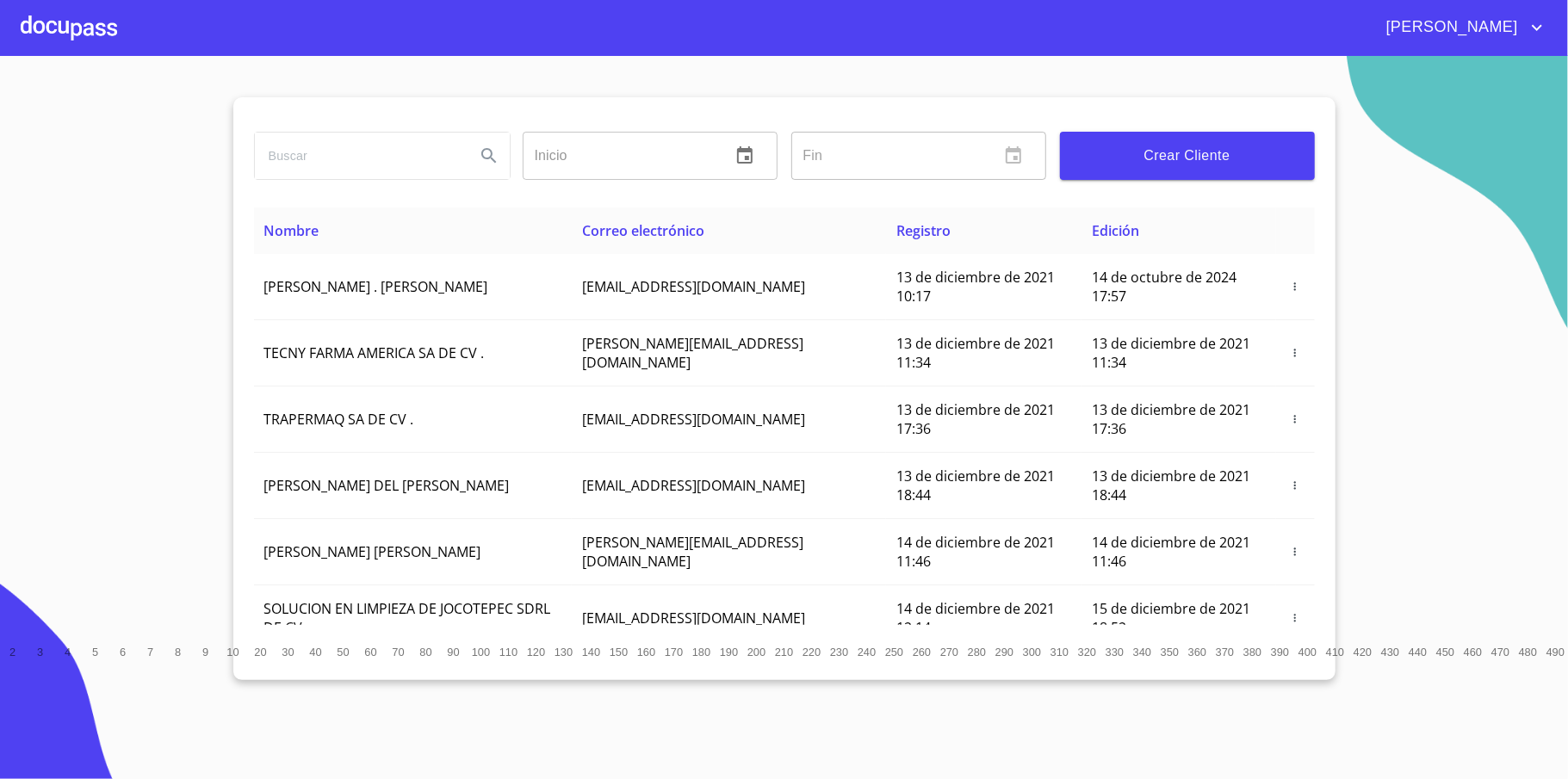
click at [401, 166] on input "search" at bounding box center [358, 156] width 207 height 46
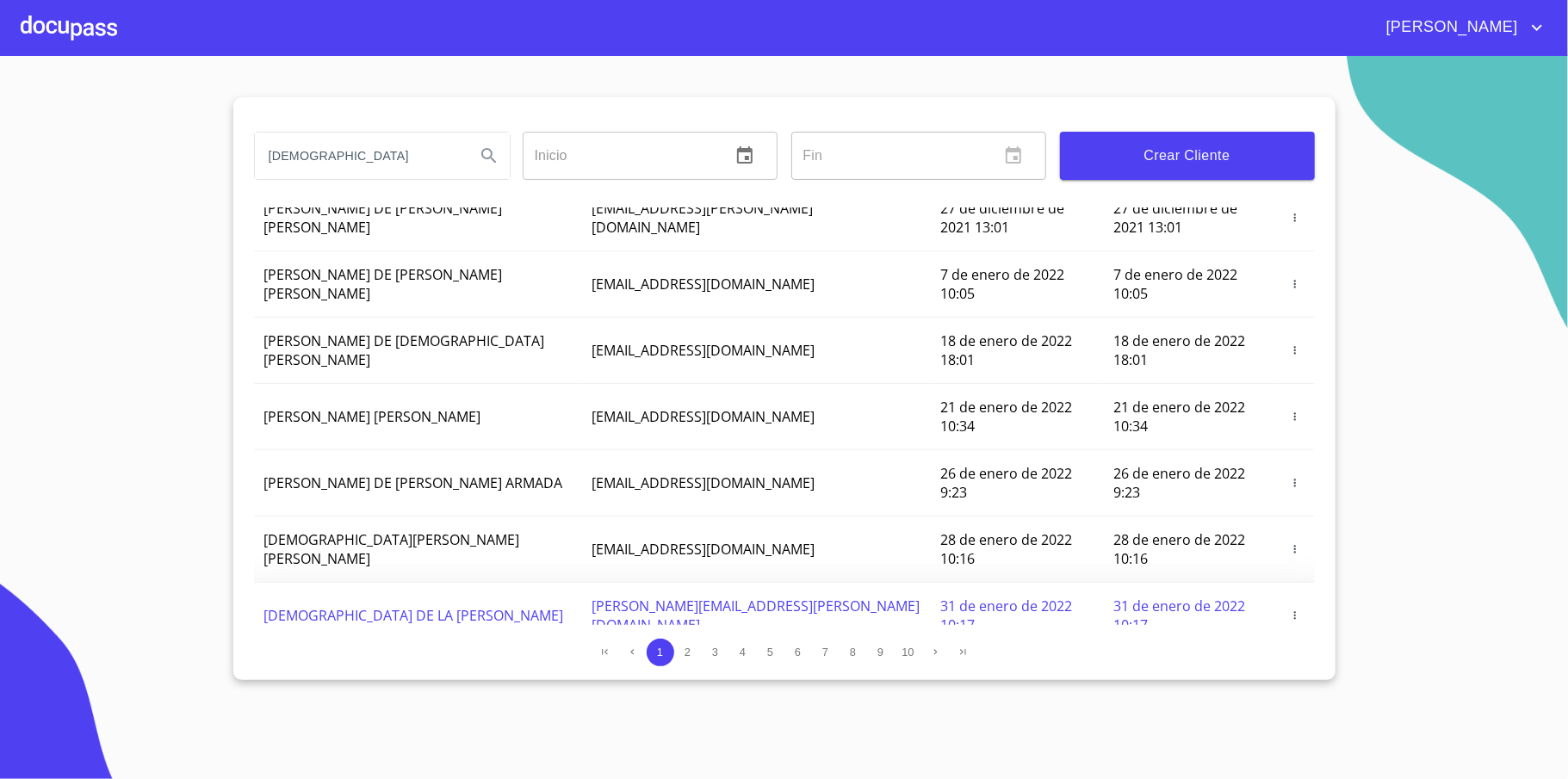
scroll to position [138, 0]
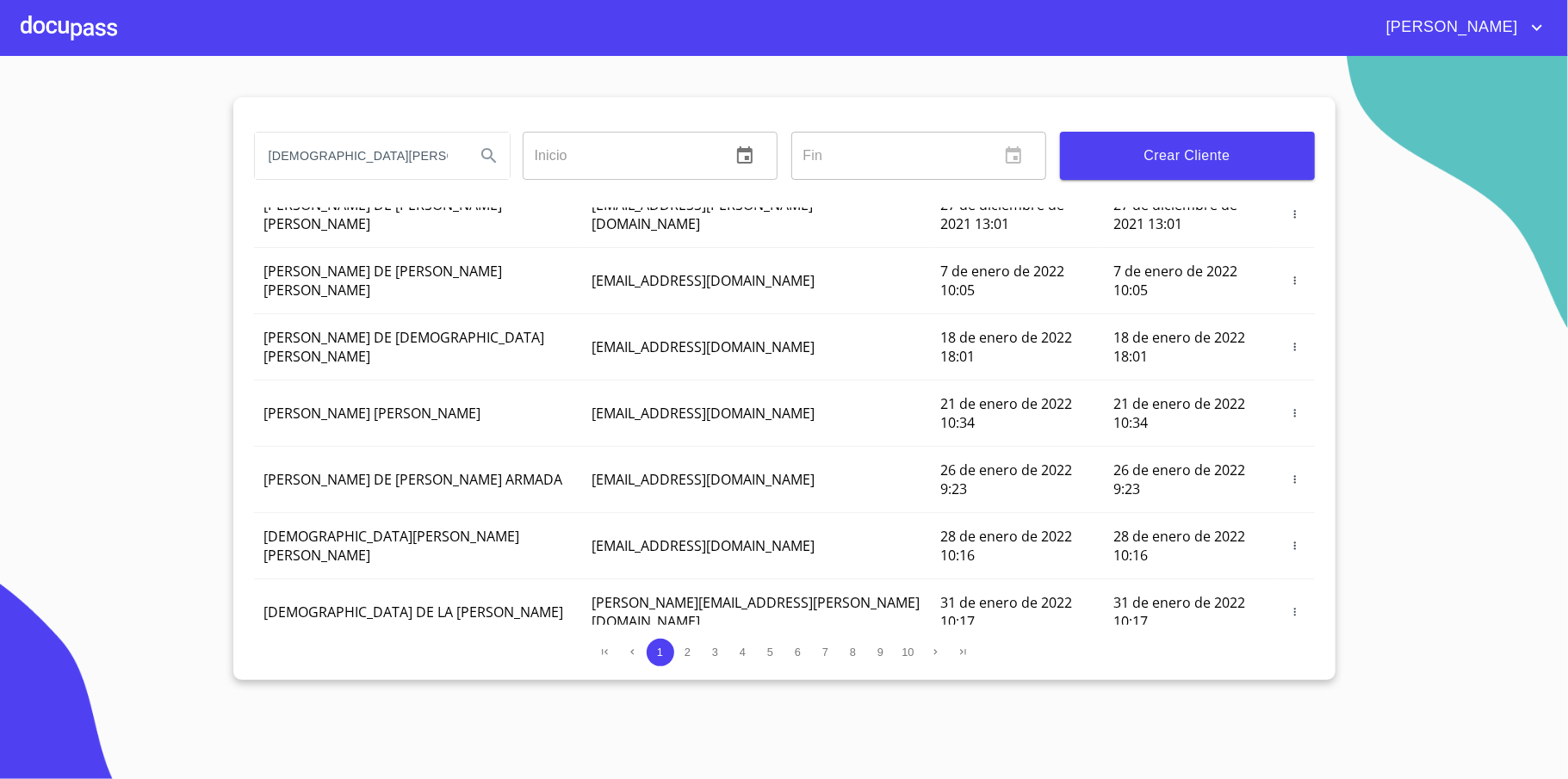
type input "[DEMOGRAPHIC_DATA][PERSON_NAME]"
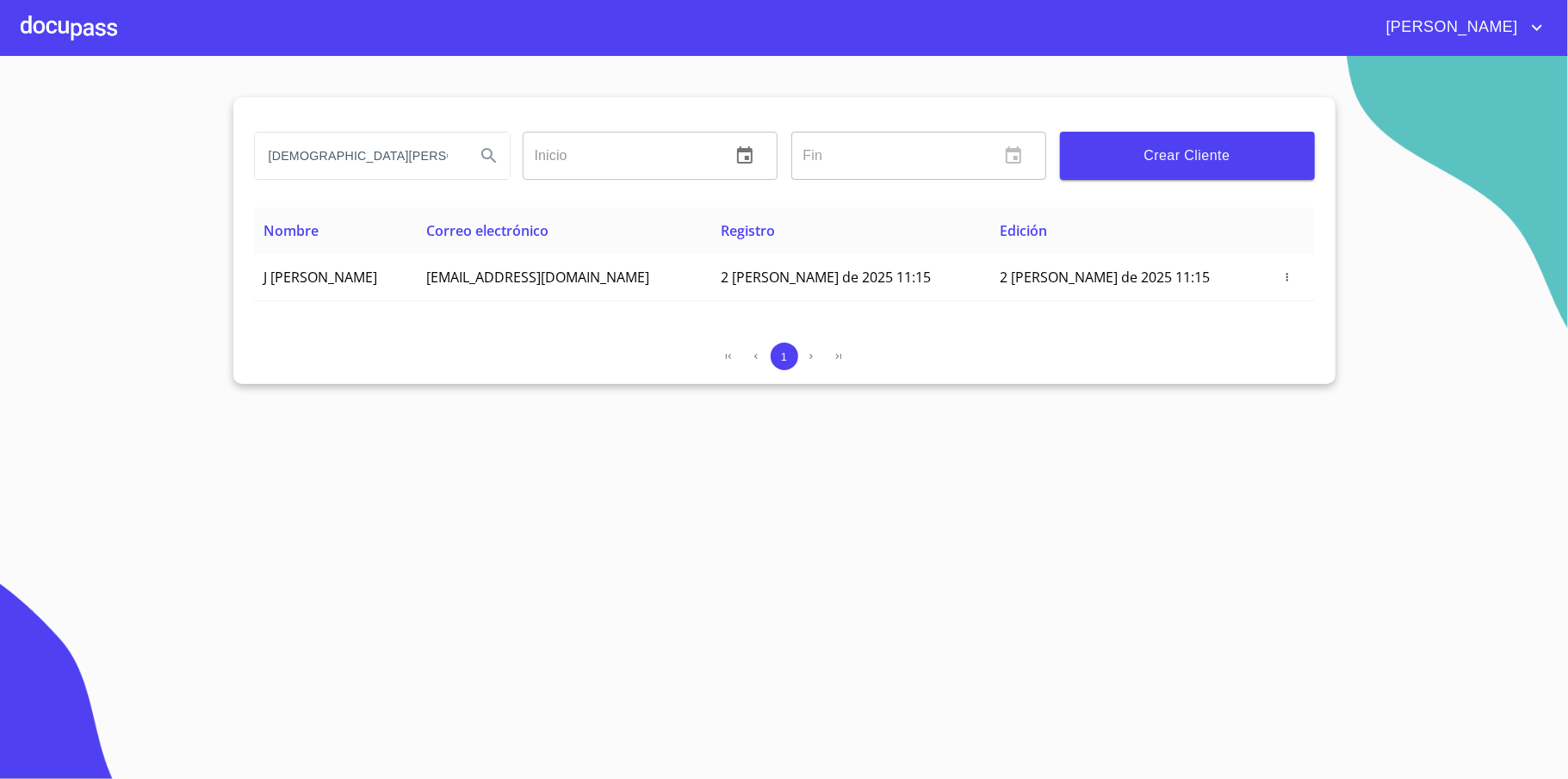
scroll to position [0, 0]
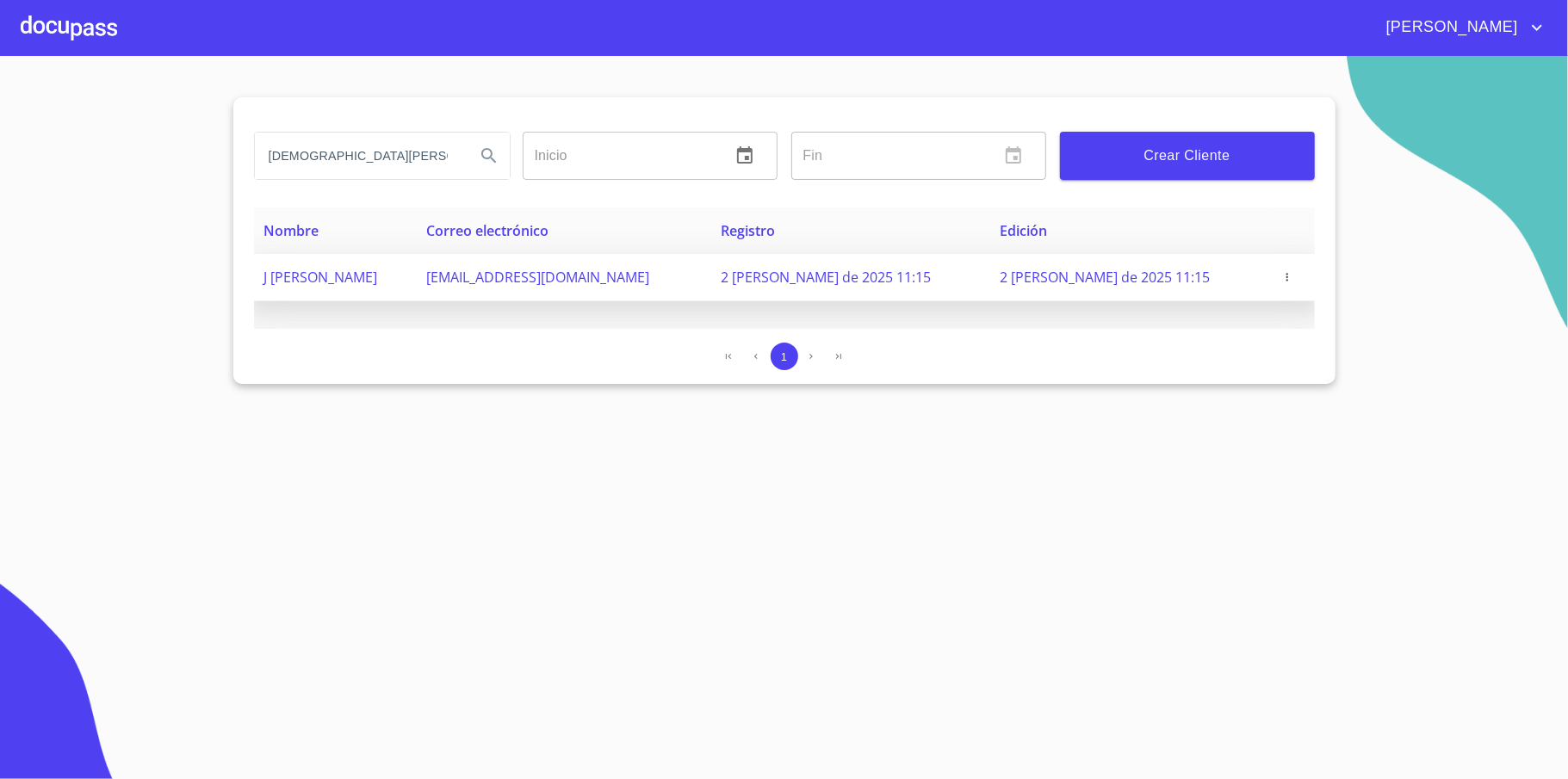
click at [1282, 276] on icon "button" at bounding box center [1287, 277] width 12 height 12
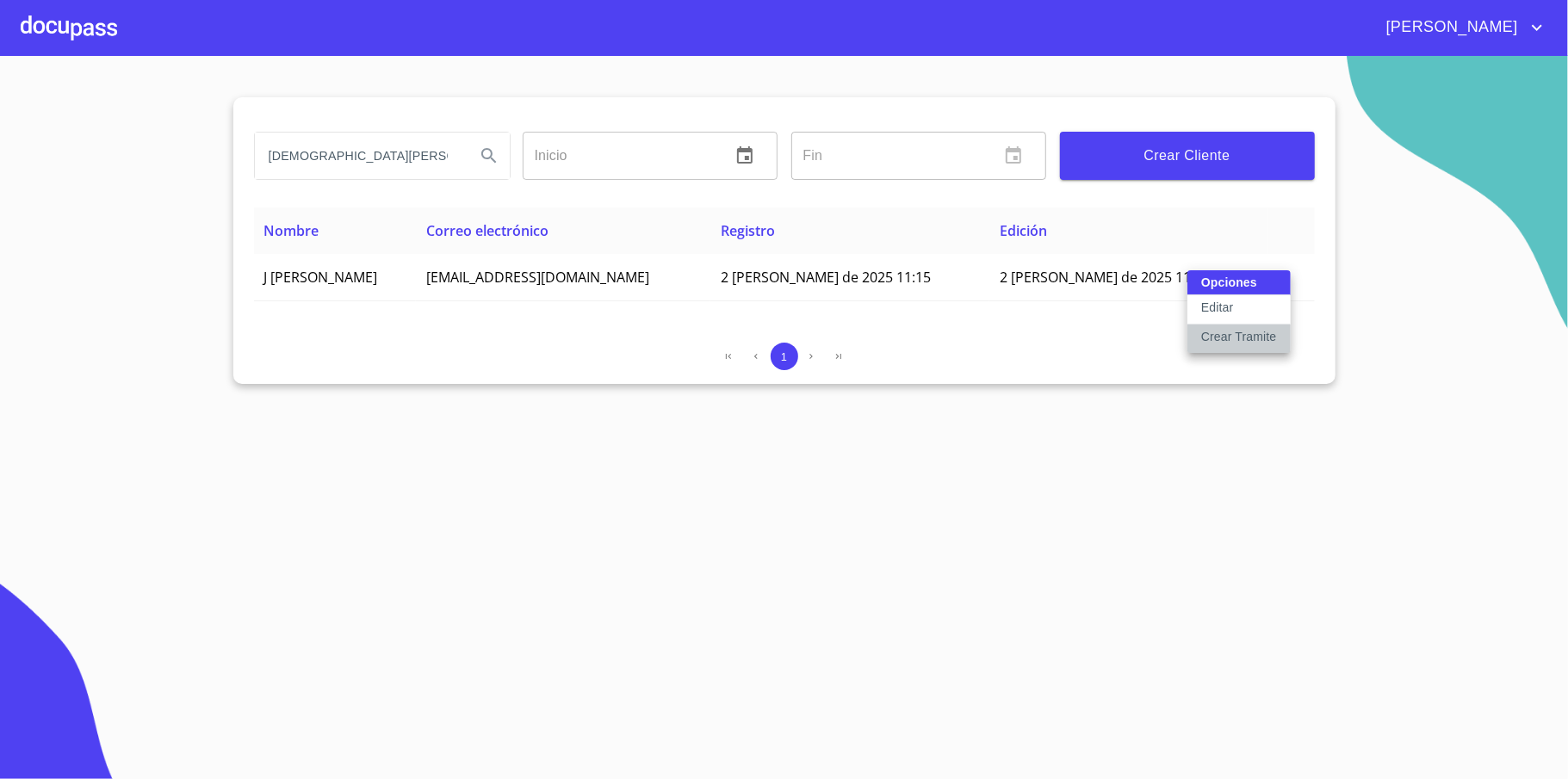
click at [1240, 335] on p "Crear Tramite" at bounding box center [1239, 336] width 76 height 17
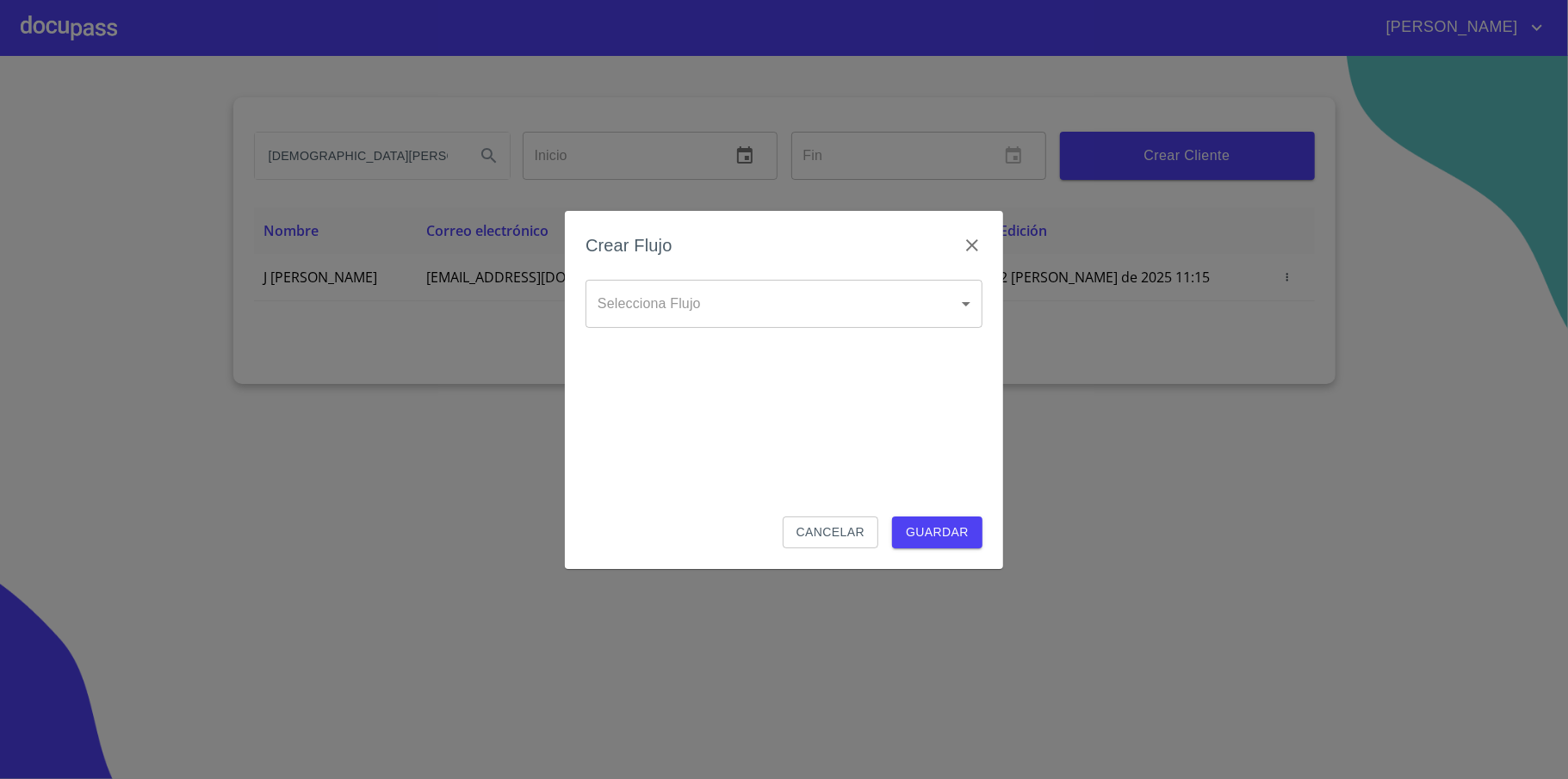
click at [732, 296] on body "[PERSON_NAME] ​ Fin ​ Crear Cliente Nombre Correo electrónico Registro Edición …" at bounding box center [784, 390] width 1568 height 779
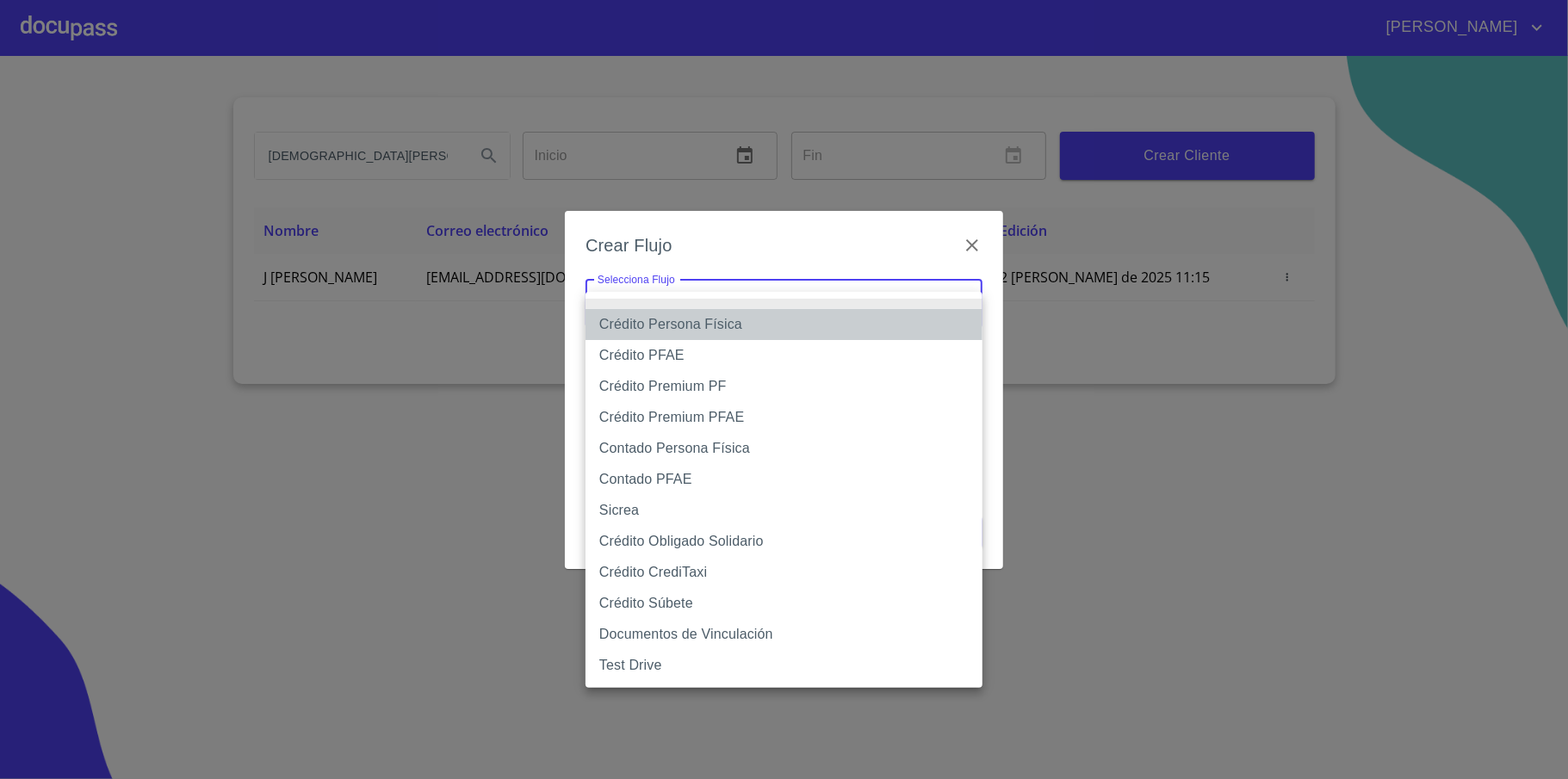
click at [785, 319] on li "Crédito Persona Física" at bounding box center [784, 325] width 397 height 31
type input "61b033e49b8c202ad5bb7912"
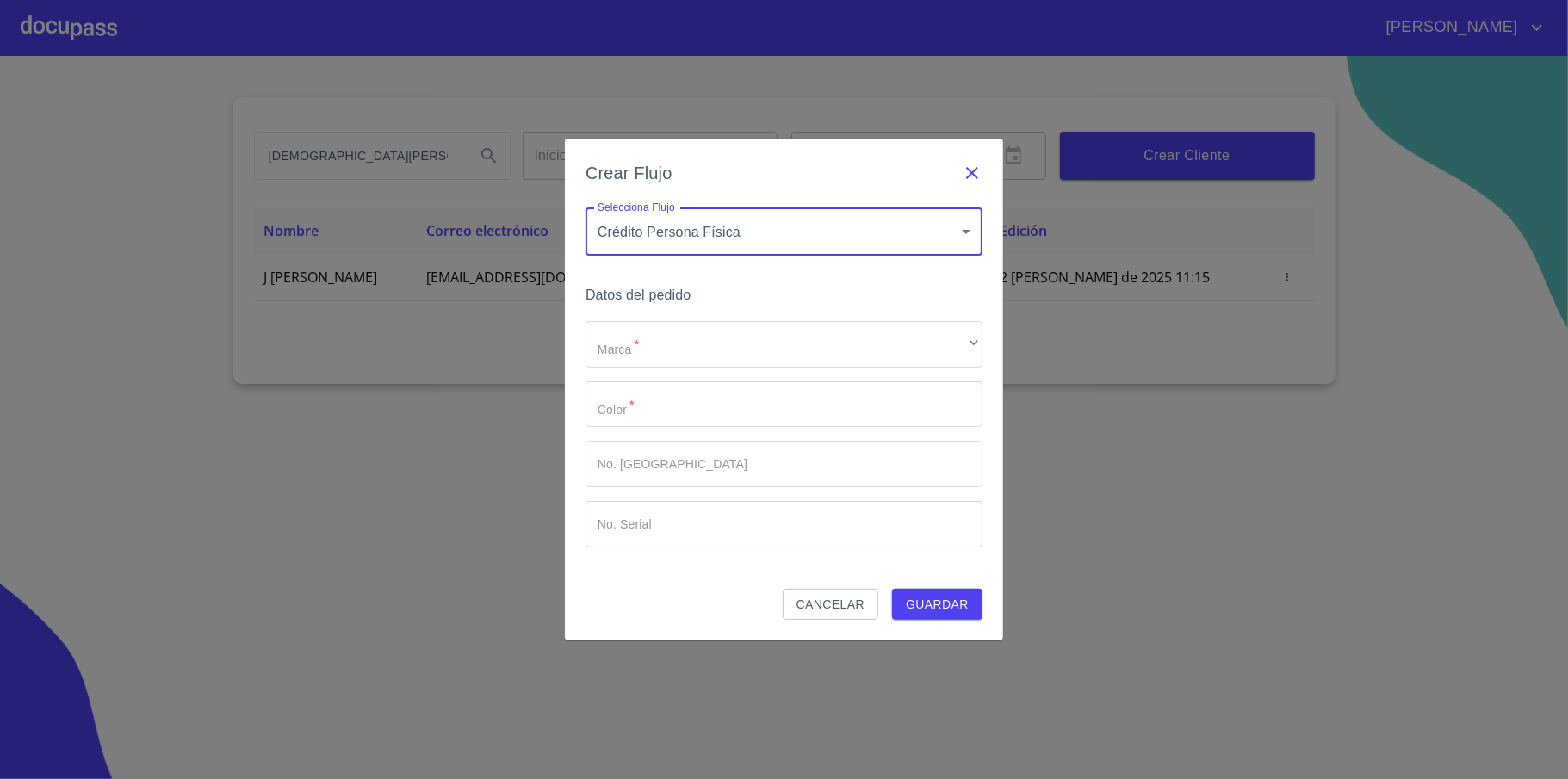
click at [967, 169] on icon "button" at bounding box center [972, 173] width 21 height 21
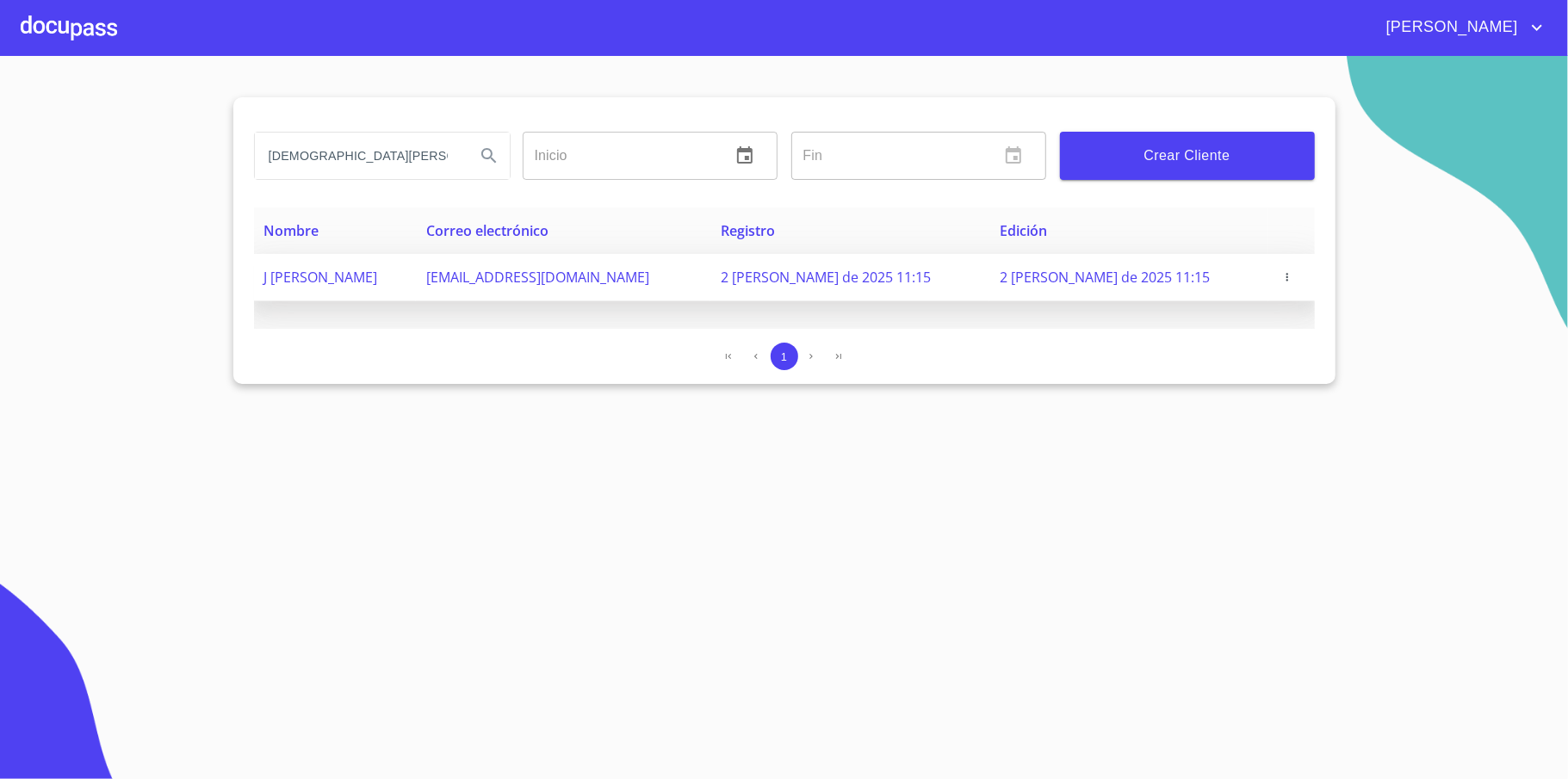
click at [1281, 277] on icon "button" at bounding box center [1287, 277] width 12 height 12
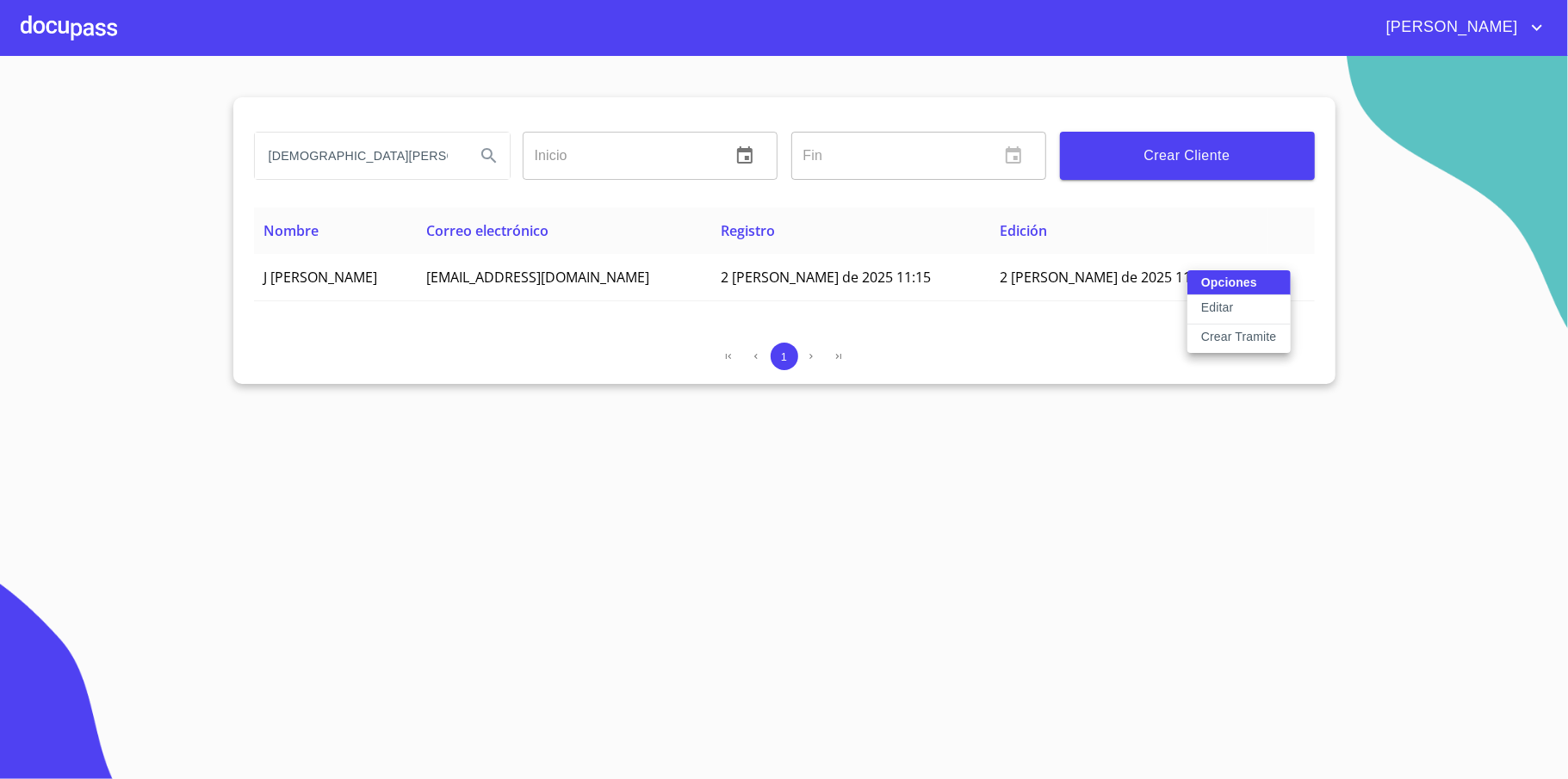
click at [1243, 332] on p "Crear Tramite" at bounding box center [1239, 336] width 76 height 17
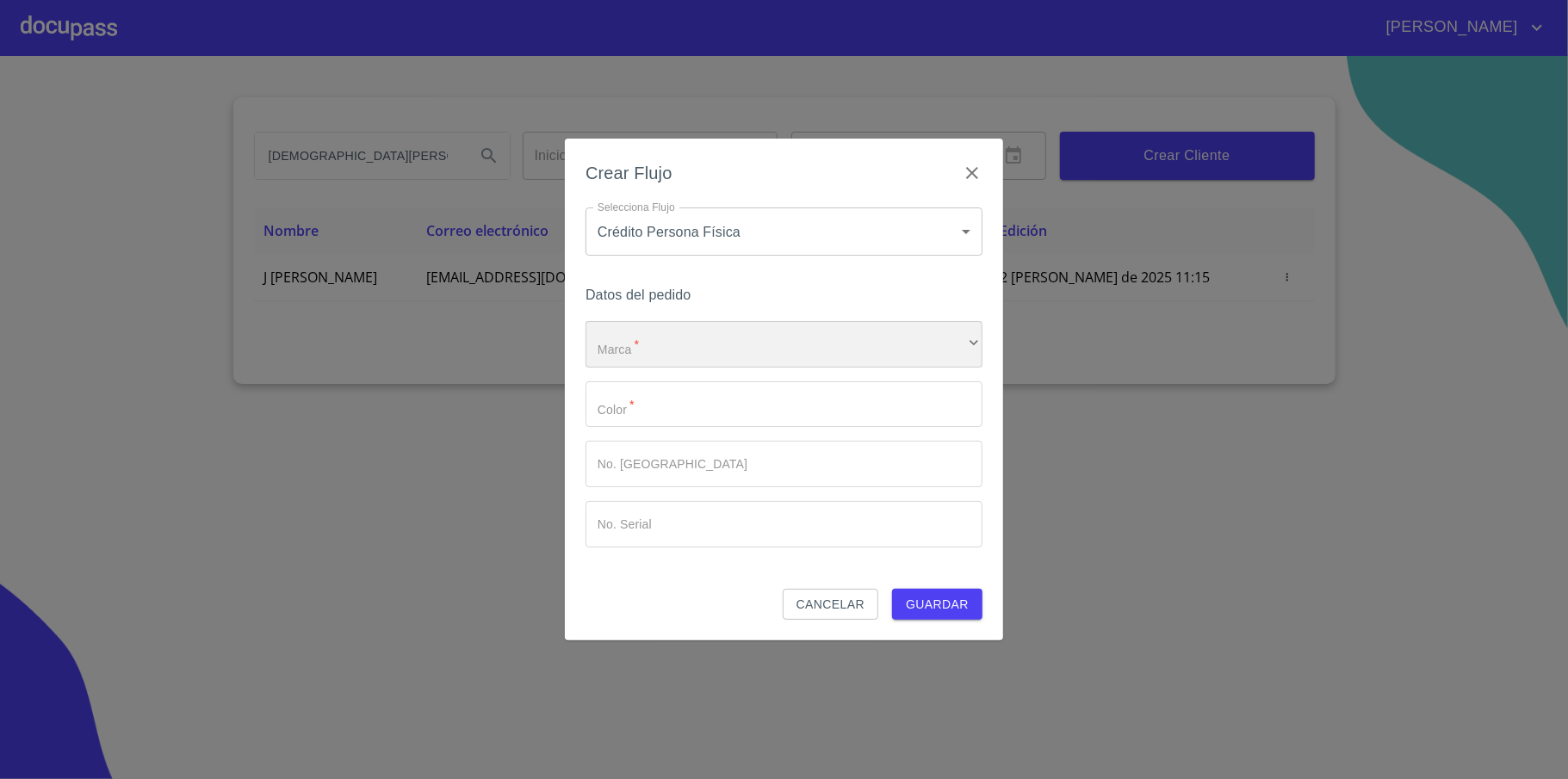
click at [780, 339] on div "​" at bounding box center [784, 344] width 397 height 46
click at [906, 234] on div at bounding box center [784, 390] width 1568 height 779
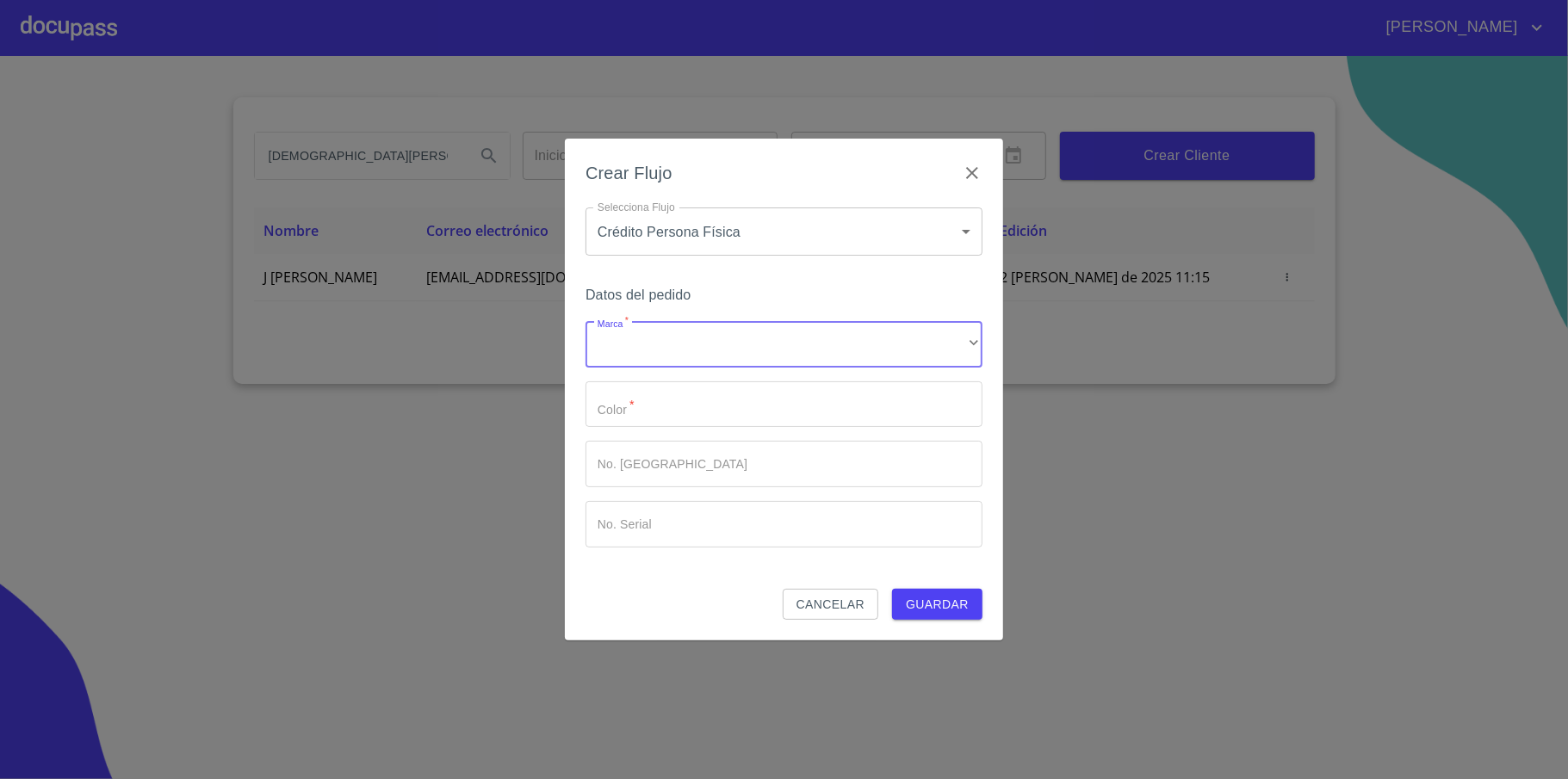
click at [916, 231] on body "[PERSON_NAME] ​ Fin ​ Crear Cliente Nombre Correo electrónico Registro Edición …" at bounding box center [784, 390] width 1568 height 779
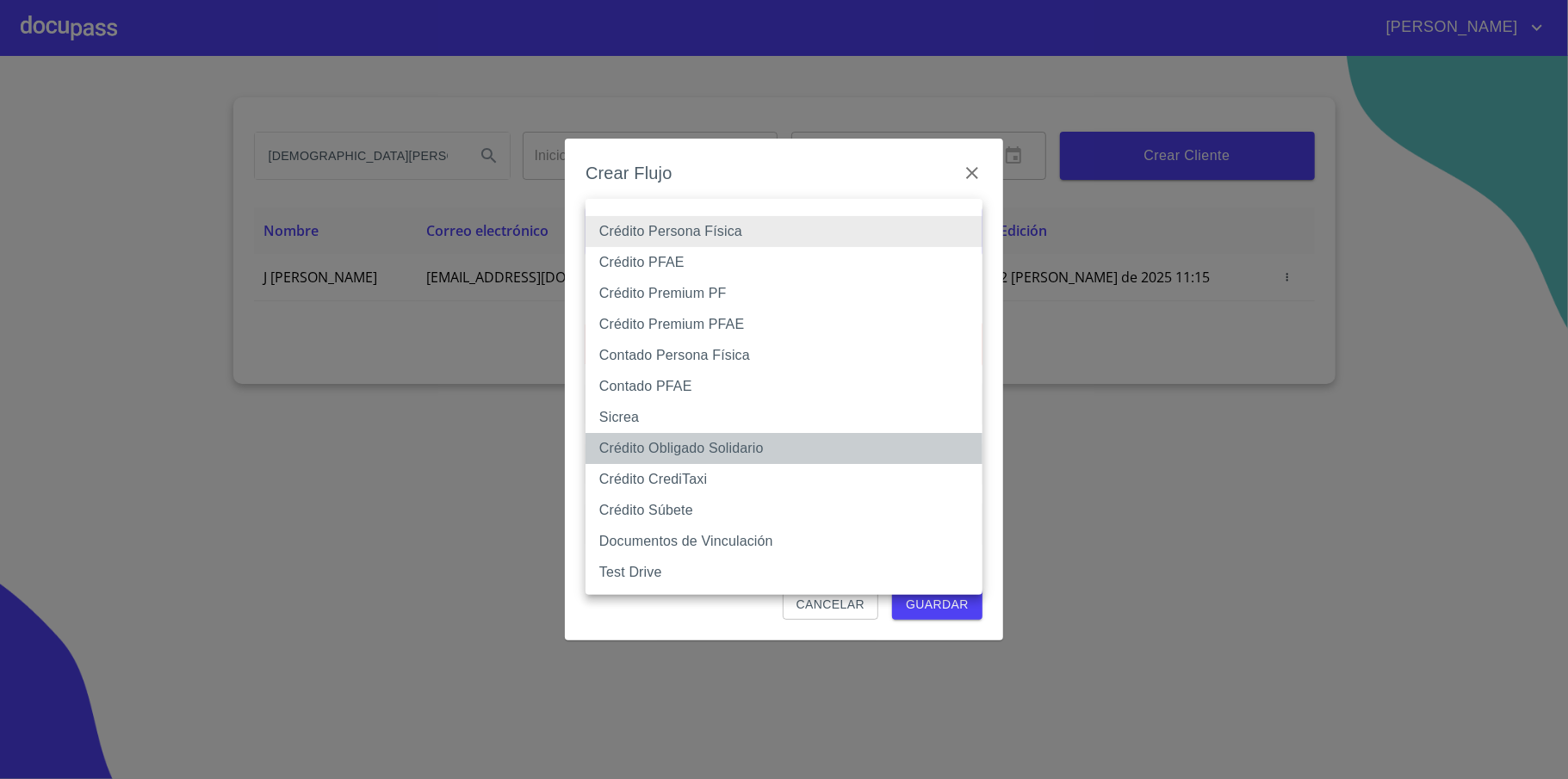
click at [851, 446] on li "Crédito Obligado Solidario" at bounding box center [784, 449] width 397 height 31
type input "61b136159b8c202ad5a12e40"
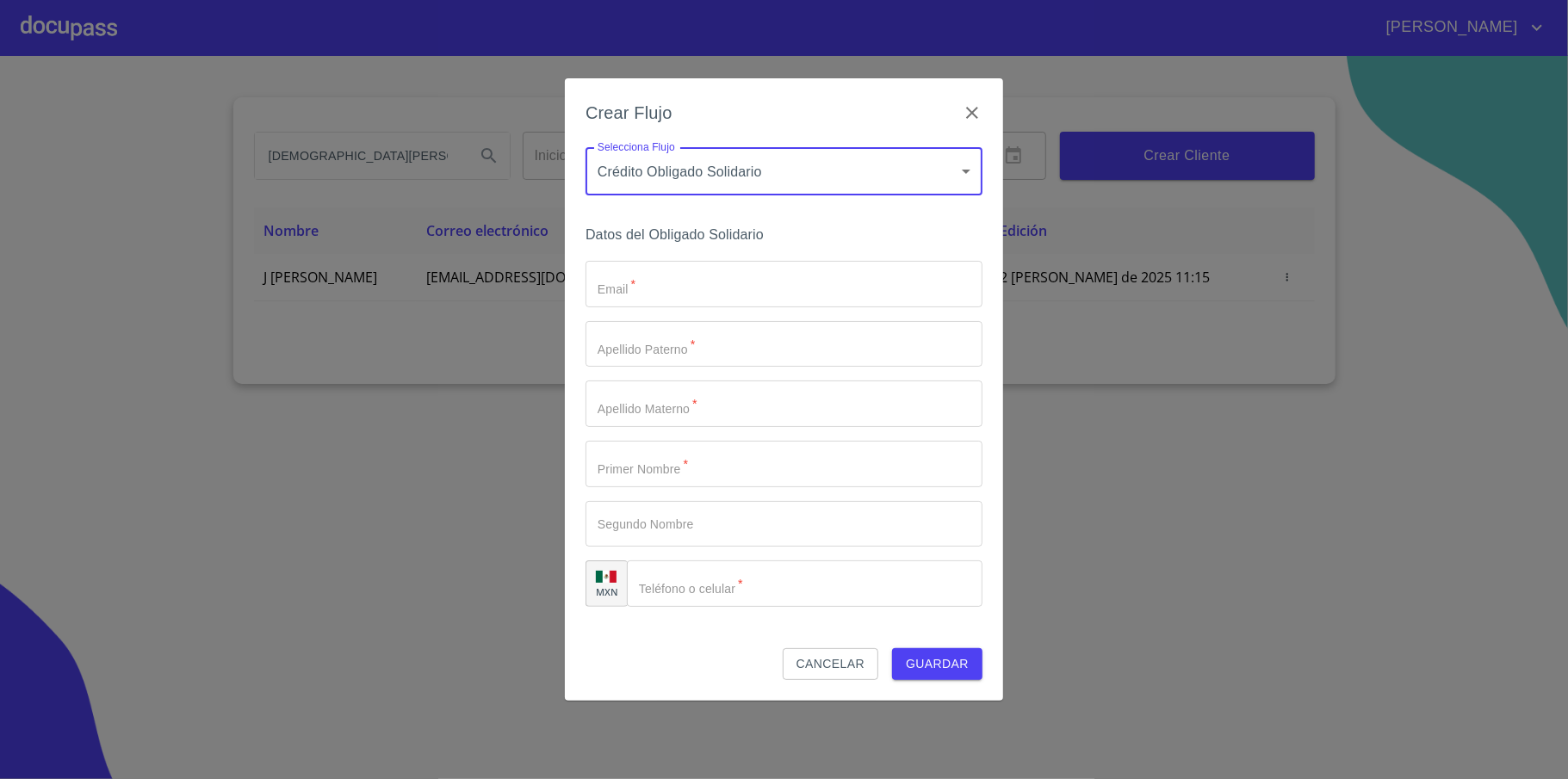
click at [795, 280] on input "Email   *" at bounding box center [784, 284] width 397 height 46
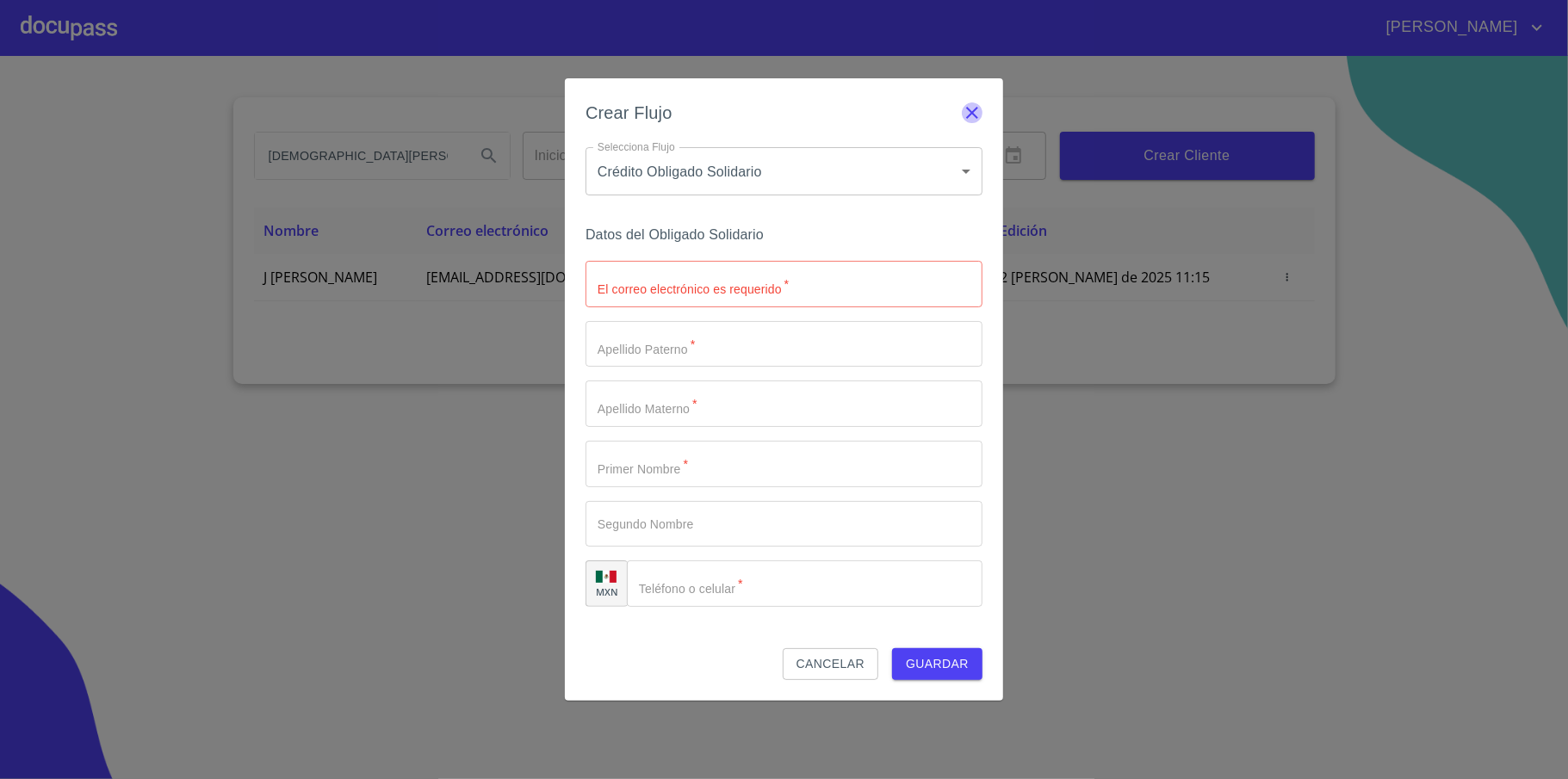
click at [969, 120] on icon "button" at bounding box center [972, 113] width 21 height 21
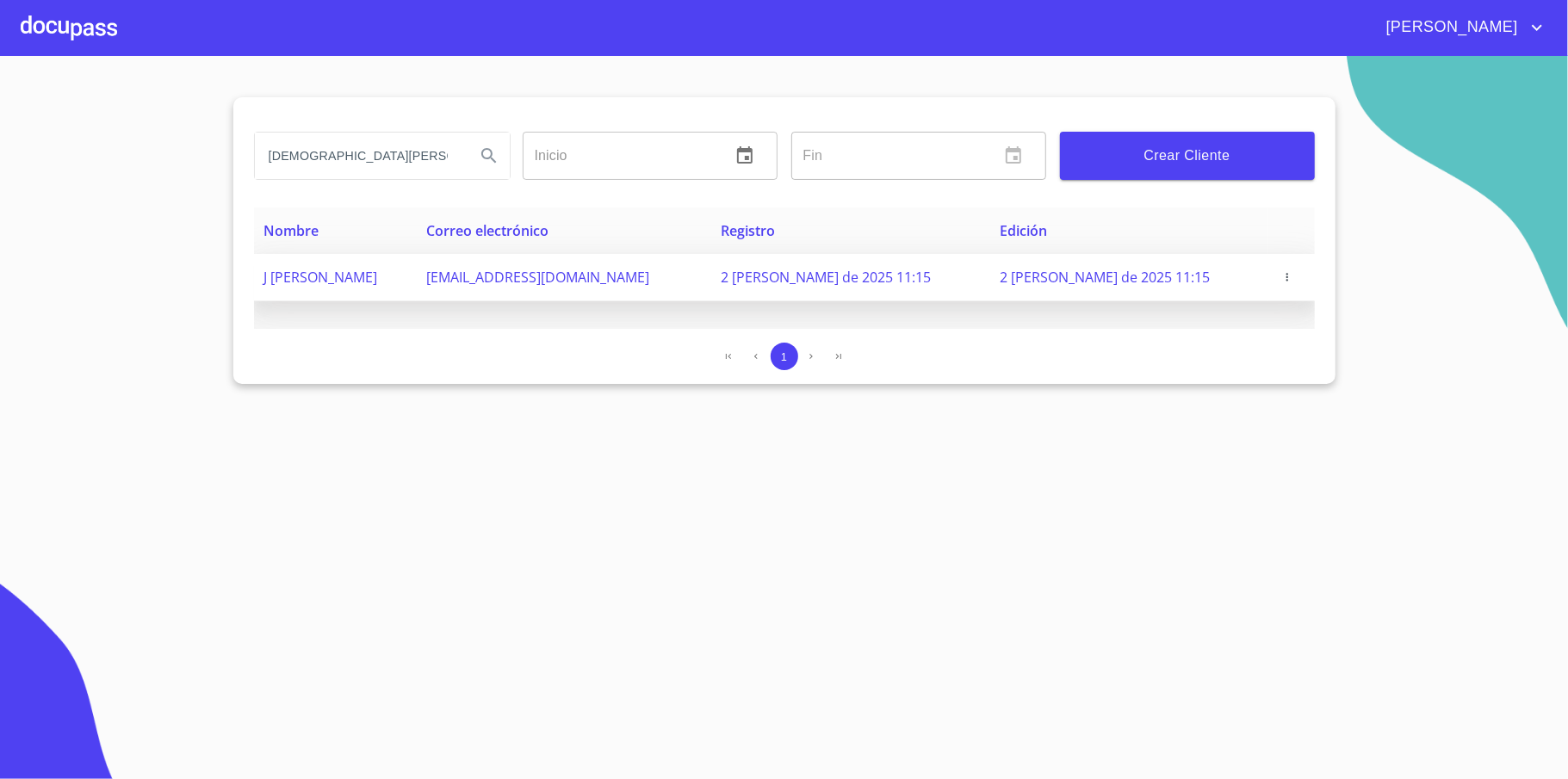
click at [417, 277] on td "J [PERSON_NAME]" at bounding box center [335, 278] width 163 height 47
click at [378, 274] on span "J [PERSON_NAME]" at bounding box center [320, 277] width 114 height 19
click at [375, 282] on span "J [PERSON_NAME]" at bounding box center [320, 277] width 114 height 19
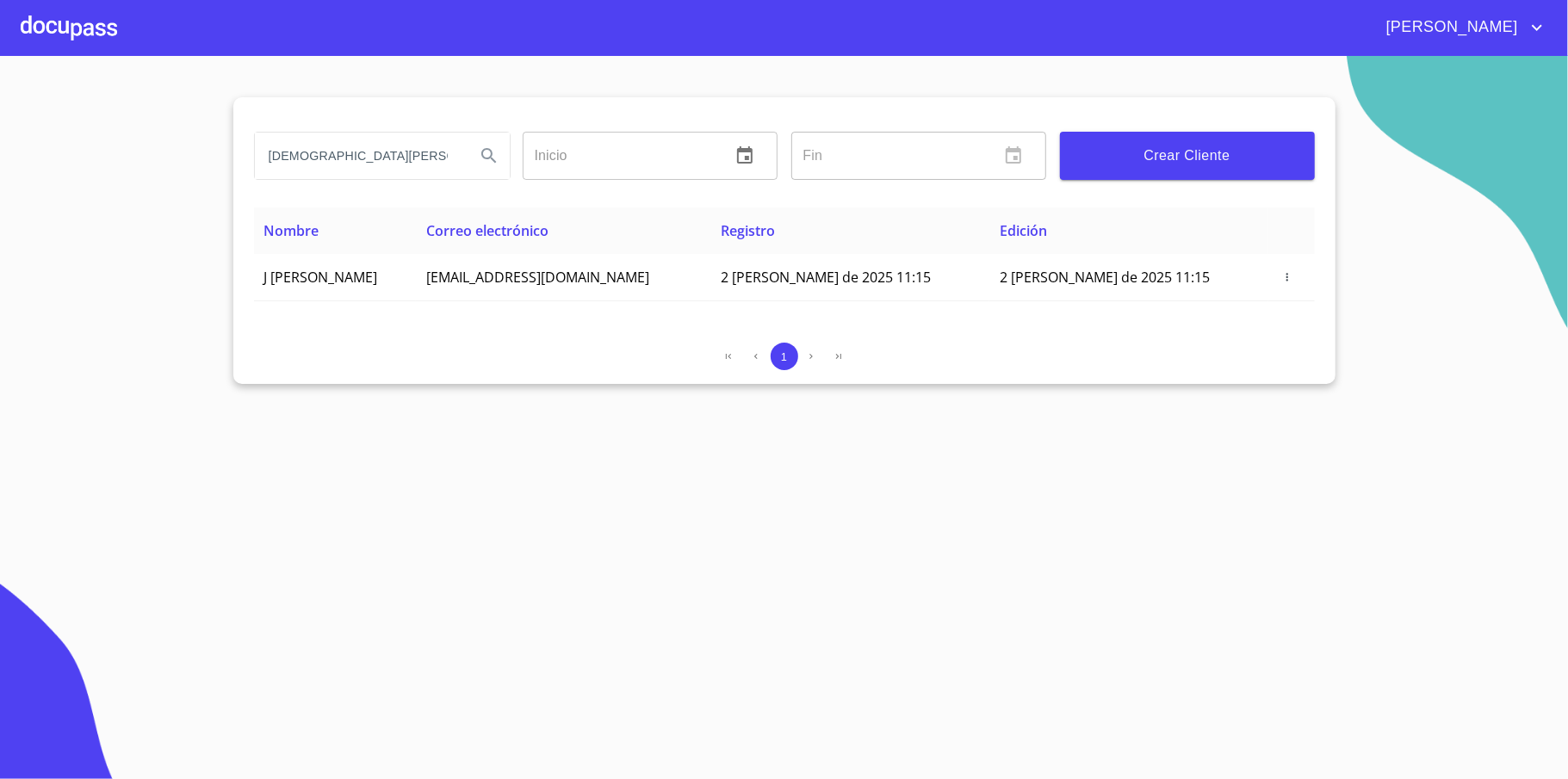
click at [107, 38] on div at bounding box center [69, 27] width 96 height 56
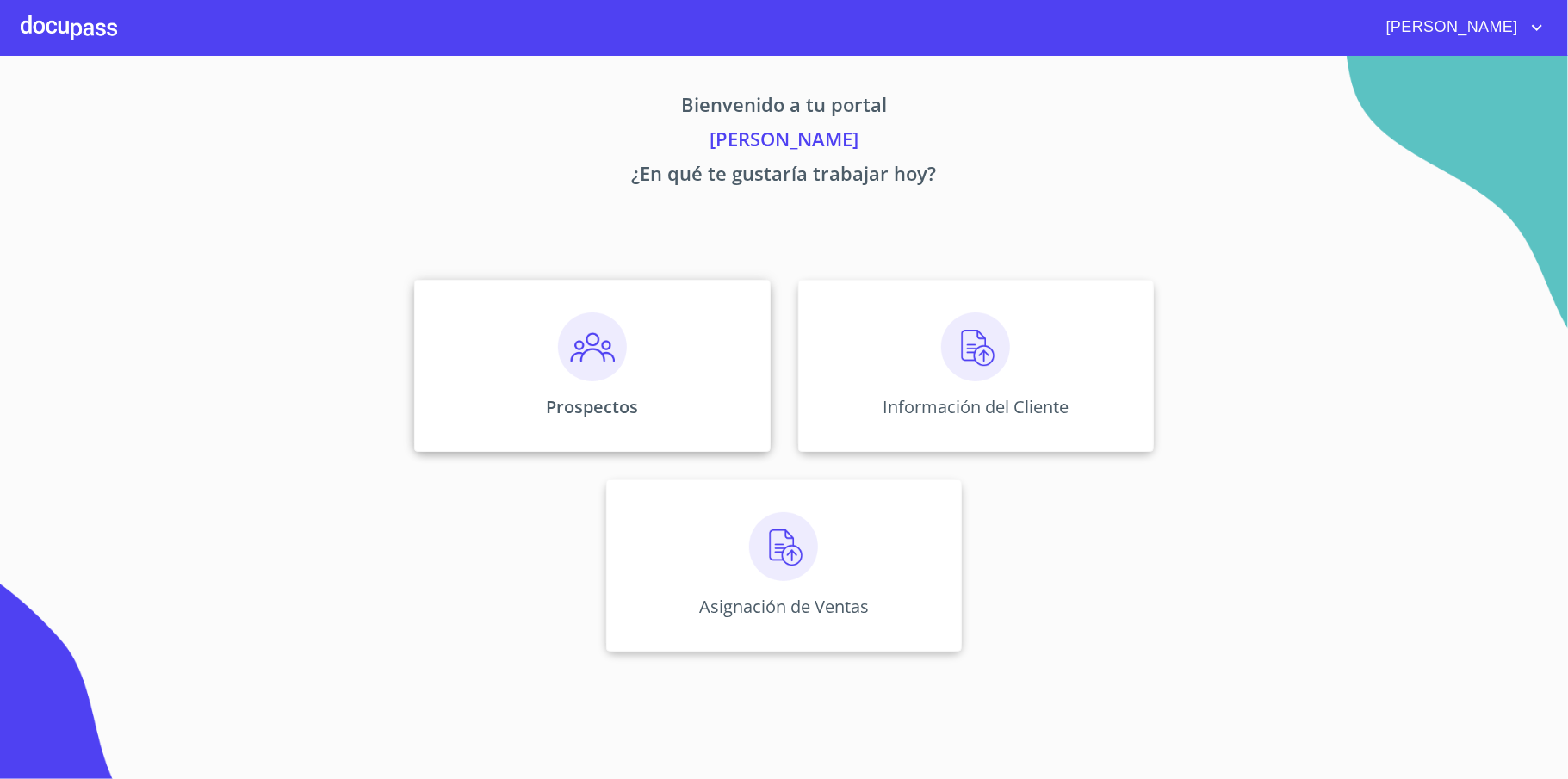
click at [628, 392] on div "Prospectos" at bounding box center [592, 365] width 356 height 172
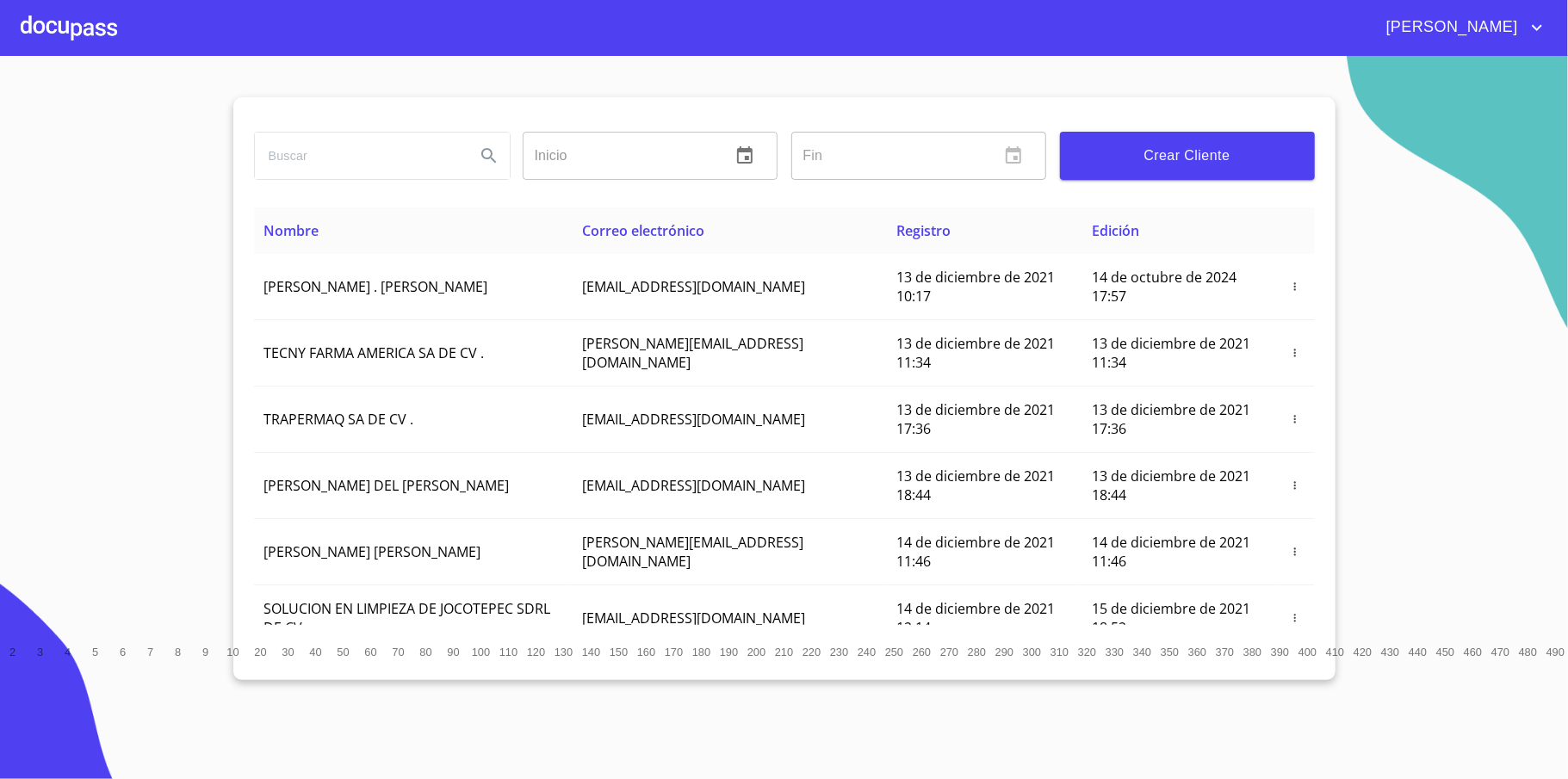
click at [60, 7] on div at bounding box center [69, 27] width 96 height 56
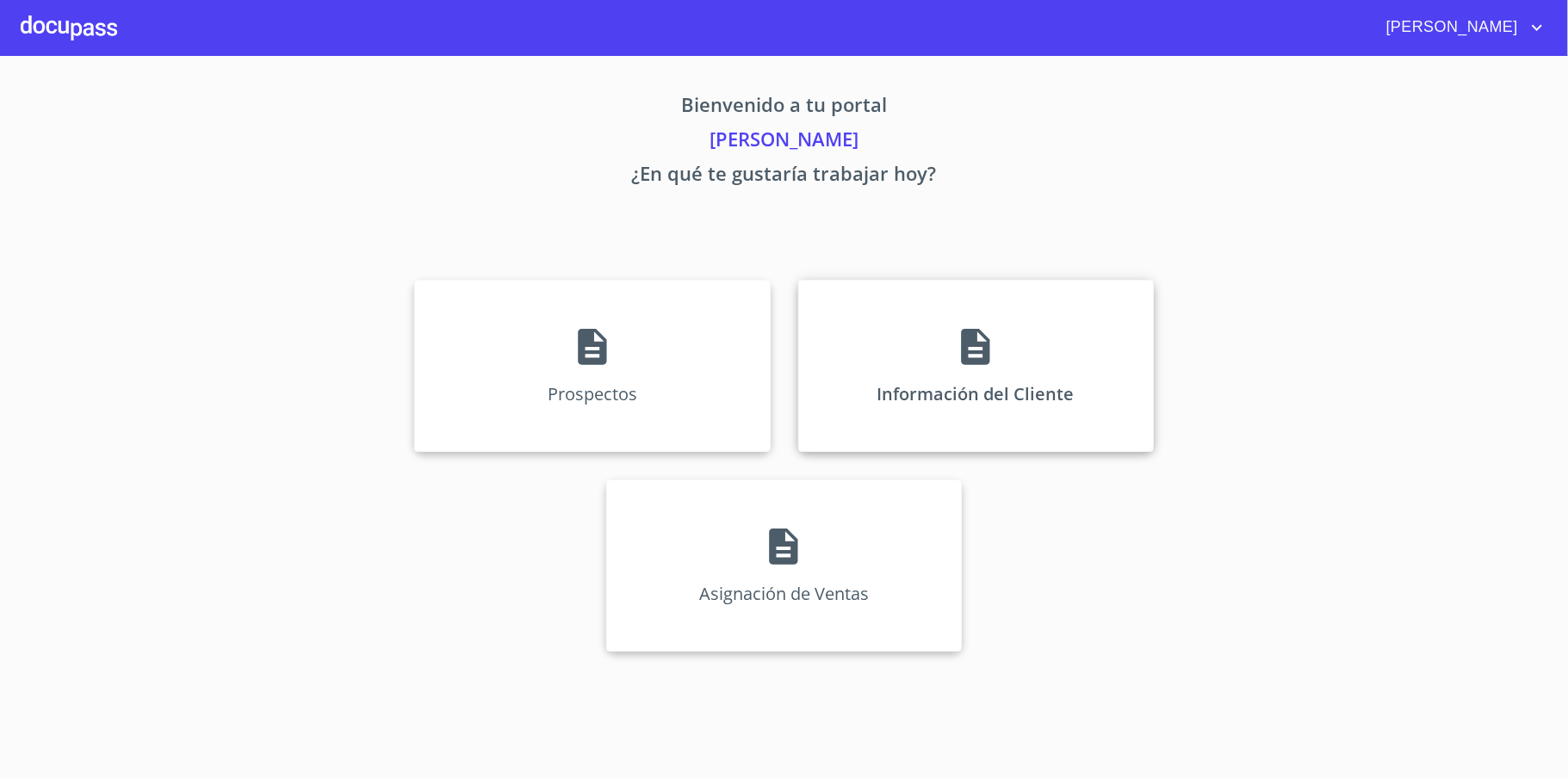
click at [852, 330] on div "Información del Cliente" at bounding box center [976, 365] width 356 height 172
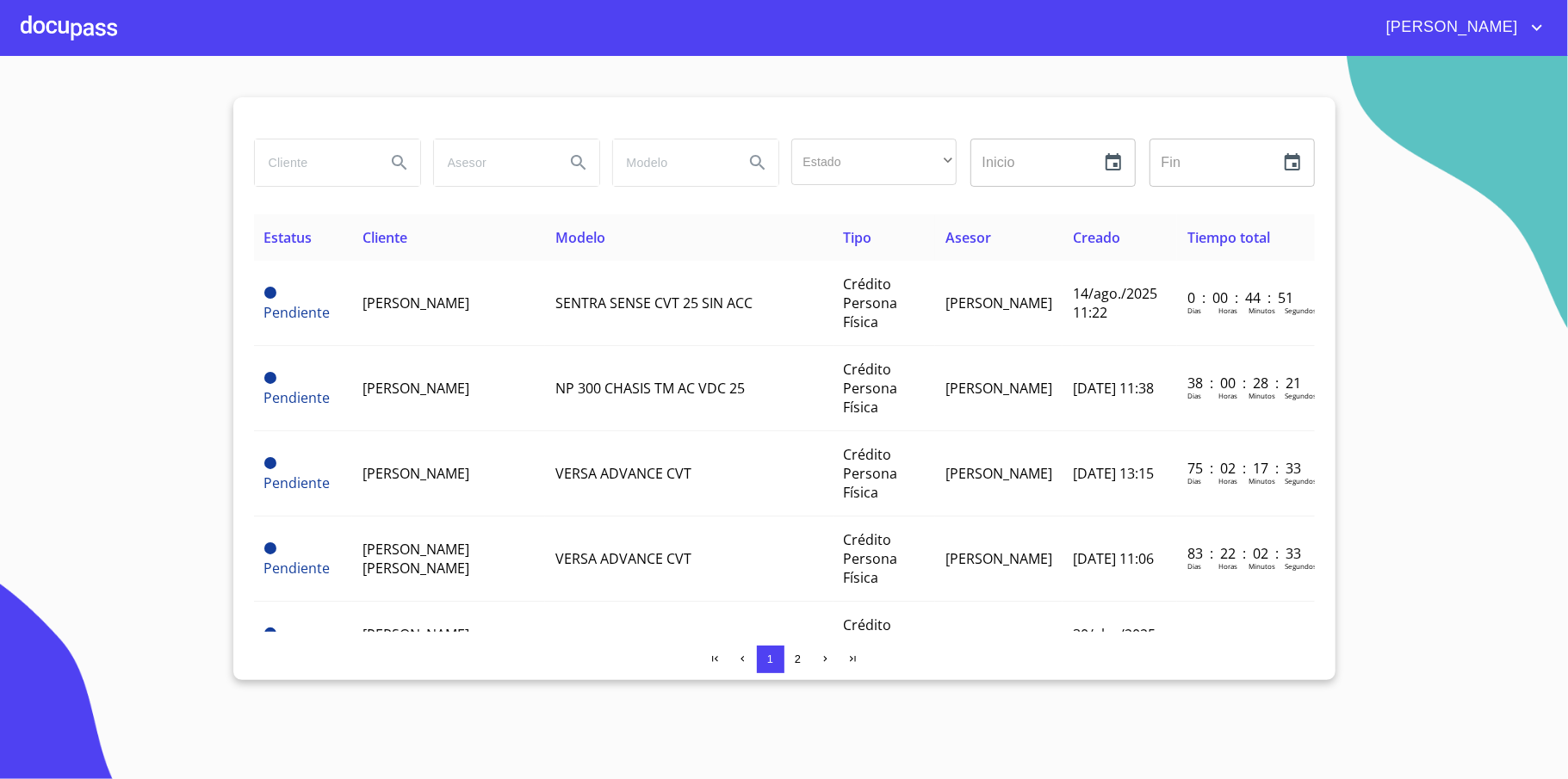
click at [346, 172] on input "search" at bounding box center [313, 162] width 117 height 46
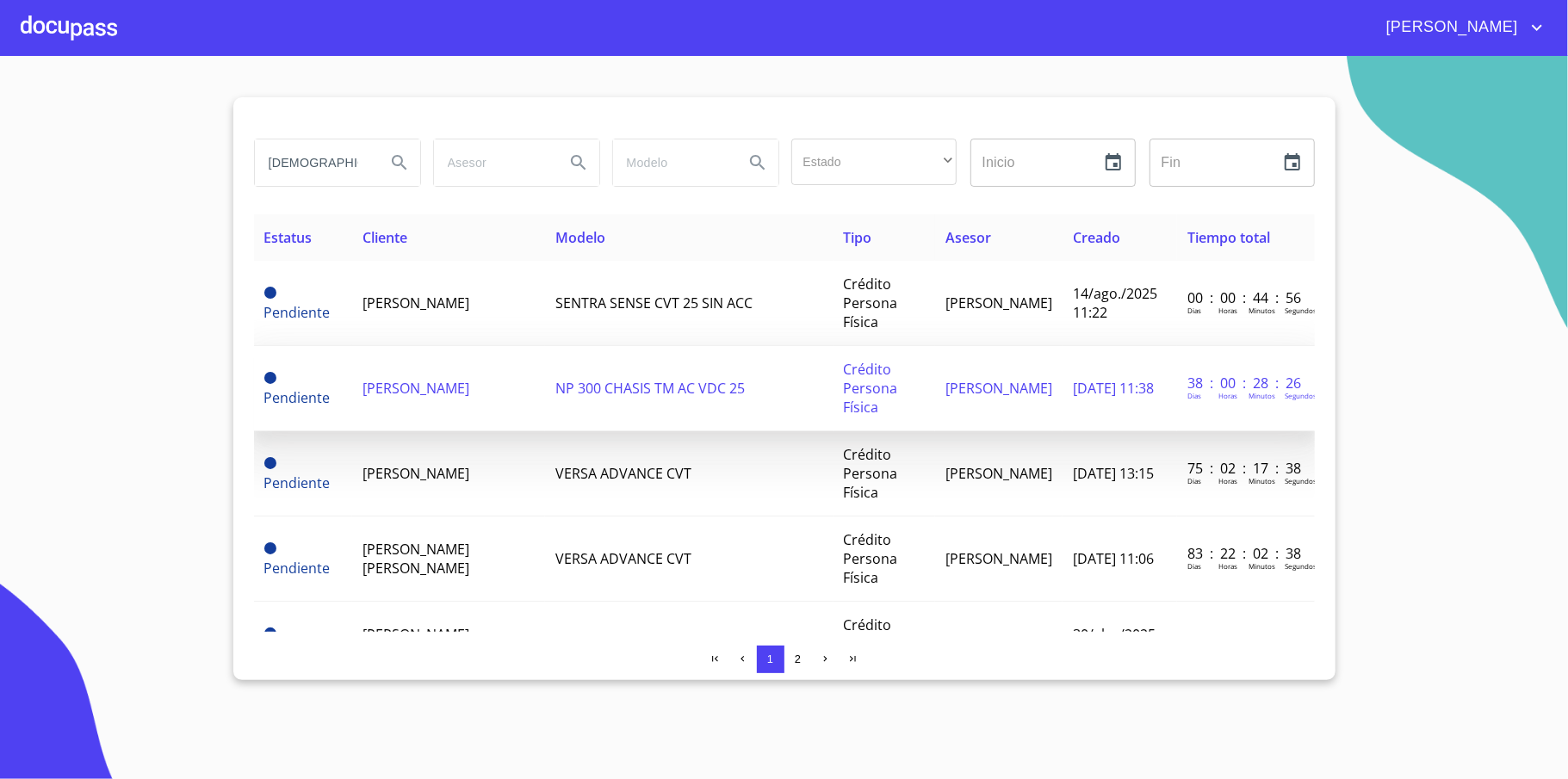
type input "[DEMOGRAPHIC_DATA]"
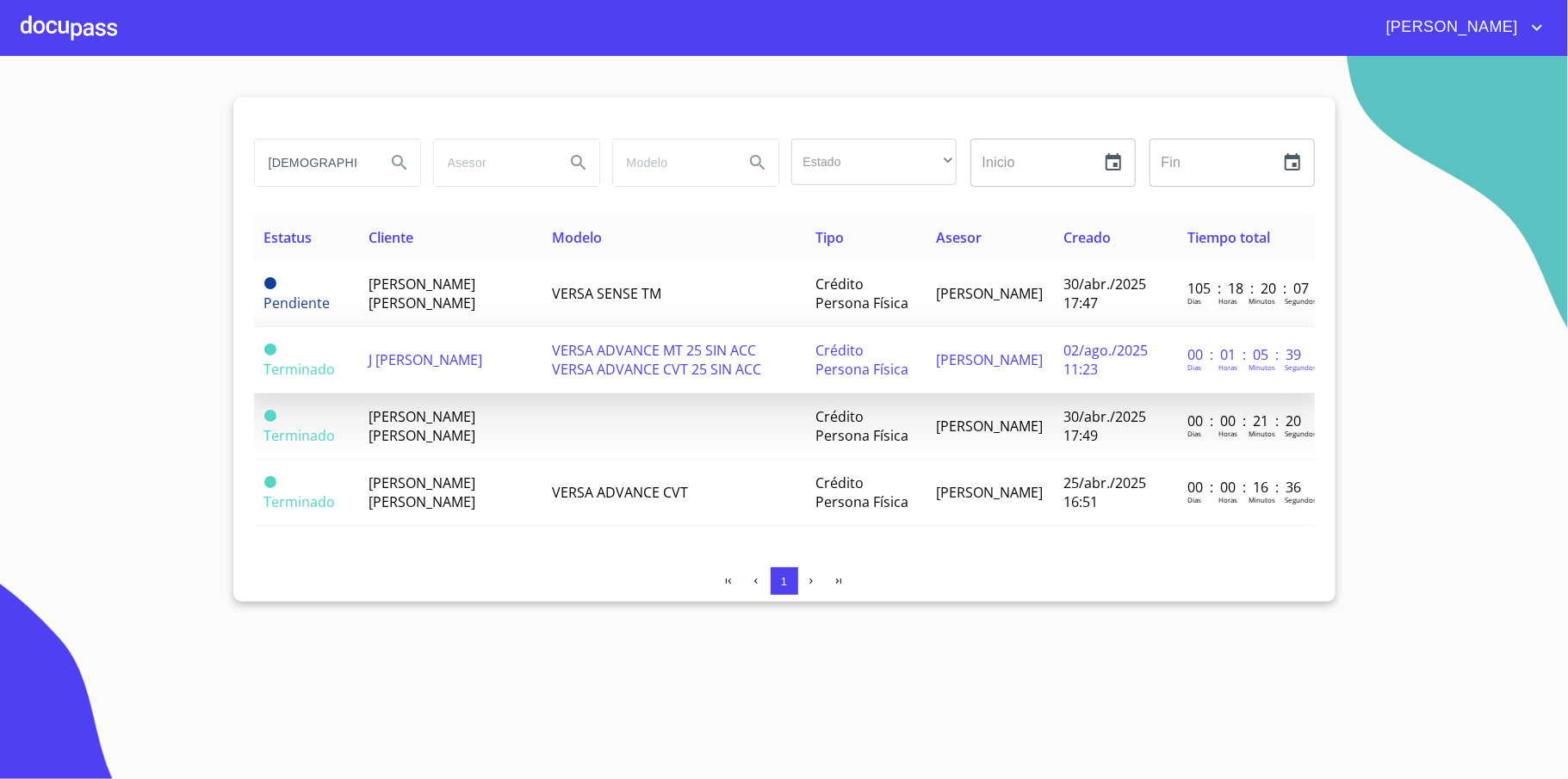
click at [472, 369] on td "J [PERSON_NAME]" at bounding box center [450, 359] width 183 height 66
